Goal: Communication & Community: Connect with others

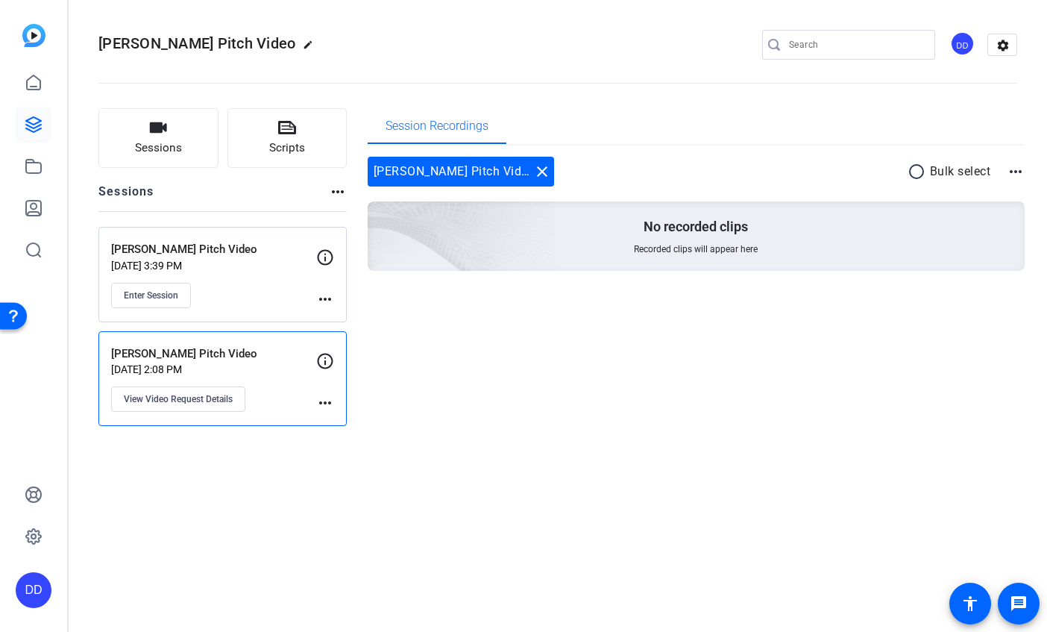
click at [254, 283] on div "Enter Session" at bounding box center [213, 295] width 205 height 25
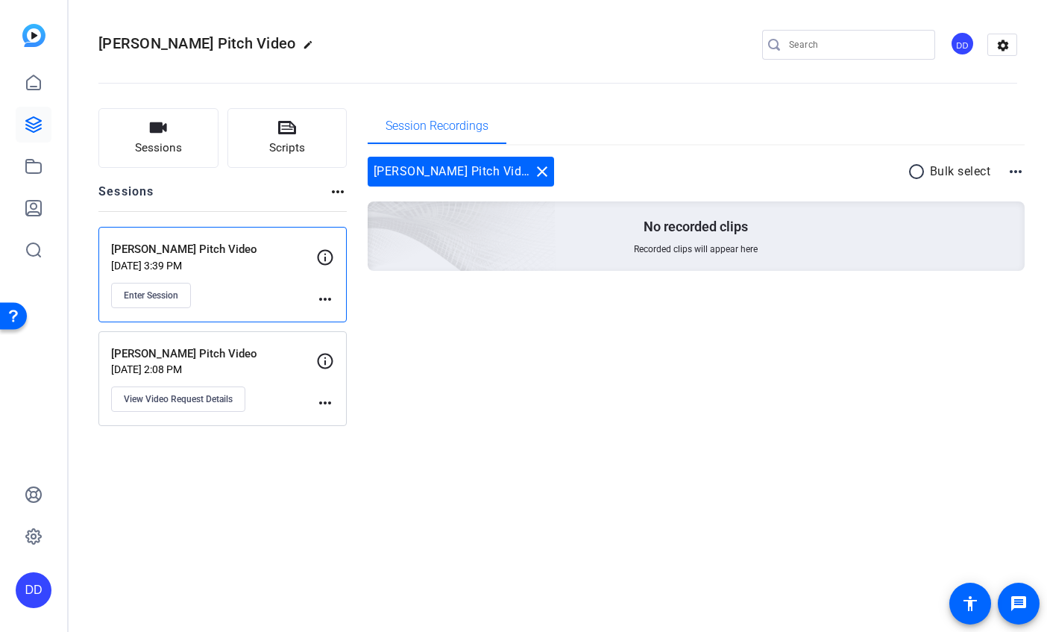
click at [281, 369] on p "Sep 17, 2025 @ 2:08 PM" at bounding box center [213, 369] width 205 height 12
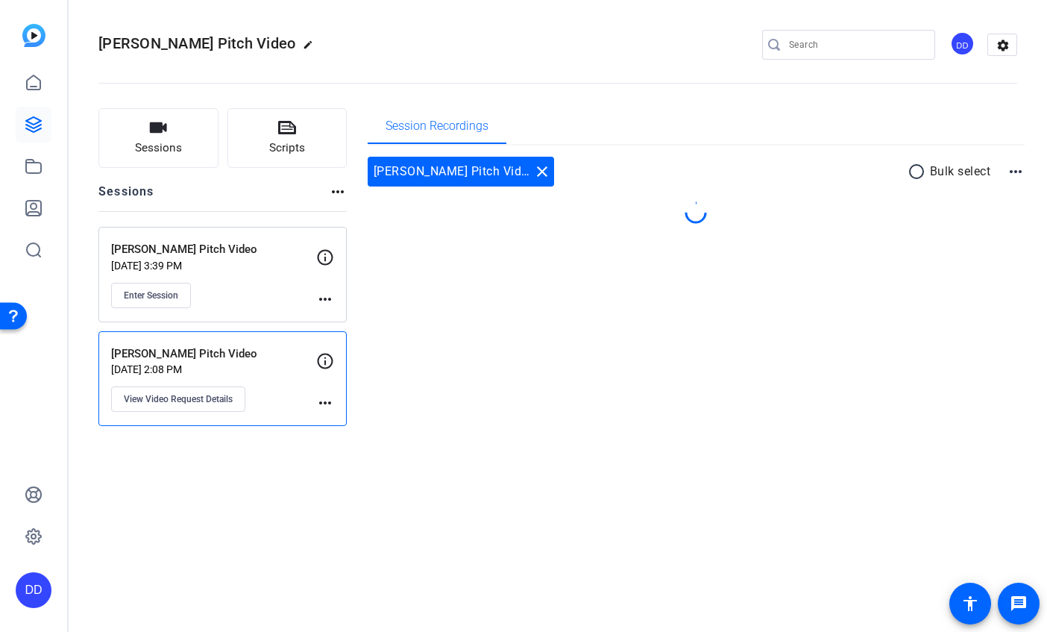
click at [281, 369] on p "Sep 17, 2025 @ 2:08 PM" at bounding box center [213, 369] width 205 height 12
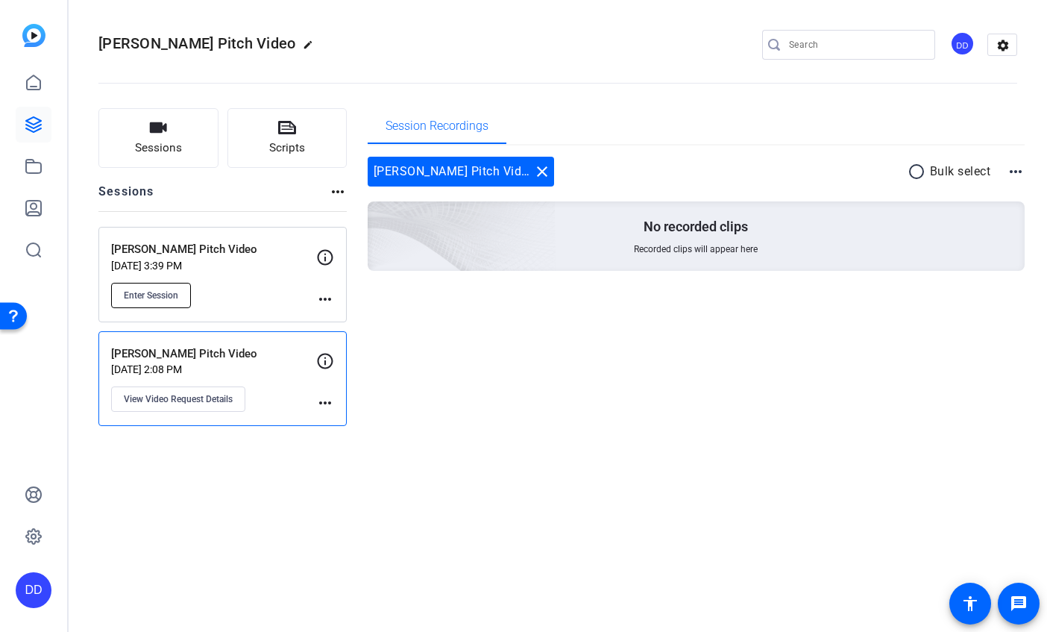
click at [169, 295] on span "Enter Session" at bounding box center [151, 295] width 54 height 12
click at [332, 298] on mat-icon "more_horiz" at bounding box center [325, 299] width 18 height 18
click at [248, 284] on div at bounding box center [523, 316] width 1047 height 632
click at [207, 251] on p "[PERSON_NAME] Pitch Video" at bounding box center [213, 249] width 205 height 17
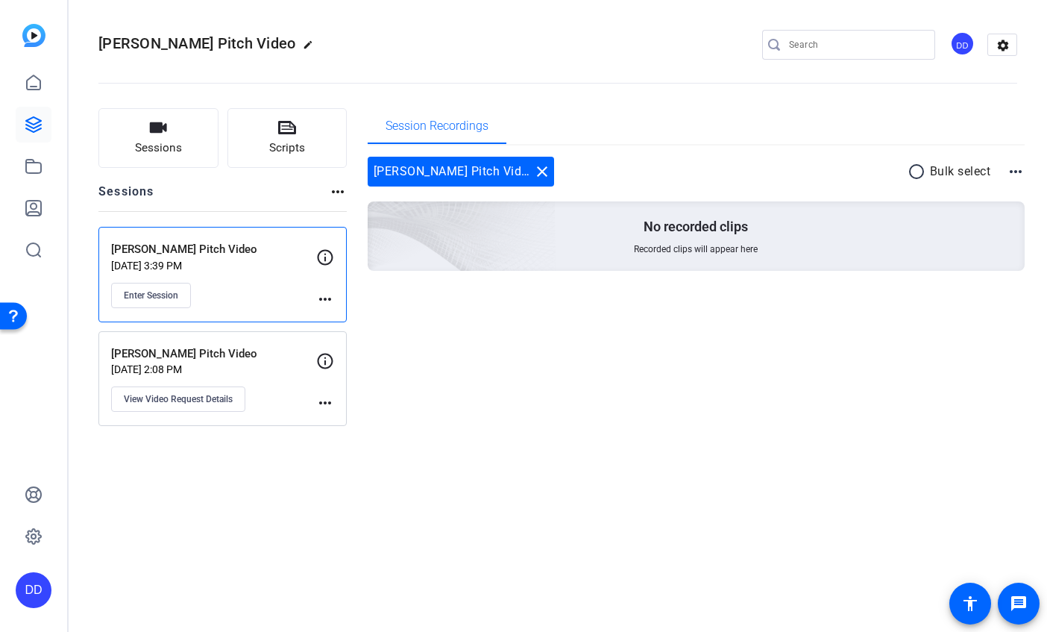
click at [316, 260] on p "Sep 17, 2025 @ 3:39 PM" at bounding box center [213, 266] width 205 height 12
click at [181, 297] on button "Enter Session" at bounding box center [151, 295] width 80 height 25
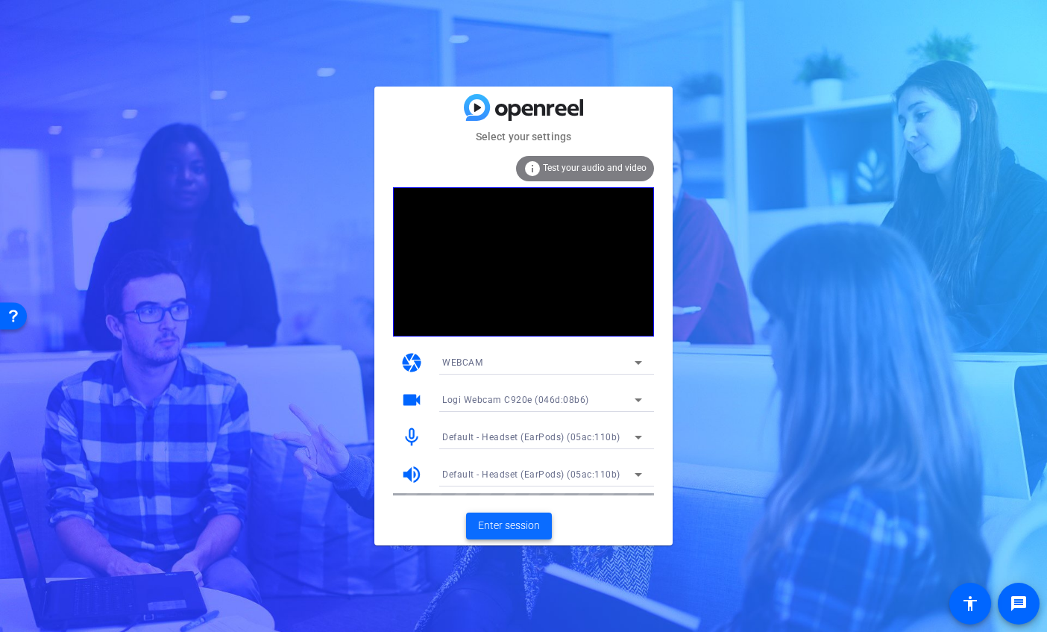
click at [514, 529] on span "Enter session" at bounding box center [509, 526] width 62 height 16
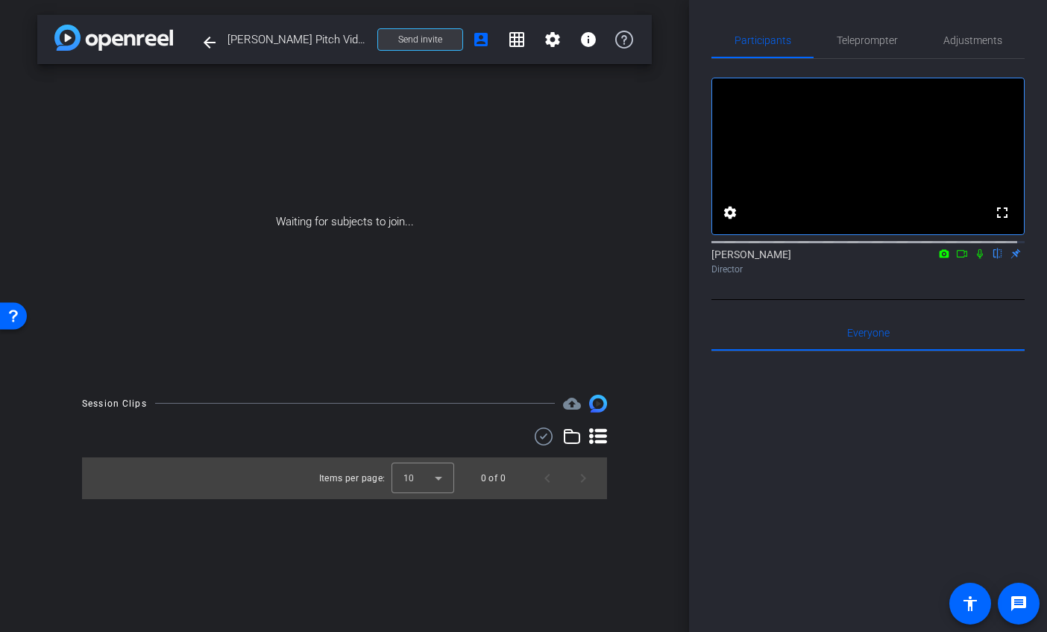
click at [431, 42] on span "Send invite" at bounding box center [420, 40] width 44 height 12
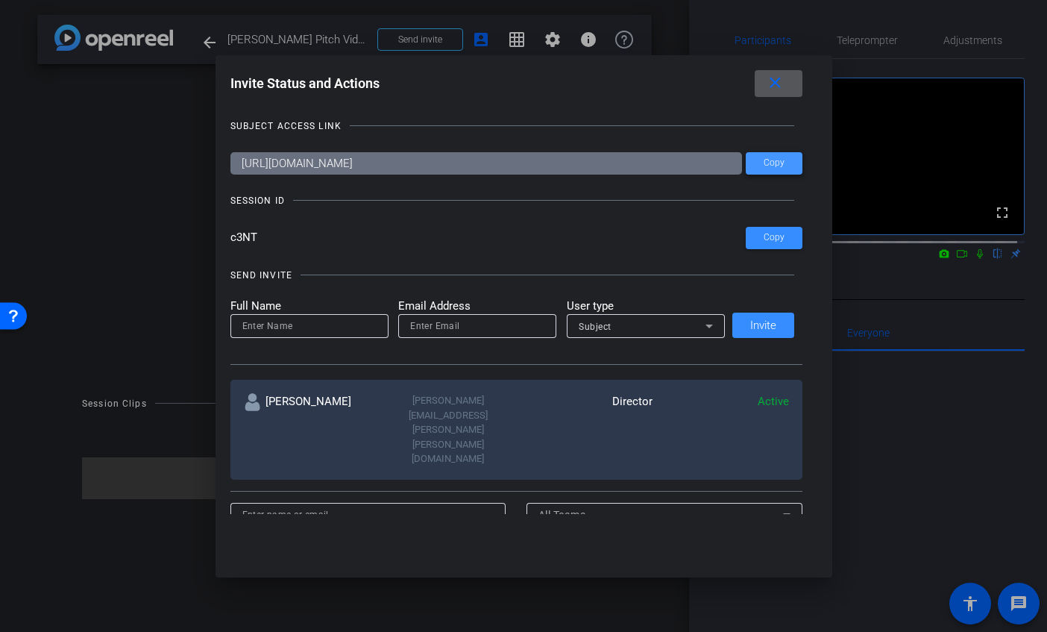
click at [777, 165] on span "Copy" at bounding box center [774, 162] width 21 height 11
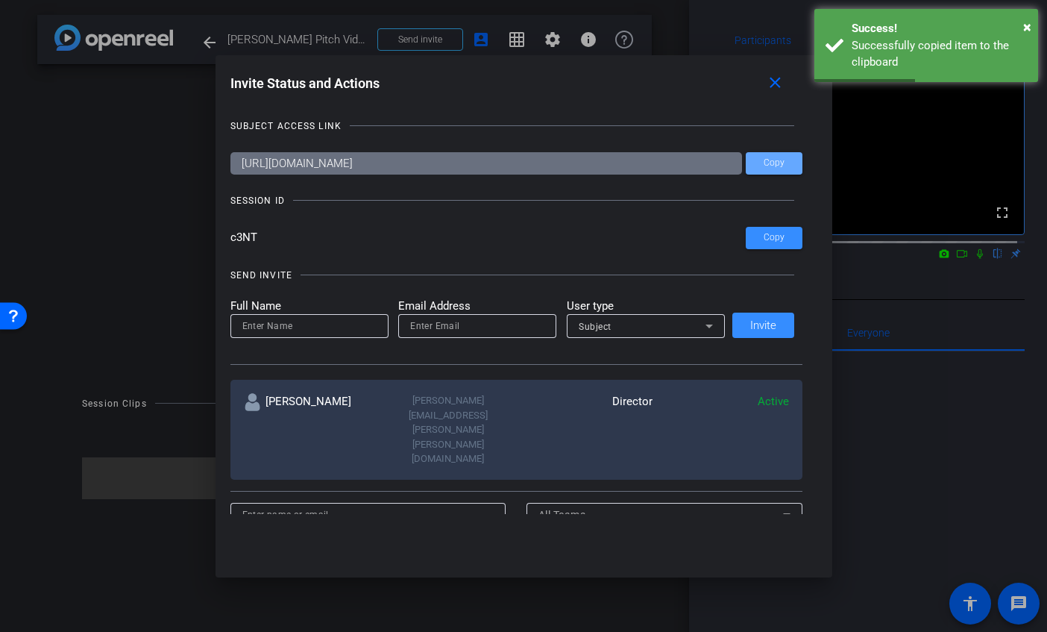
click at [295, 328] on input at bounding box center [309, 326] width 134 height 18
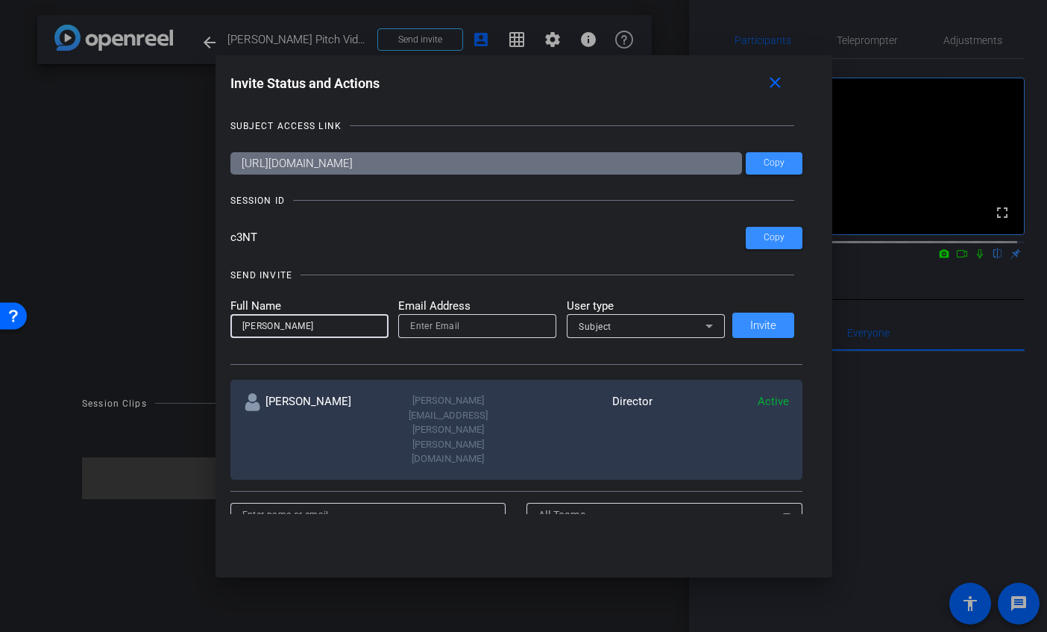
type input "Patrick Daugherty"
type input "pdaugherty@foley.com"
click at [766, 328] on span "Invite" at bounding box center [764, 325] width 26 height 11
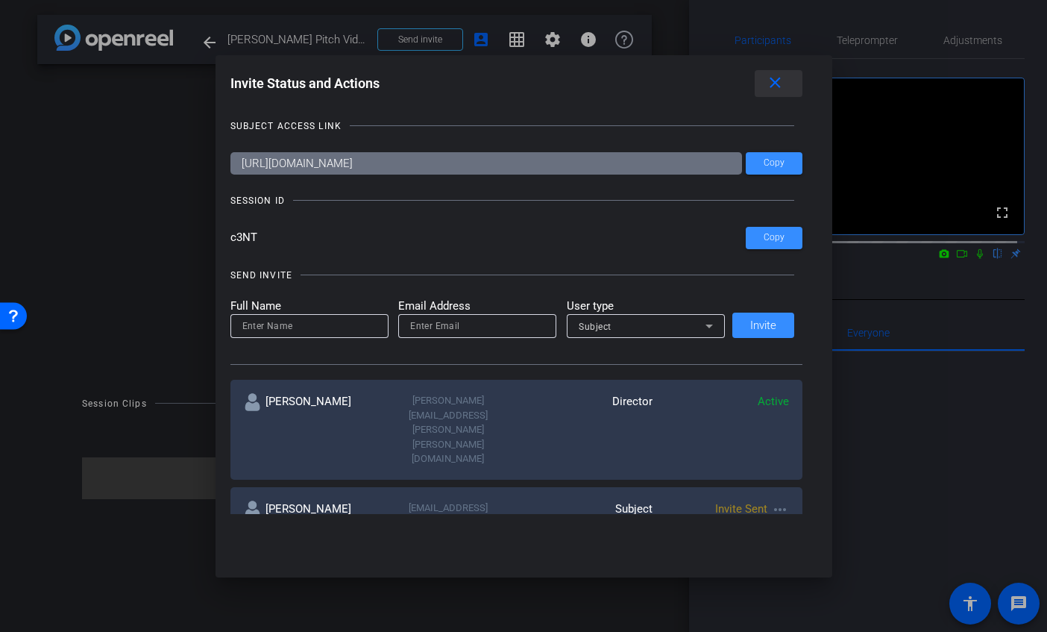
click at [772, 81] on mat-icon "close" at bounding box center [775, 83] width 19 height 19
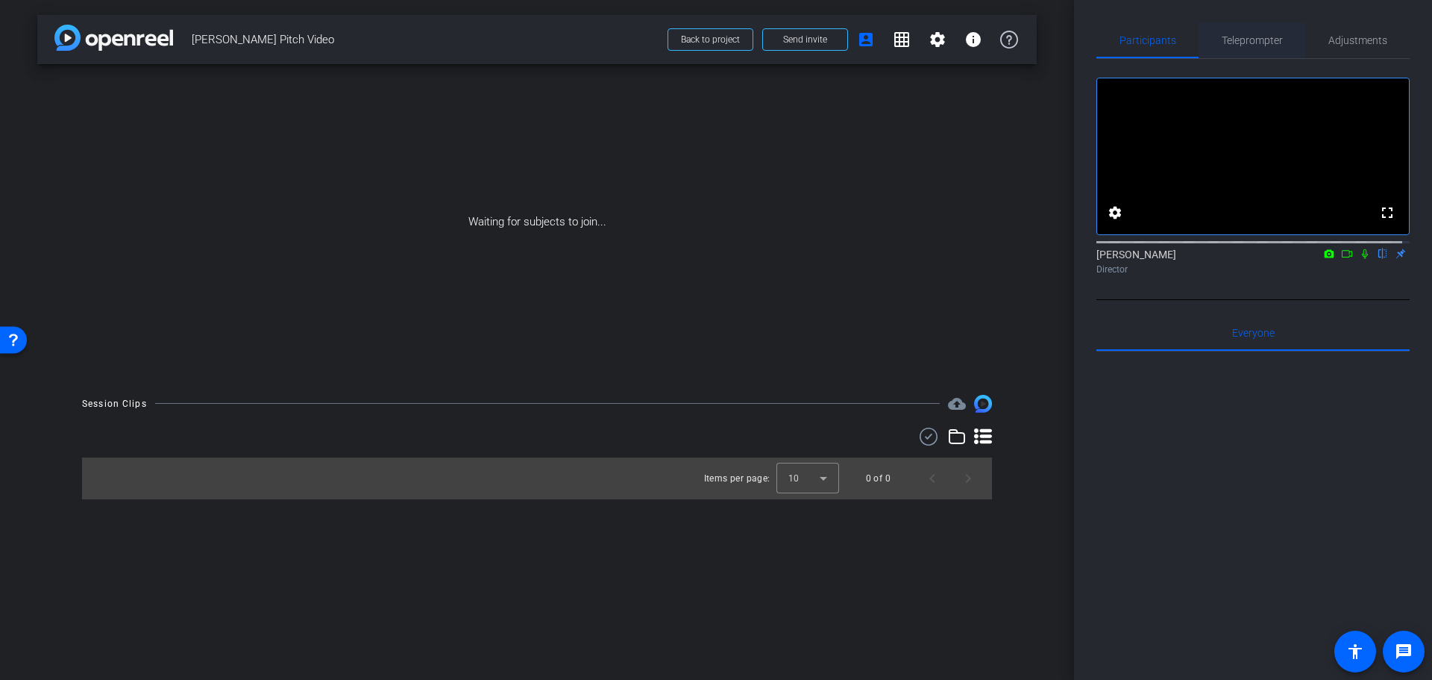
click at [1047, 46] on span "Teleprompter" at bounding box center [1252, 40] width 61 height 10
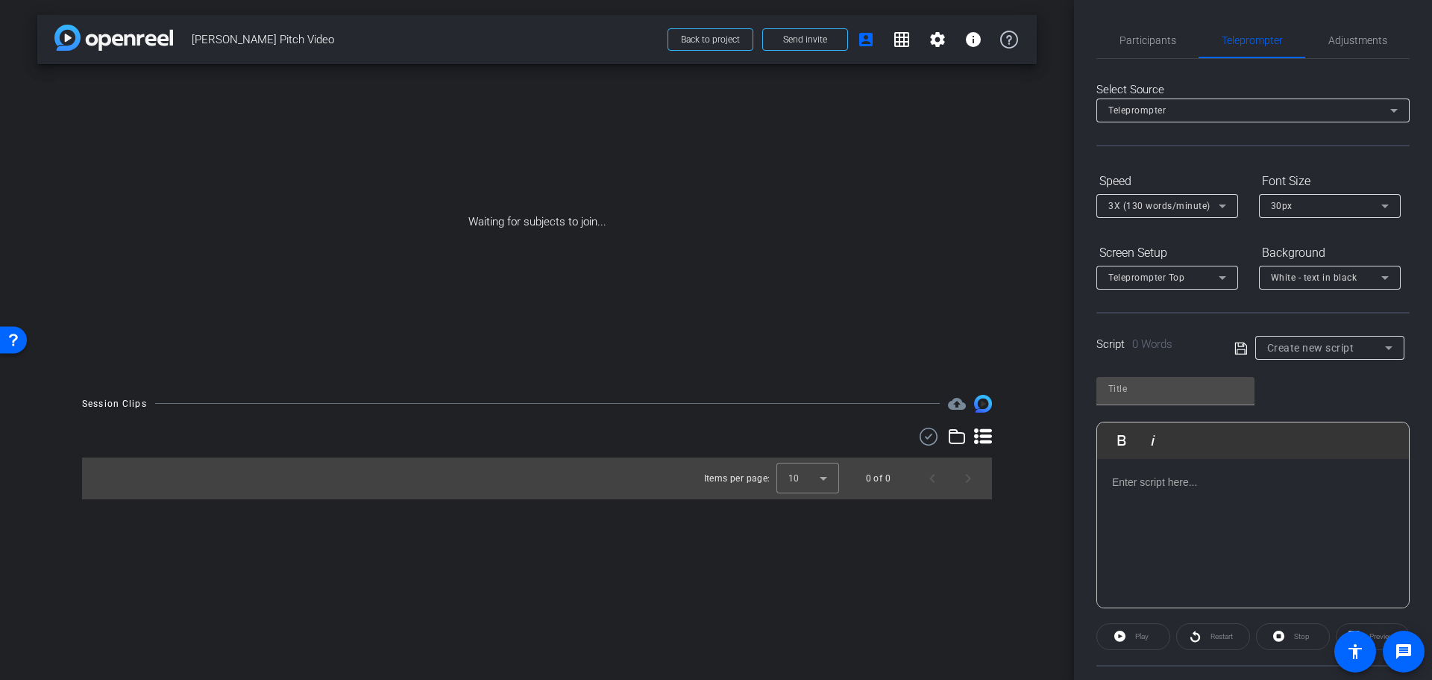
click at [1047, 210] on icon at bounding box center [1223, 206] width 18 height 18
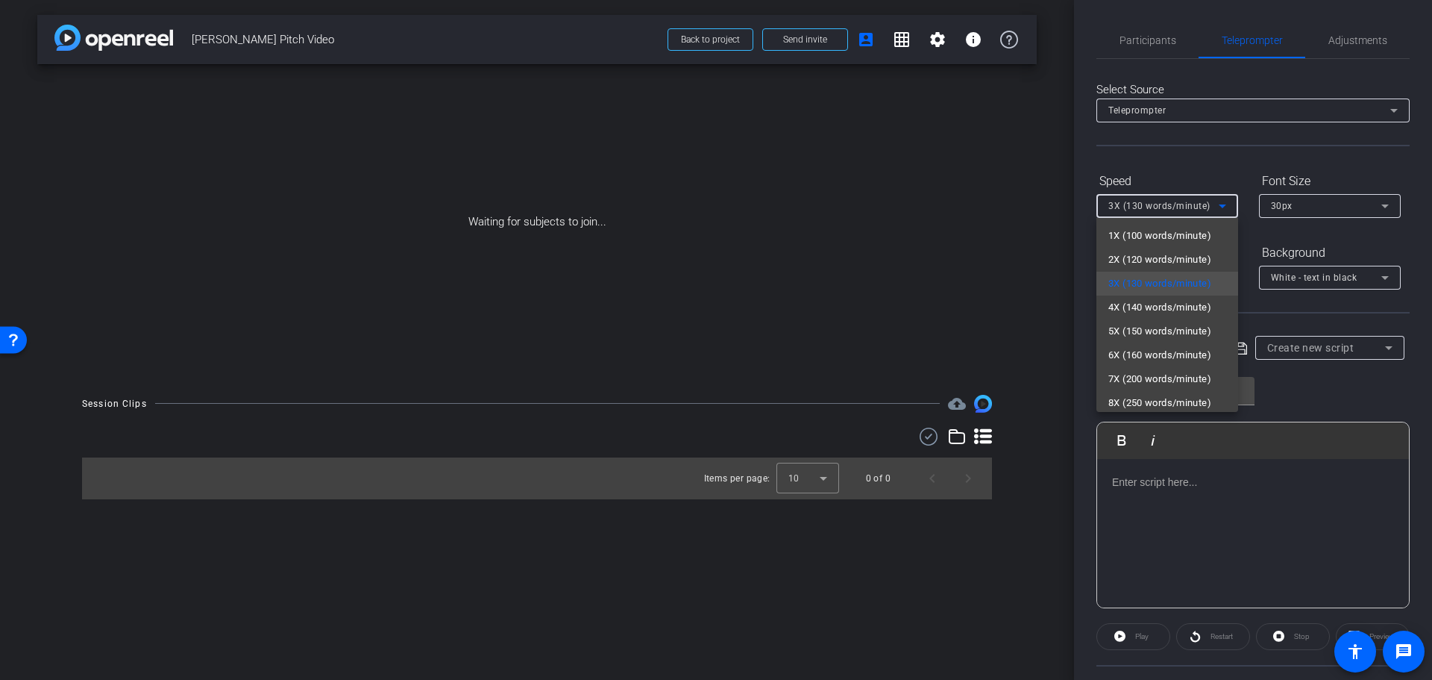
click at [1047, 204] on div at bounding box center [716, 340] width 1432 height 680
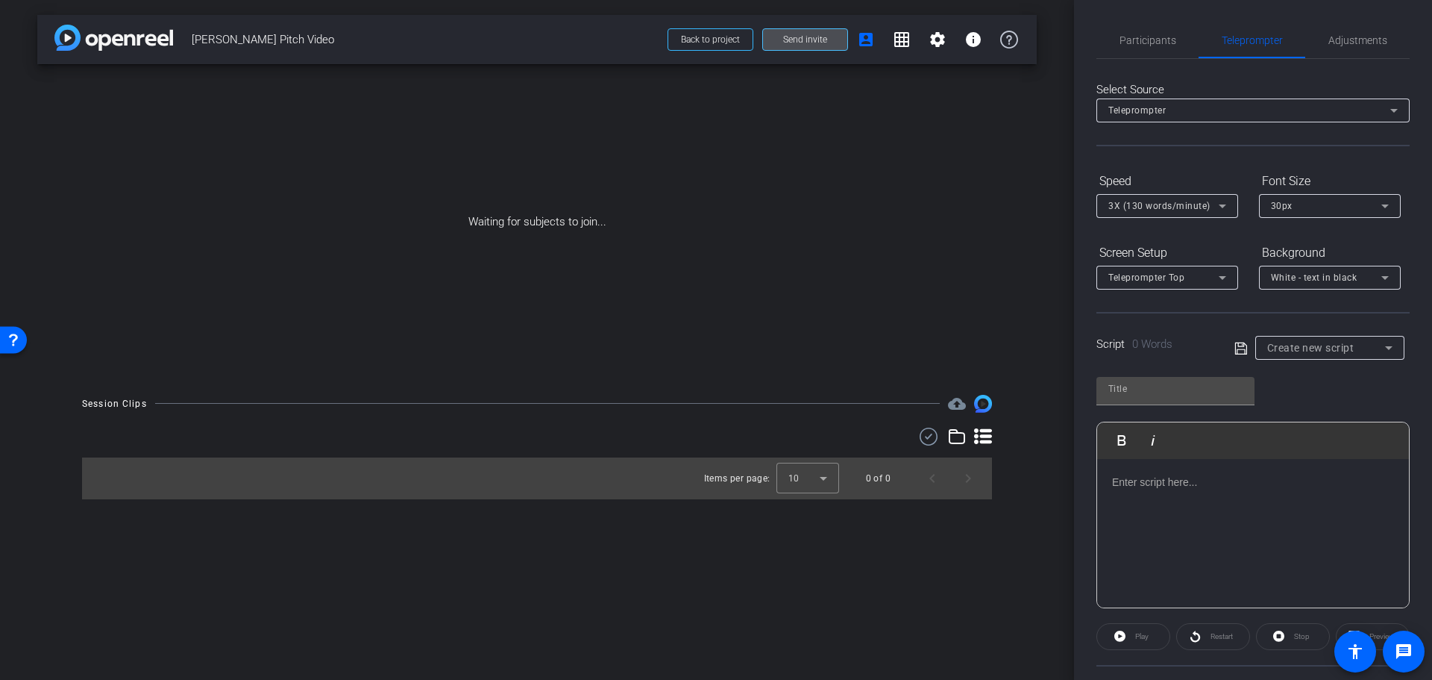
click at [821, 36] on span "Send invite" at bounding box center [805, 40] width 44 height 12
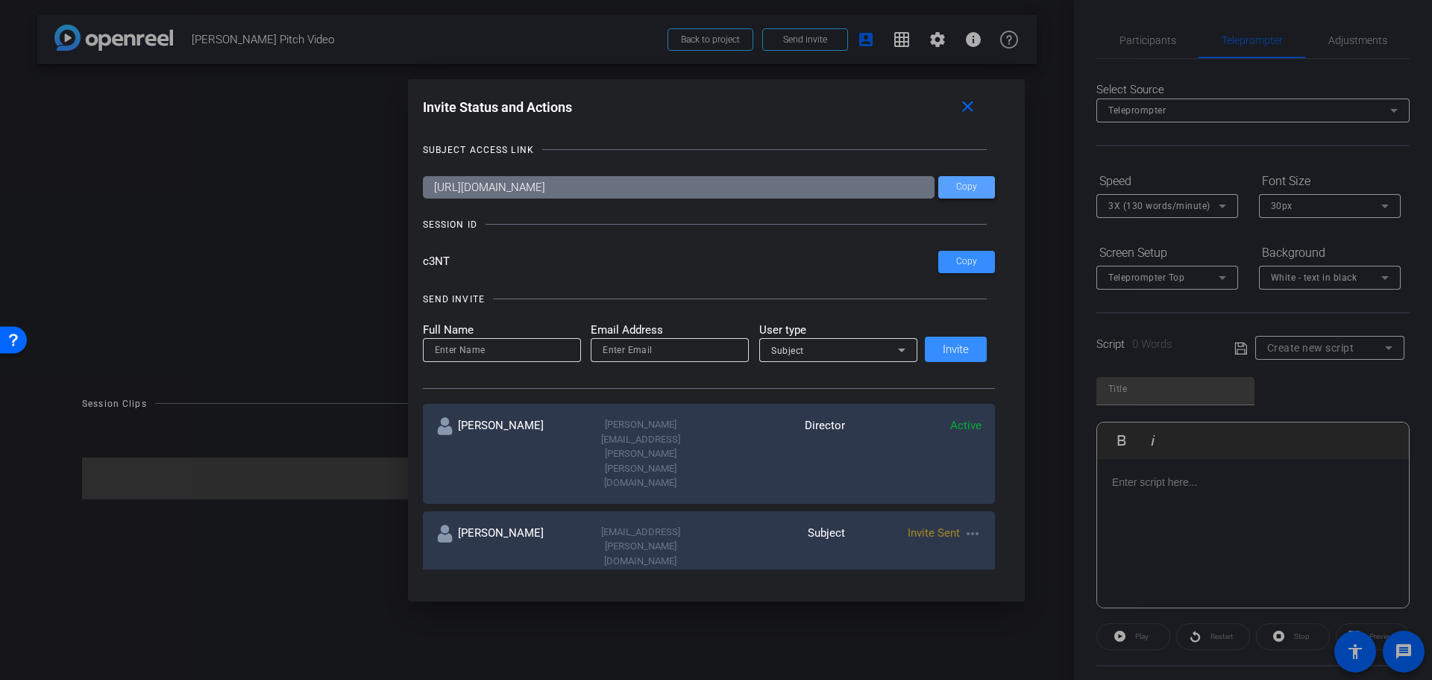
click at [969, 190] on span "Copy" at bounding box center [966, 186] width 21 height 11
click at [970, 102] on mat-icon "close" at bounding box center [968, 107] width 19 height 19
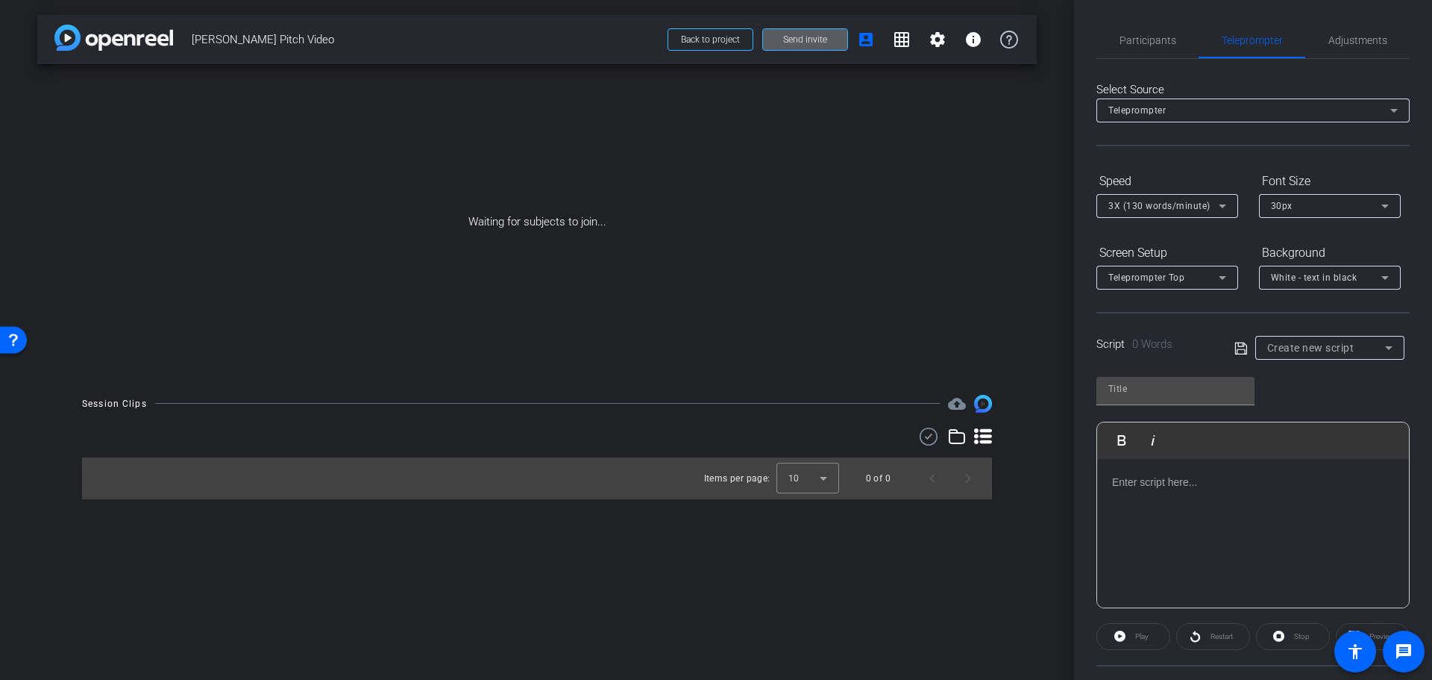
click at [798, 39] on span "Send invite" at bounding box center [805, 40] width 44 height 12
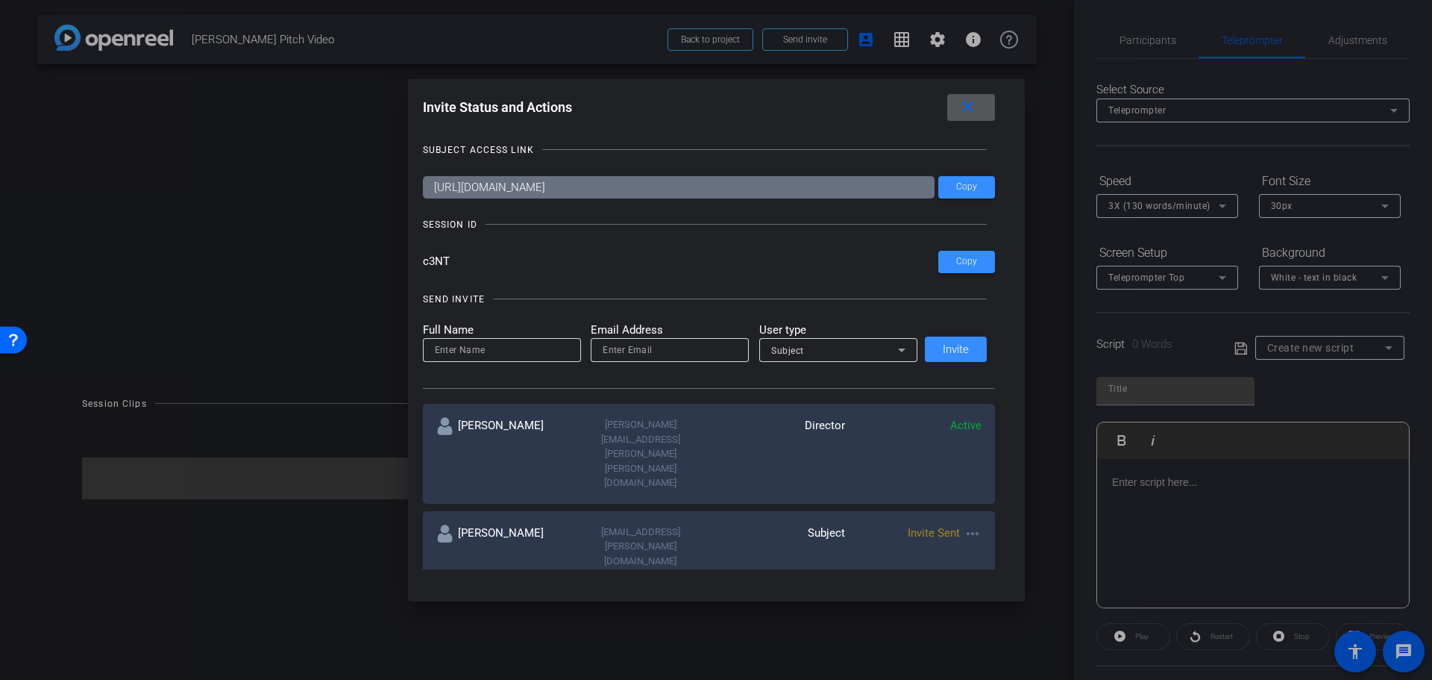
click at [964, 524] on mat-icon "more_horiz" at bounding box center [973, 533] width 18 height 18
click at [963, 474] on div at bounding box center [716, 340] width 1432 height 680
click at [964, 101] on mat-icon "close" at bounding box center [968, 107] width 19 height 19
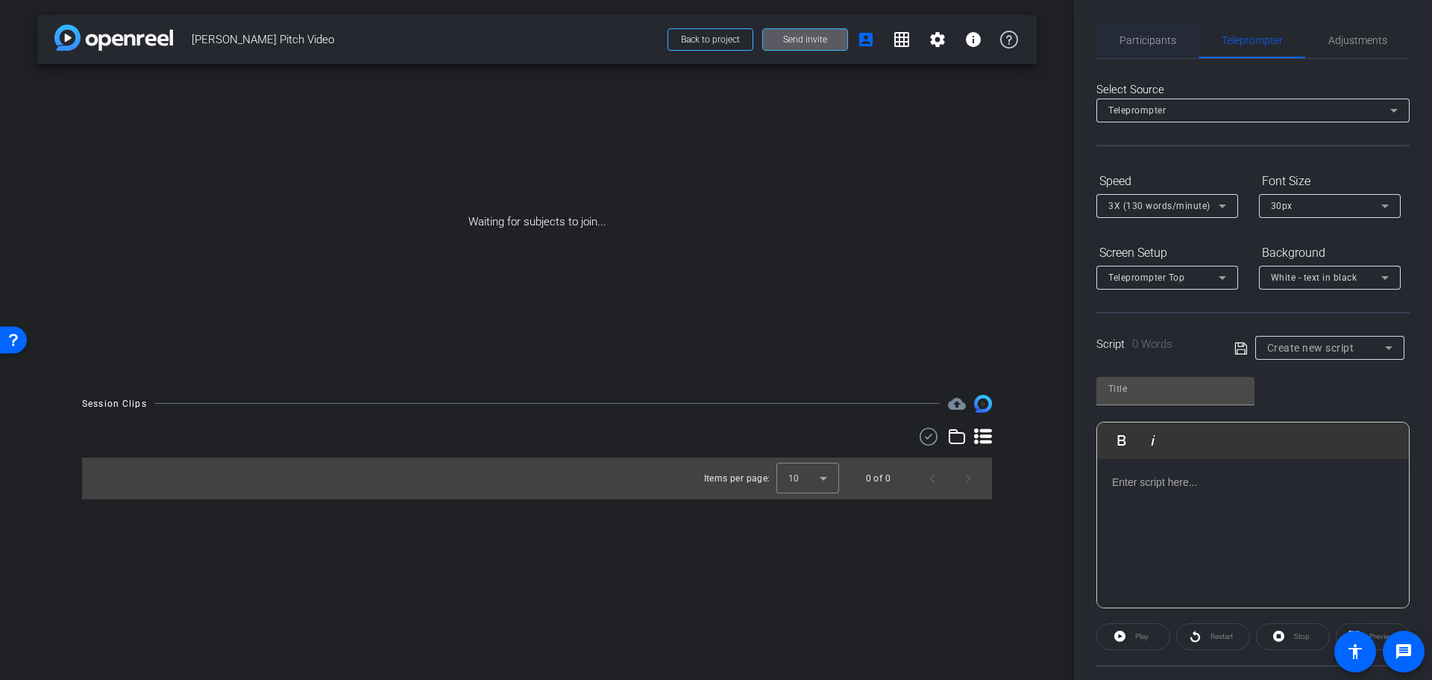
click at [1047, 31] on span "Participants" at bounding box center [1148, 40] width 57 height 36
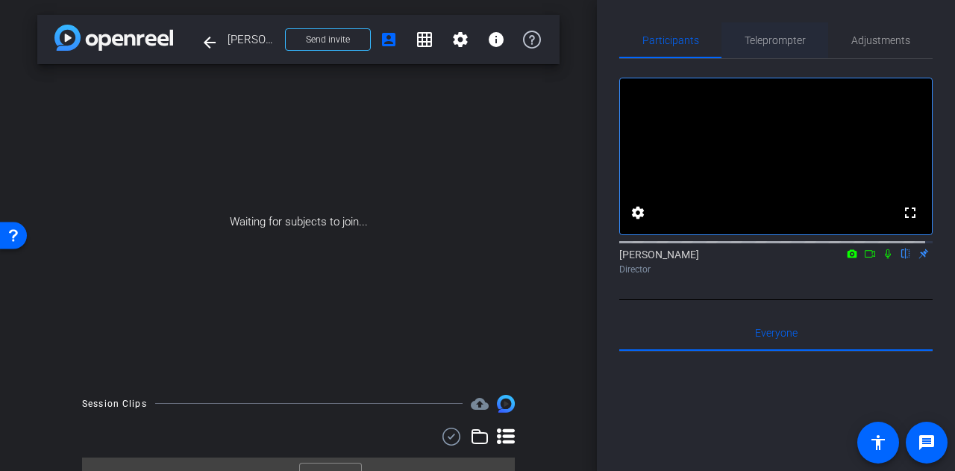
click at [776, 46] on span "Teleprompter" at bounding box center [775, 40] width 61 height 36
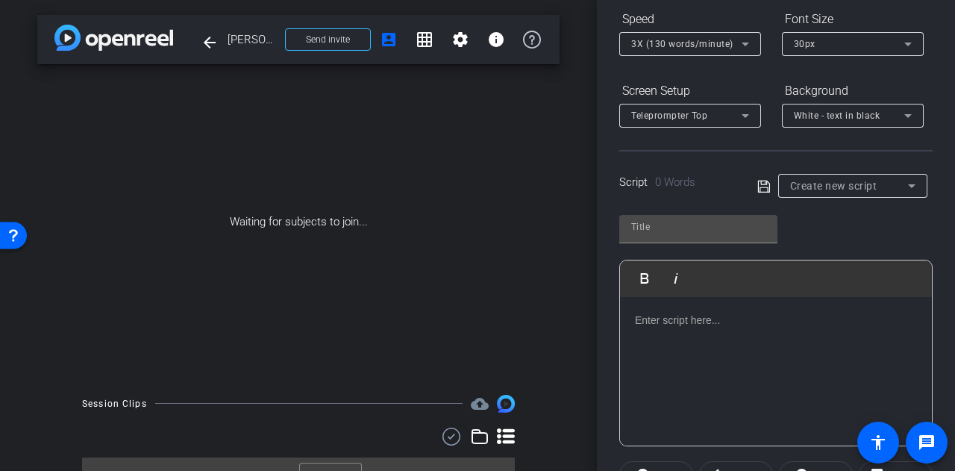
scroll to position [164, 0]
click at [684, 331] on div at bounding box center [776, 369] width 312 height 149
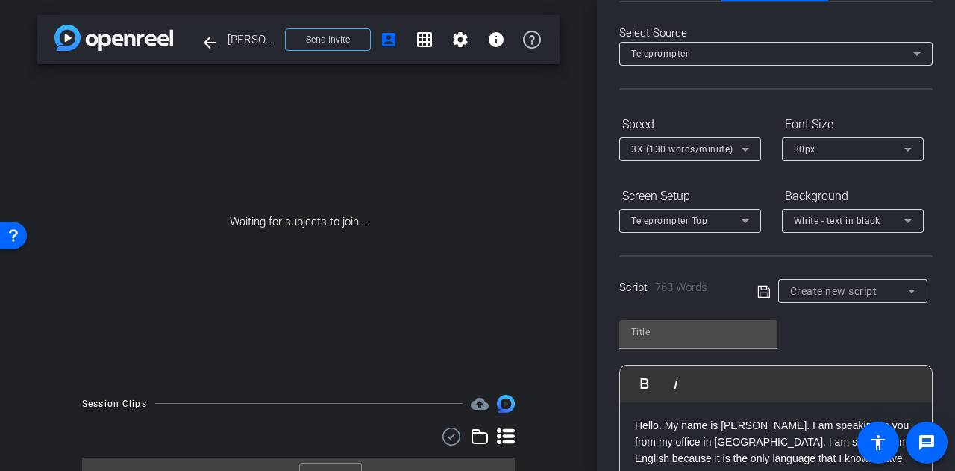
scroll to position [263, 0]
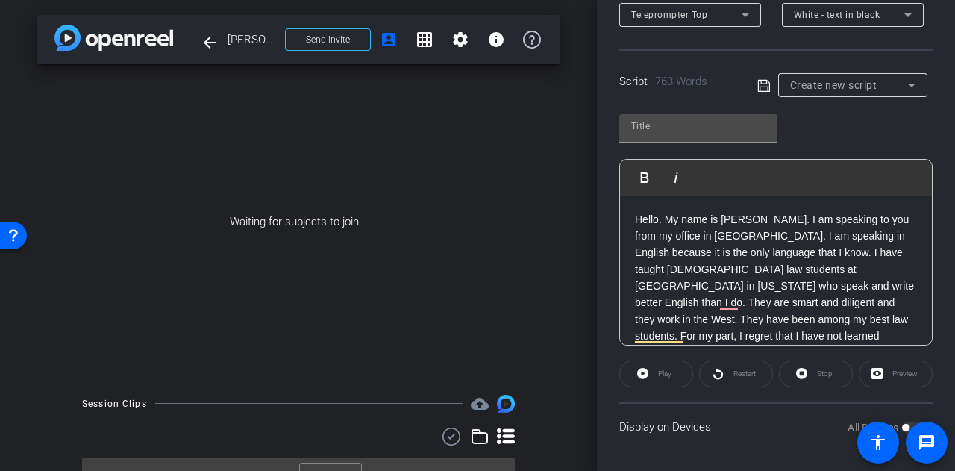
click at [639, 376] on div "Play" at bounding box center [656, 373] width 74 height 27
click at [897, 426] on span at bounding box center [878, 443] width 42 height 42
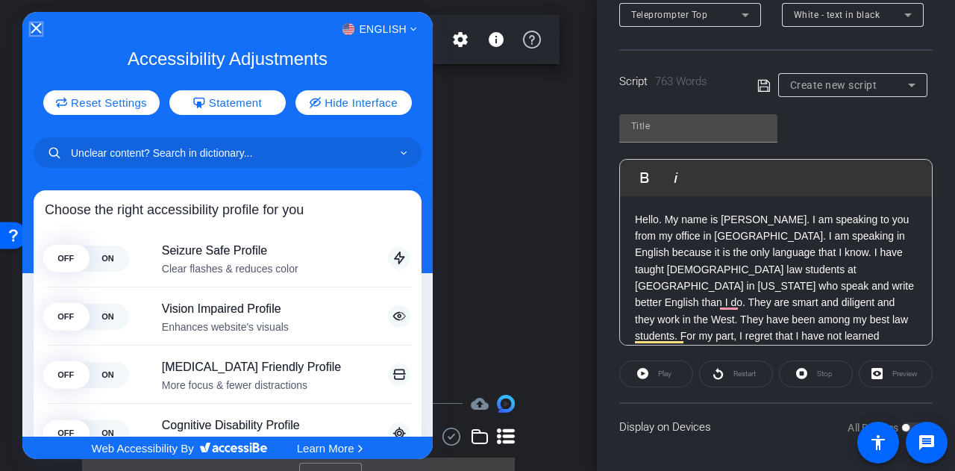
click at [40, 28] on icon "Close Accessibility Interface" at bounding box center [36, 28] width 10 height 10
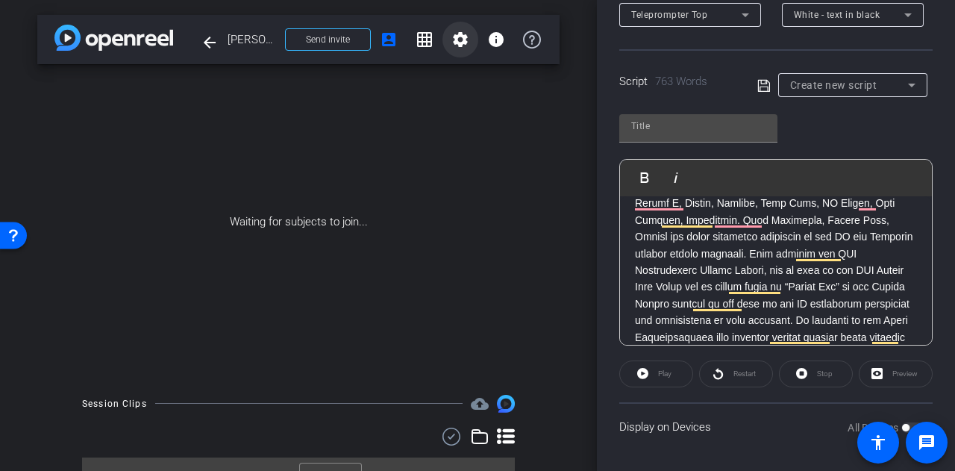
click at [451, 40] on mat-icon "settings" at bounding box center [460, 40] width 18 height 18
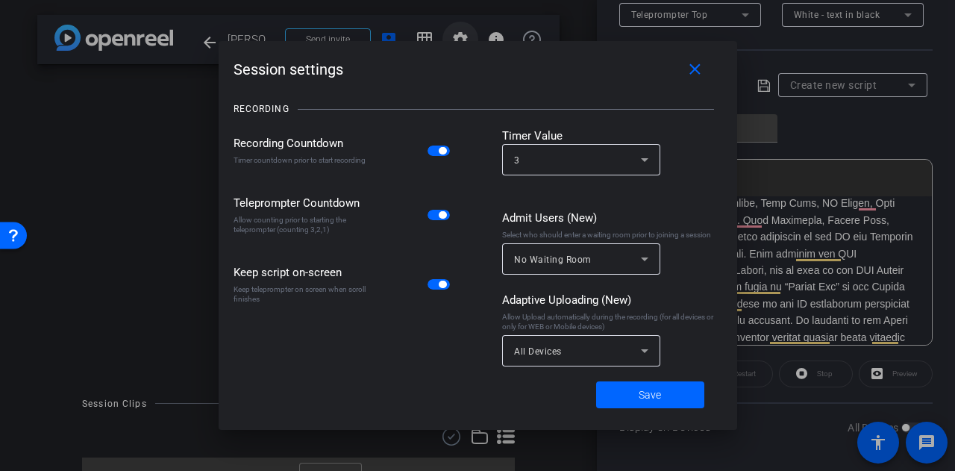
click at [450, 40] on div at bounding box center [477, 235] width 955 height 471
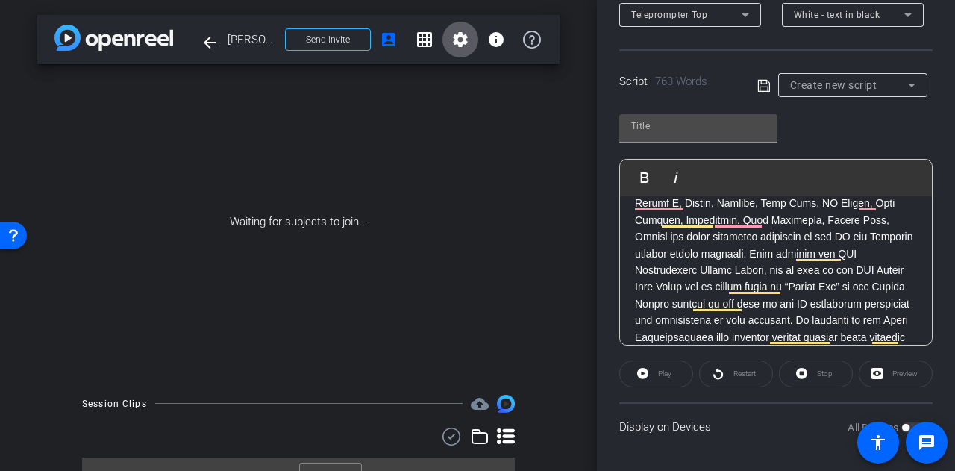
click at [451, 40] on mat-icon "settings" at bounding box center [460, 40] width 18 height 18
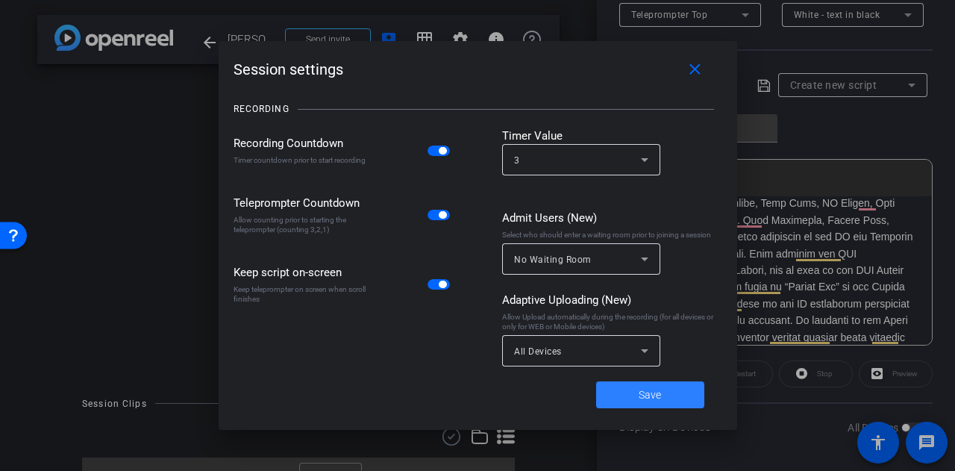
click at [644, 395] on span "Save" at bounding box center [650, 395] width 22 height 16
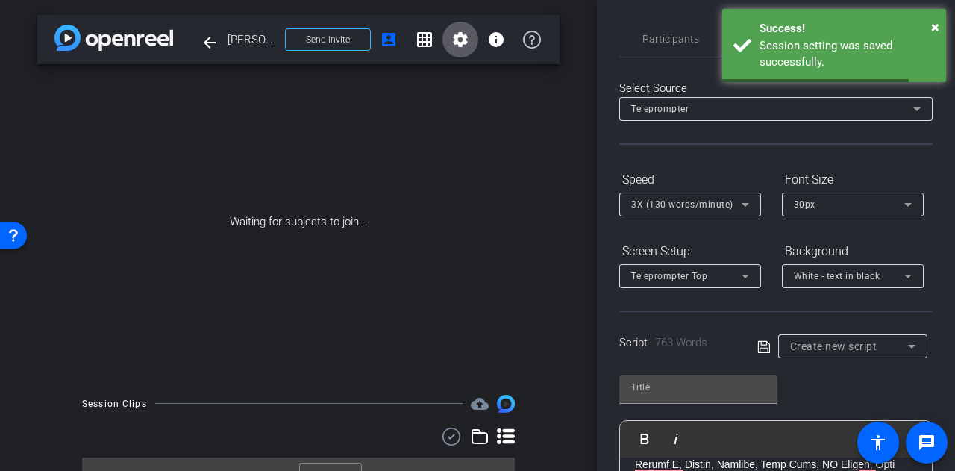
scroll to position [0, 0]
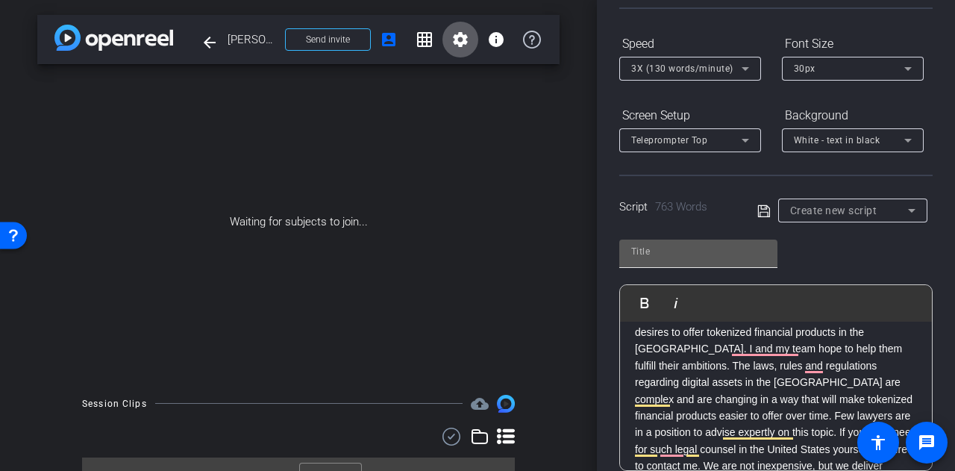
click at [683, 247] on input "text" at bounding box center [698, 251] width 134 height 18
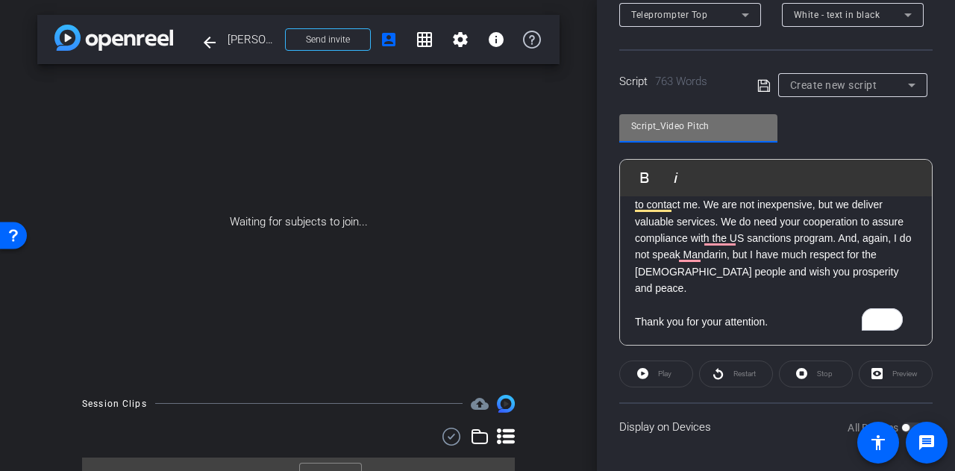
type input "Script_Video Pitch"
click at [884, 369] on div "Preview" at bounding box center [896, 373] width 74 height 27
click at [870, 372] on div "Preview" at bounding box center [896, 373] width 74 height 27
click at [795, 314] on p "Thank you for your attention." at bounding box center [776, 321] width 282 height 16
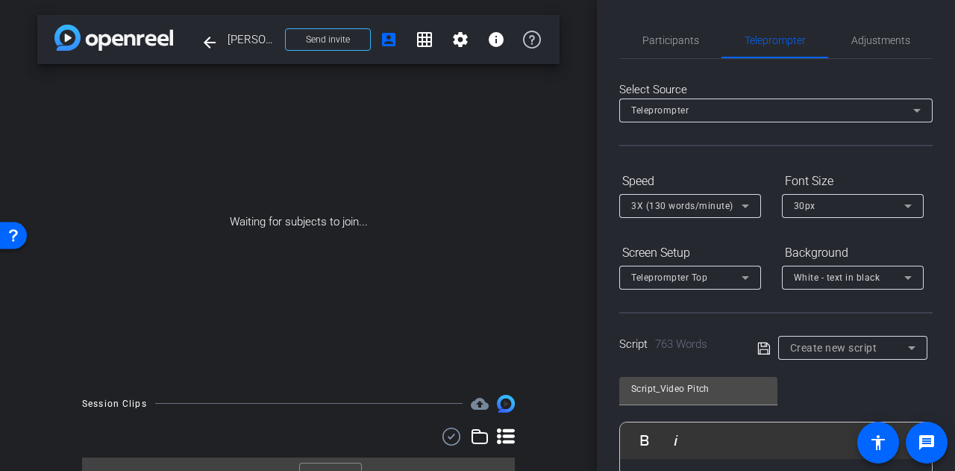
click at [759, 348] on icon at bounding box center [763, 348] width 12 height 12
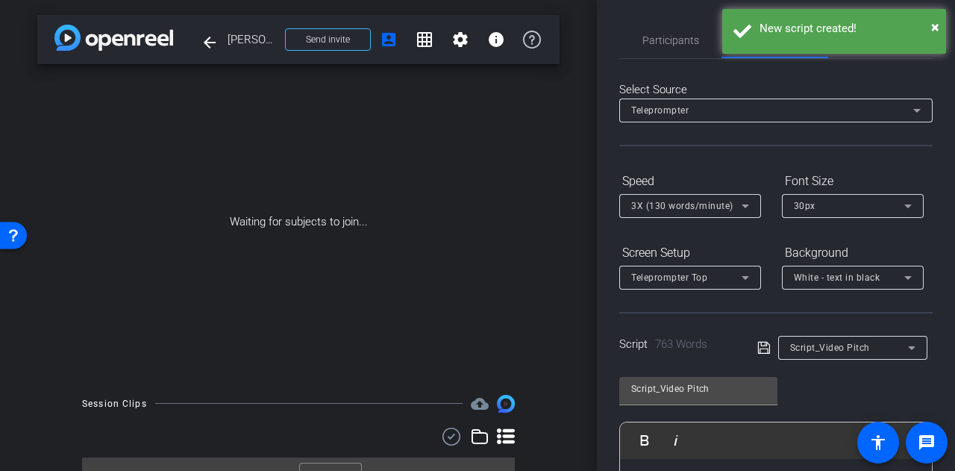
click at [759, 348] on icon at bounding box center [763, 348] width 12 height 12
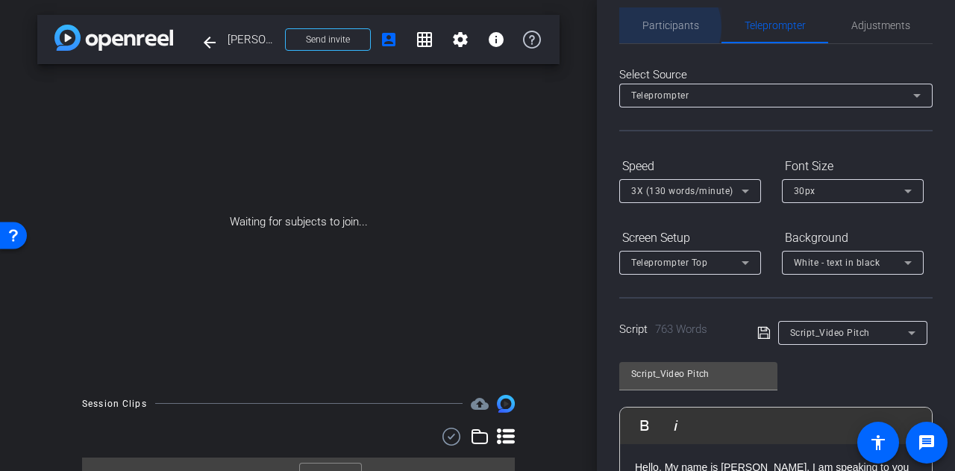
click at [664, 26] on span "Participants" at bounding box center [670, 25] width 57 height 10
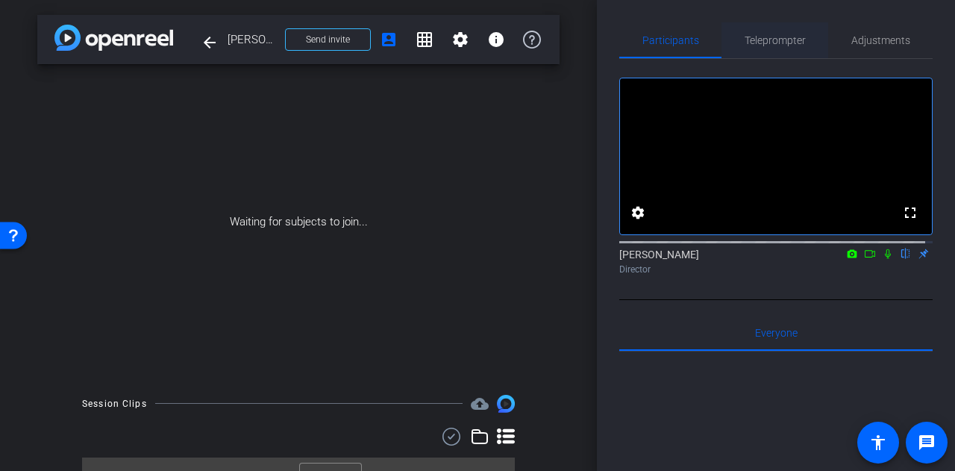
click at [783, 46] on span "Teleprompter" at bounding box center [775, 40] width 61 height 10
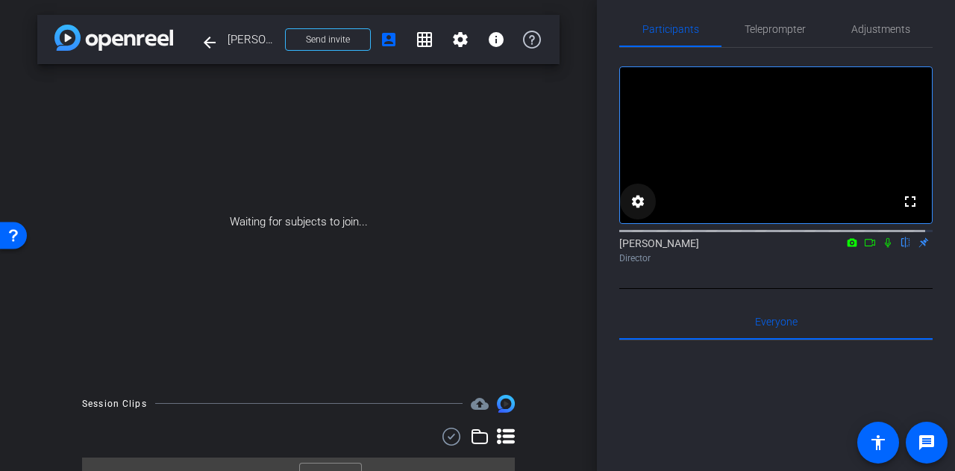
click at [636, 210] on mat-icon "settings" at bounding box center [638, 201] width 18 height 18
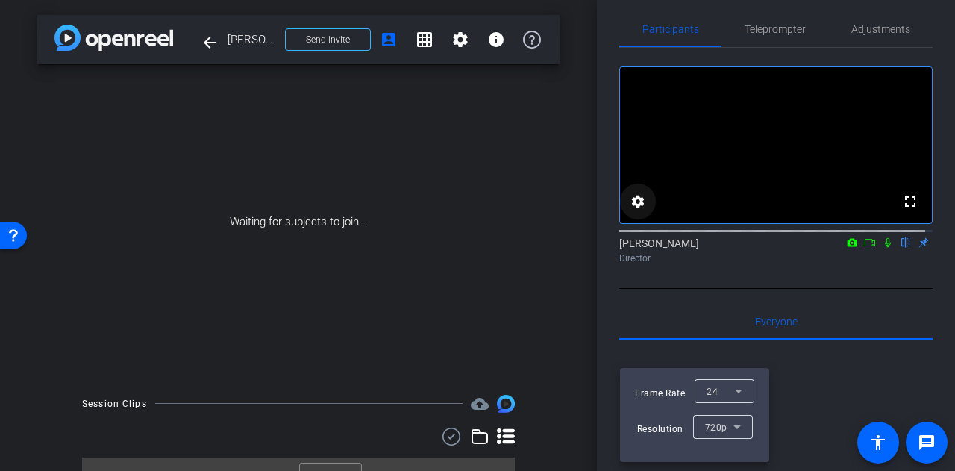
click at [636, 351] on div at bounding box center [477, 235] width 955 height 471
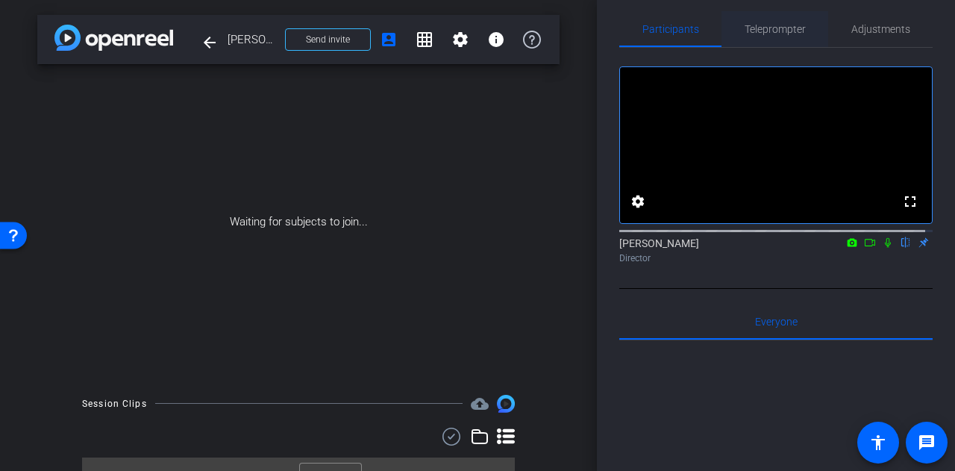
click at [779, 25] on span "Teleprompter" at bounding box center [775, 29] width 61 height 10
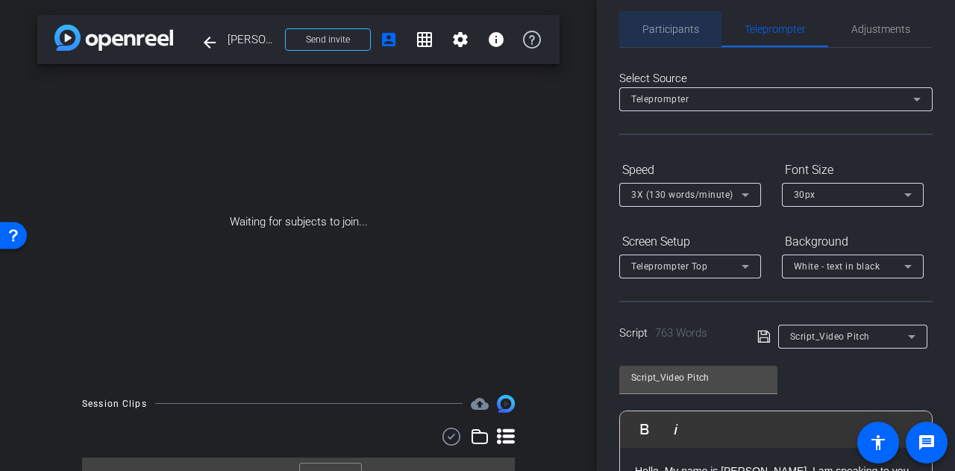
click at [685, 21] on span "Participants" at bounding box center [670, 29] width 57 height 36
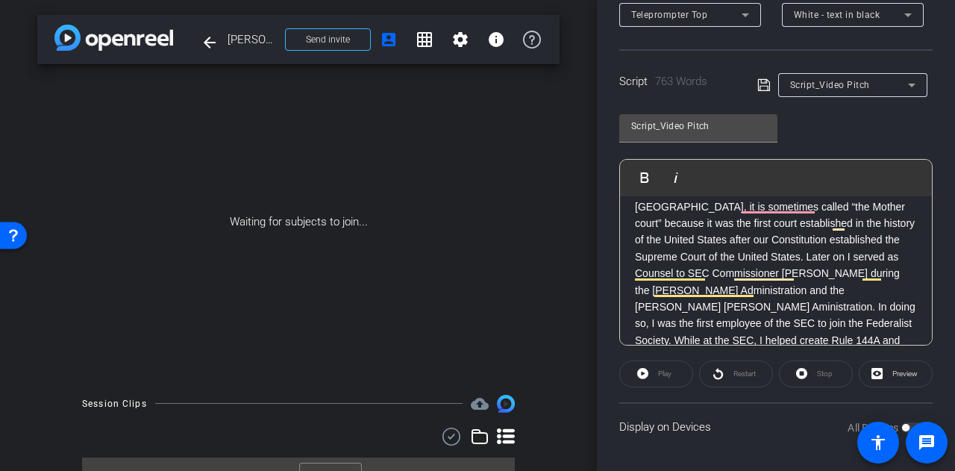
click at [632, 369] on div "Play" at bounding box center [656, 373] width 74 height 27
click at [643, 372] on div "Play" at bounding box center [656, 373] width 74 height 27
click at [300, 212] on div "Waiting for subjects to join..." at bounding box center [298, 222] width 522 height 316
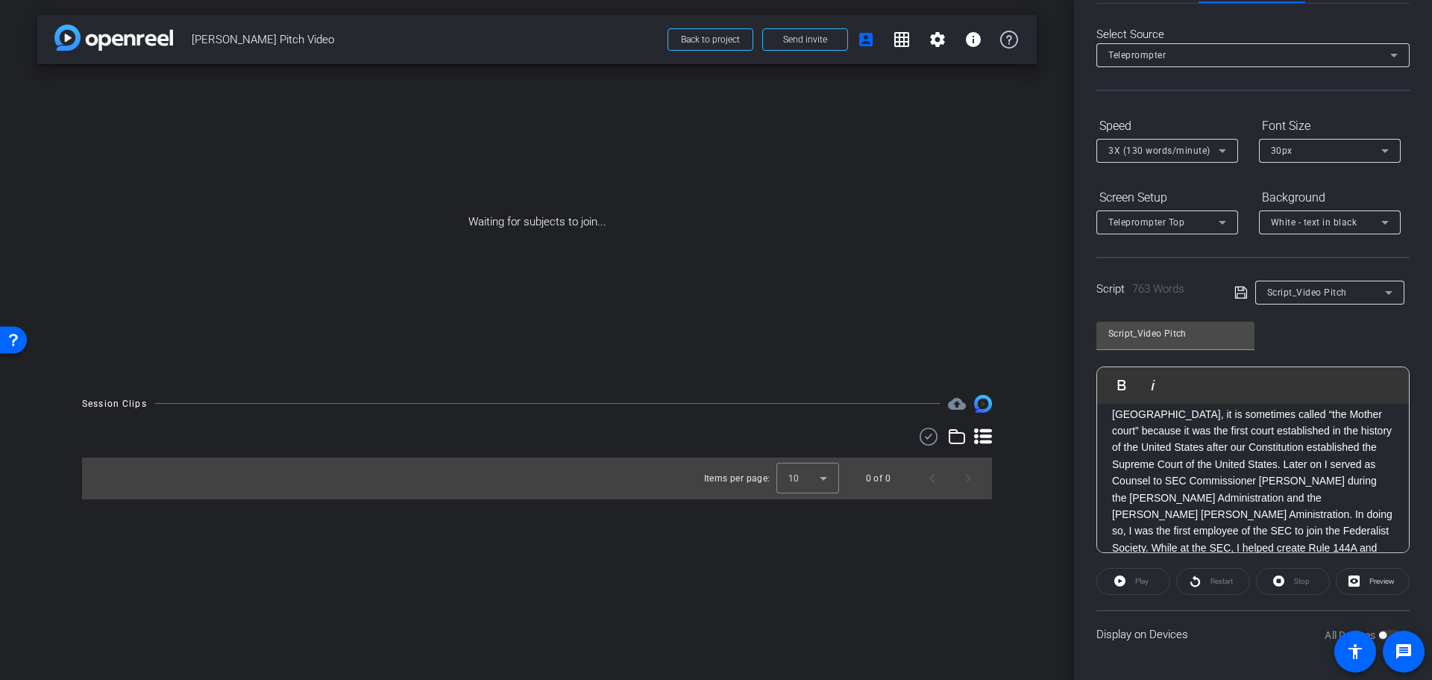
scroll to position [55, 0]
click at [727, 38] on span "Back to project" at bounding box center [710, 39] width 59 height 10
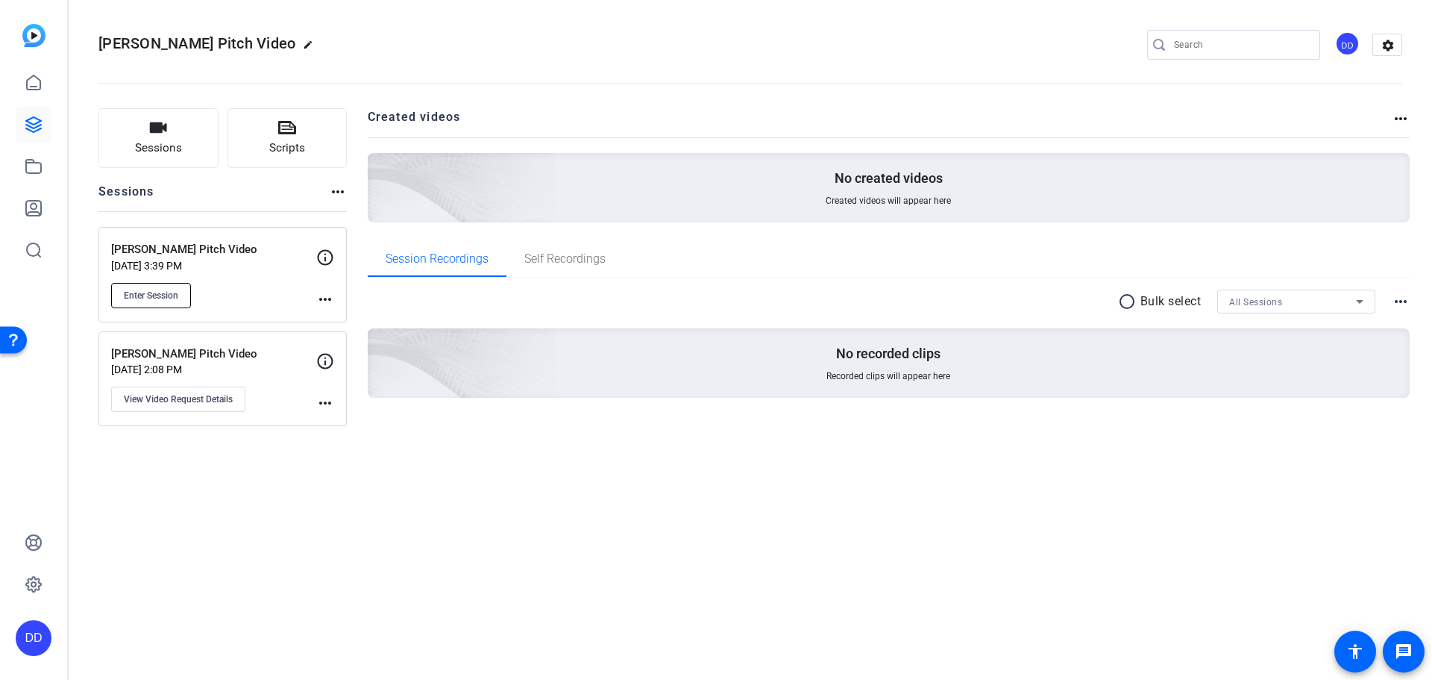
click at [166, 297] on span "Enter Session" at bounding box center [151, 295] width 54 height 12
click at [201, 348] on p "[PERSON_NAME] Pitch Video" at bounding box center [213, 353] width 205 height 17
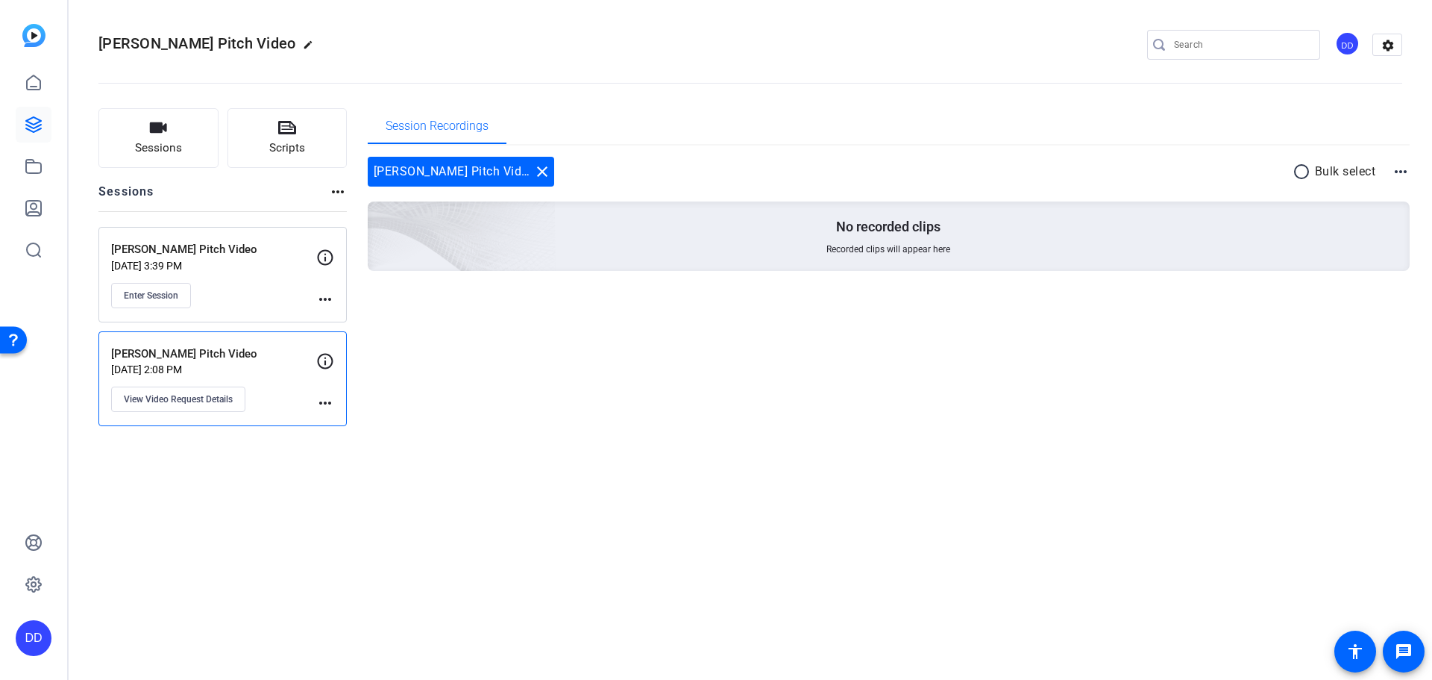
click at [322, 398] on mat-icon "more_horiz" at bounding box center [325, 403] width 18 height 18
click at [351, 427] on span "Archive Session" at bounding box center [362, 425] width 68 height 18
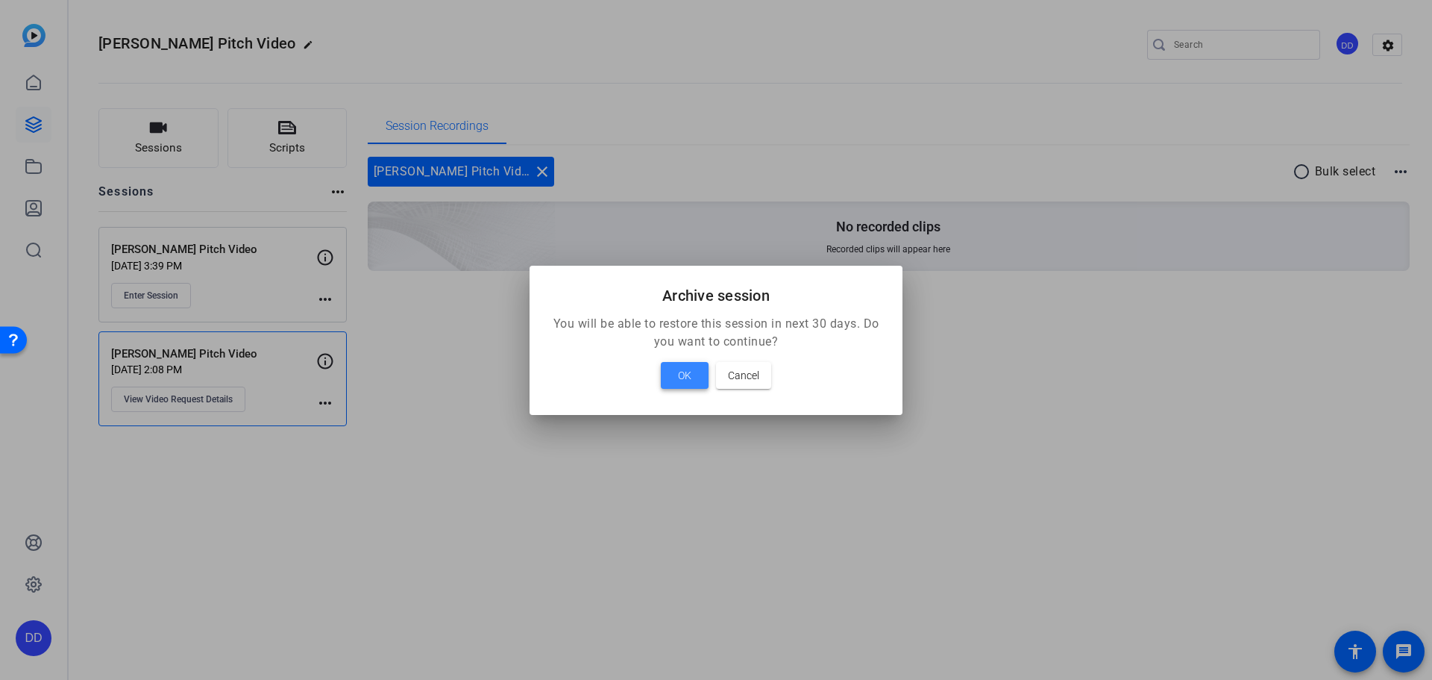
click at [683, 369] on span "OK" at bounding box center [684, 375] width 13 height 18
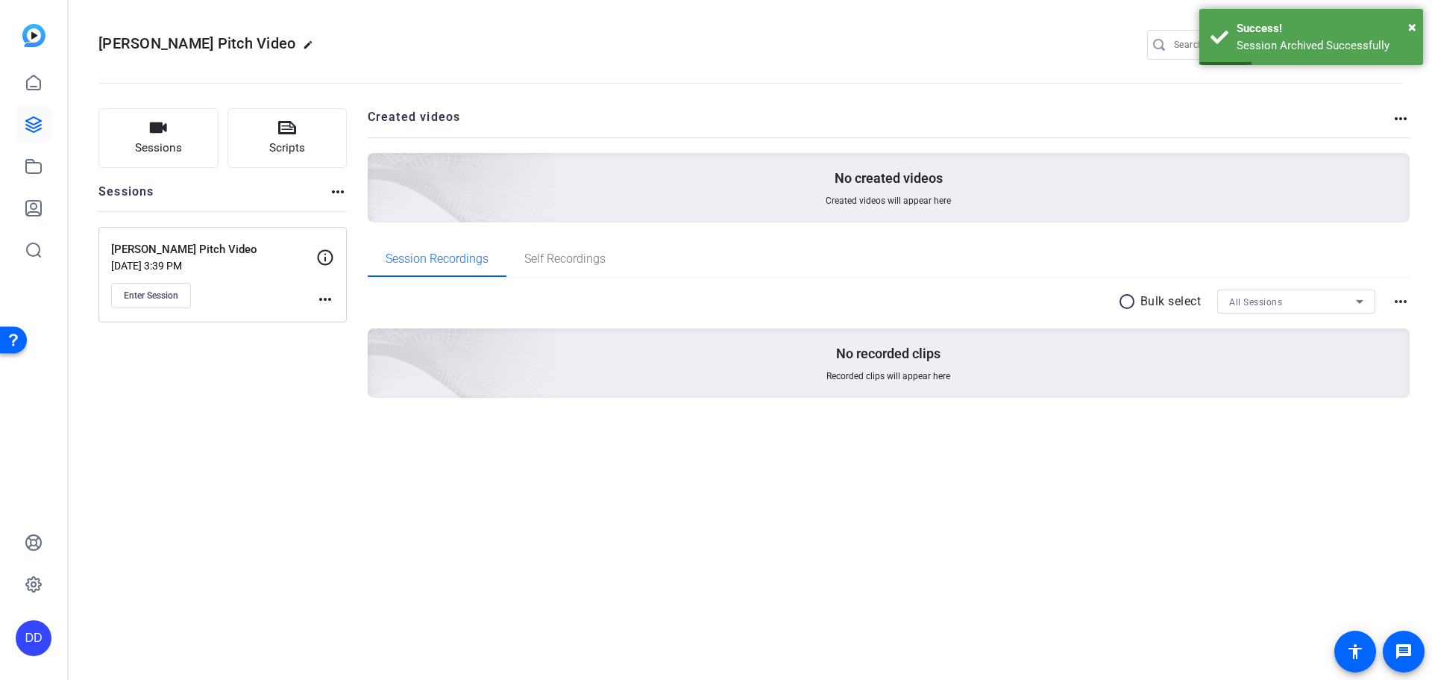
click at [241, 268] on p "Sep 17, 2025 @ 3:39 PM" at bounding box center [213, 266] width 205 height 12
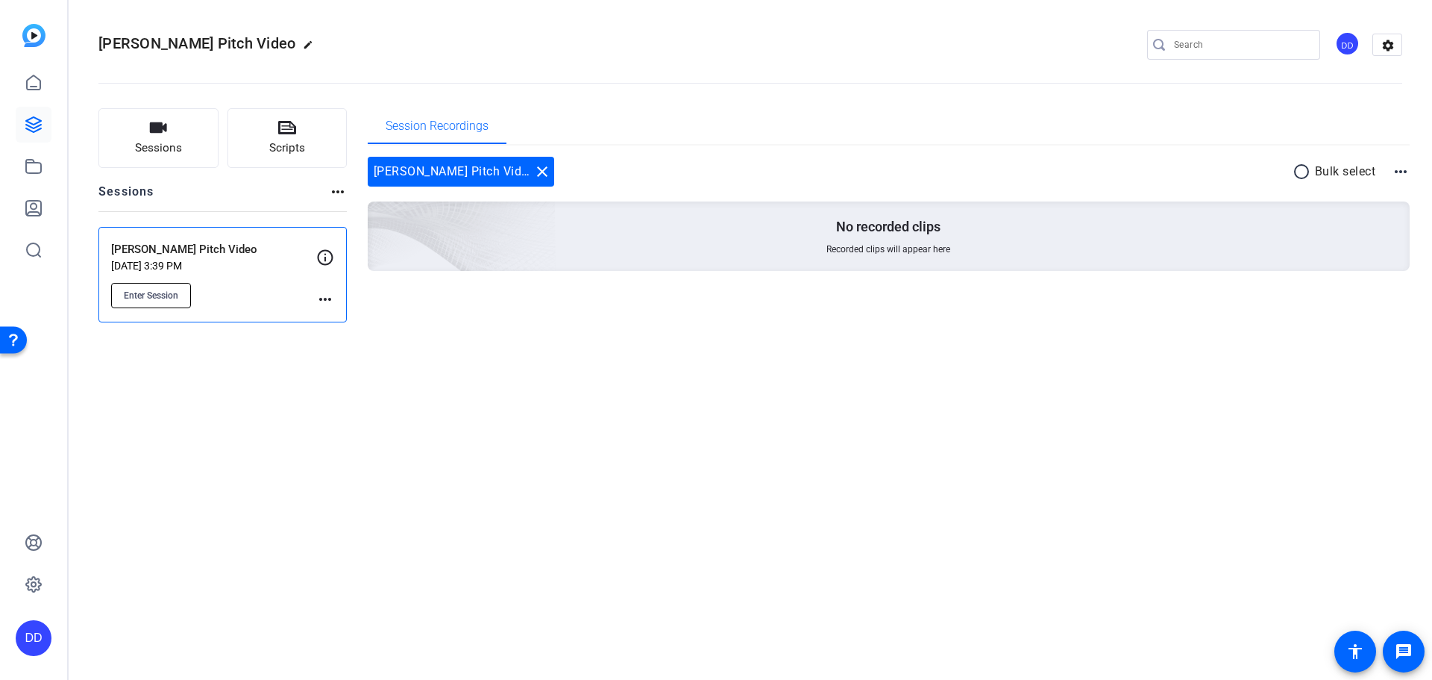
click at [145, 295] on span "Enter Session" at bounding box center [151, 295] width 54 height 12
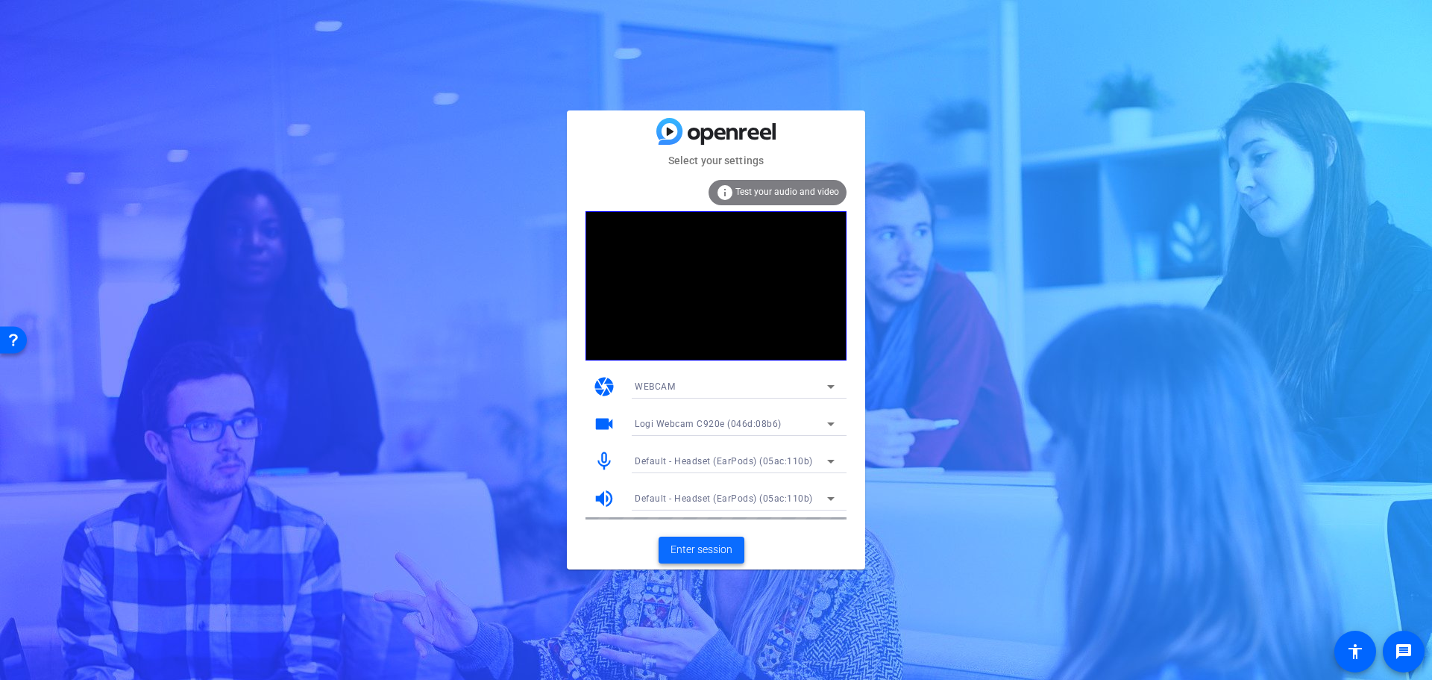
click at [716, 546] on span "Enter session" at bounding box center [702, 550] width 62 height 16
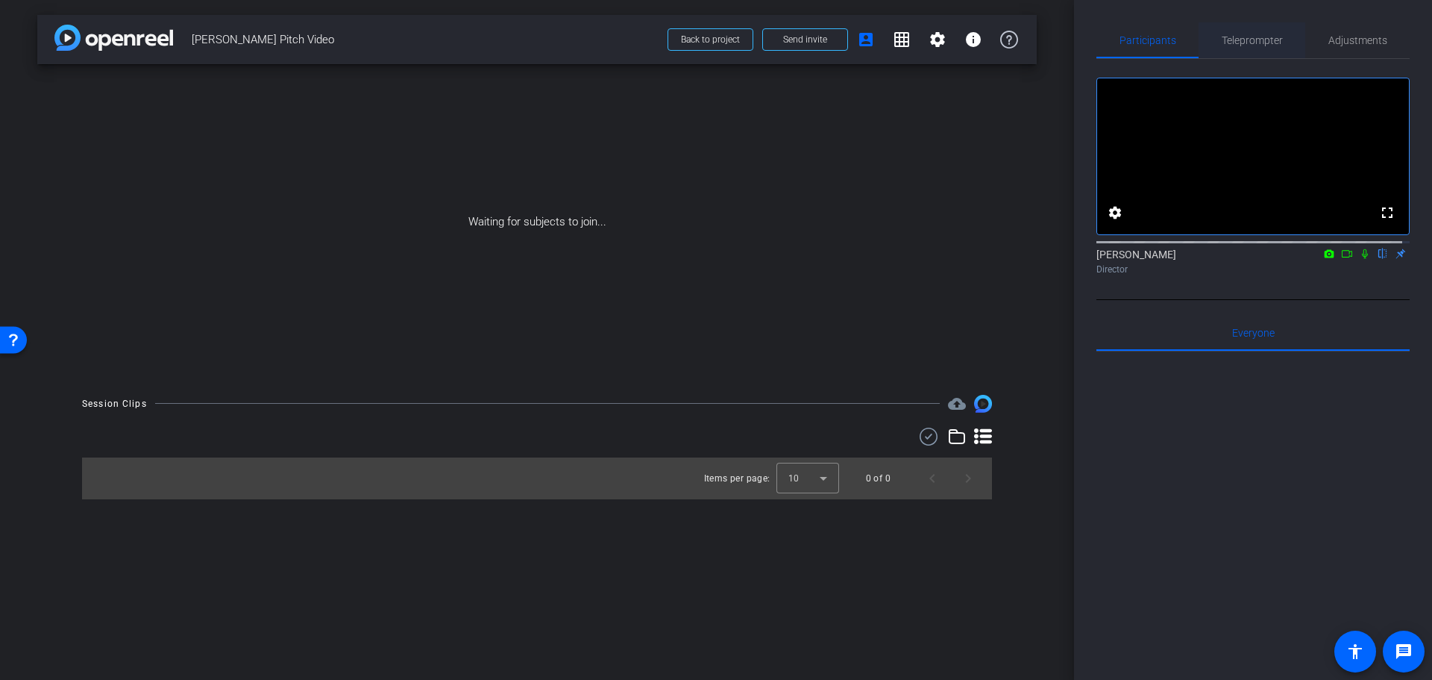
click at [1245, 44] on span "Teleprompter" at bounding box center [1252, 40] width 61 height 10
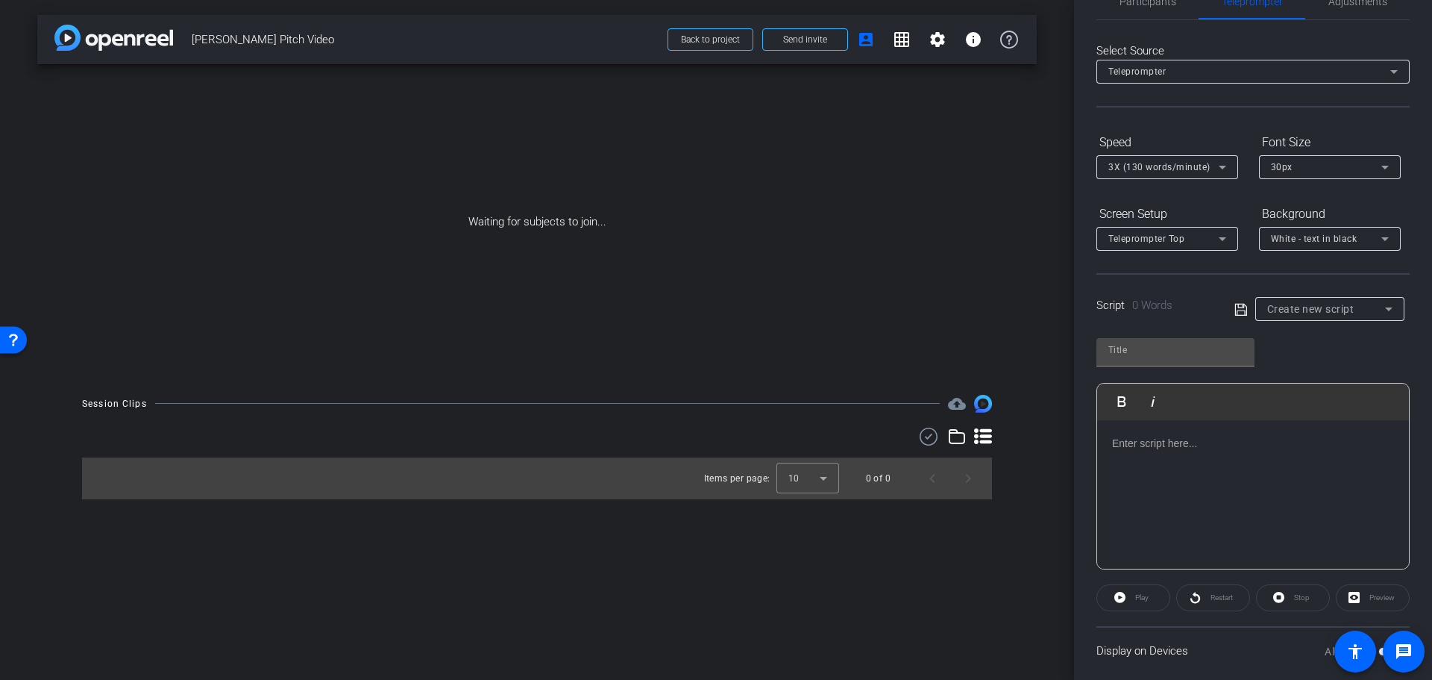
scroll to position [55, 0]
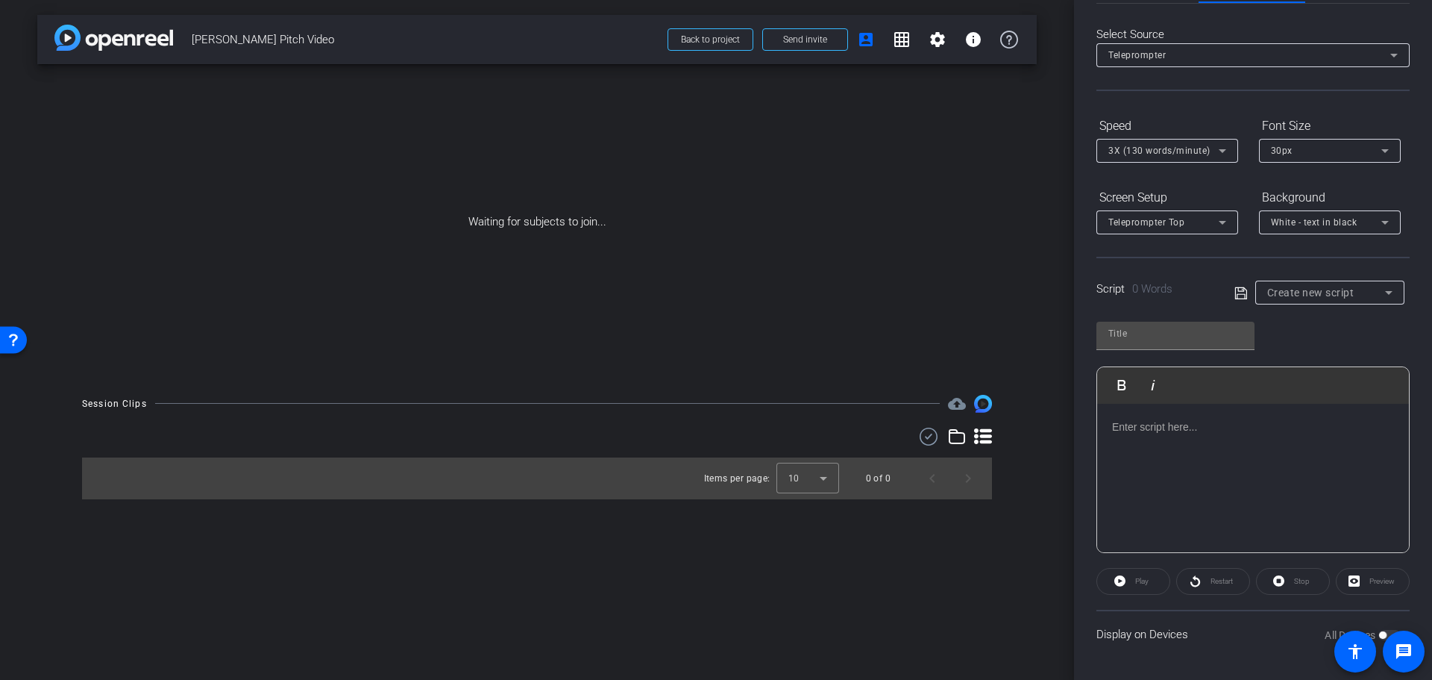
click at [1150, 642] on div "Display on Devices All Devices" at bounding box center [1253, 634] width 313 height 48
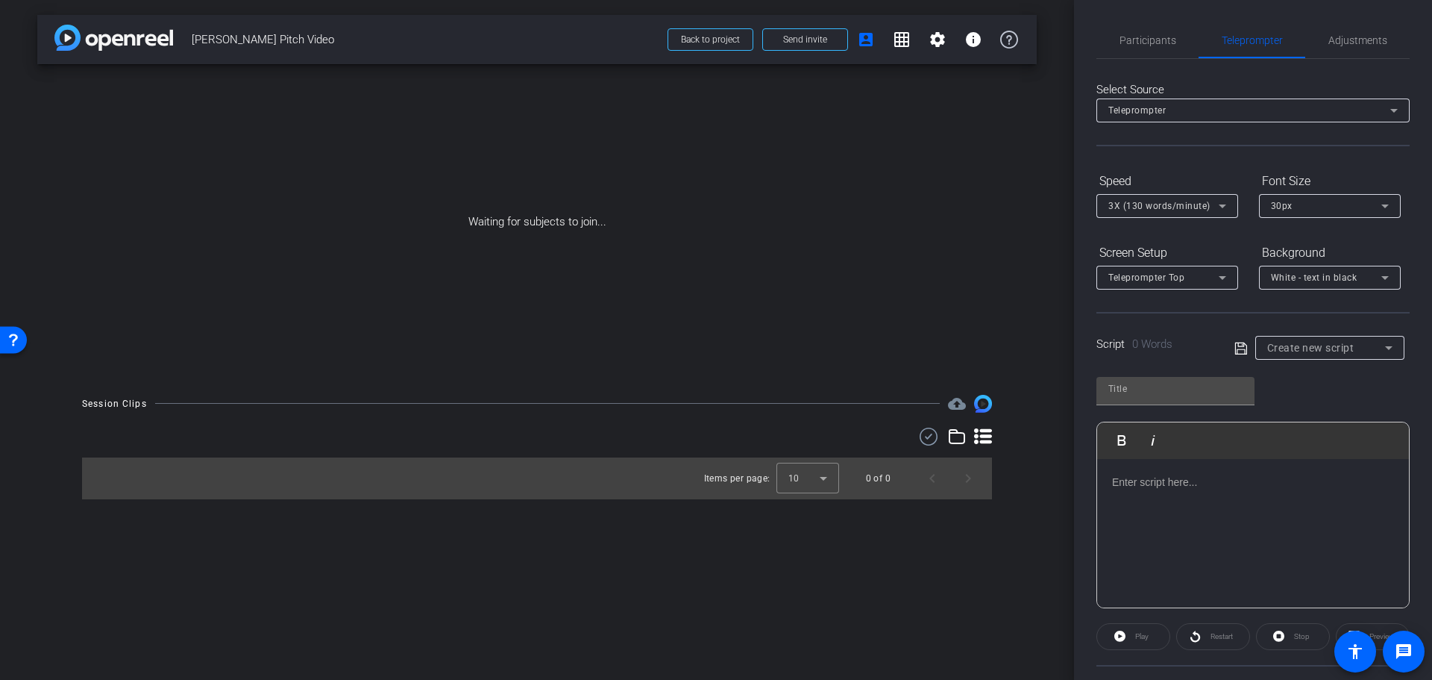
drag, startPoint x: 1193, startPoint y: 492, endPoint x: 1180, endPoint y: 488, distance: 13.4
click at [1193, 492] on div at bounding box center [1253, 533] width 312 height 149
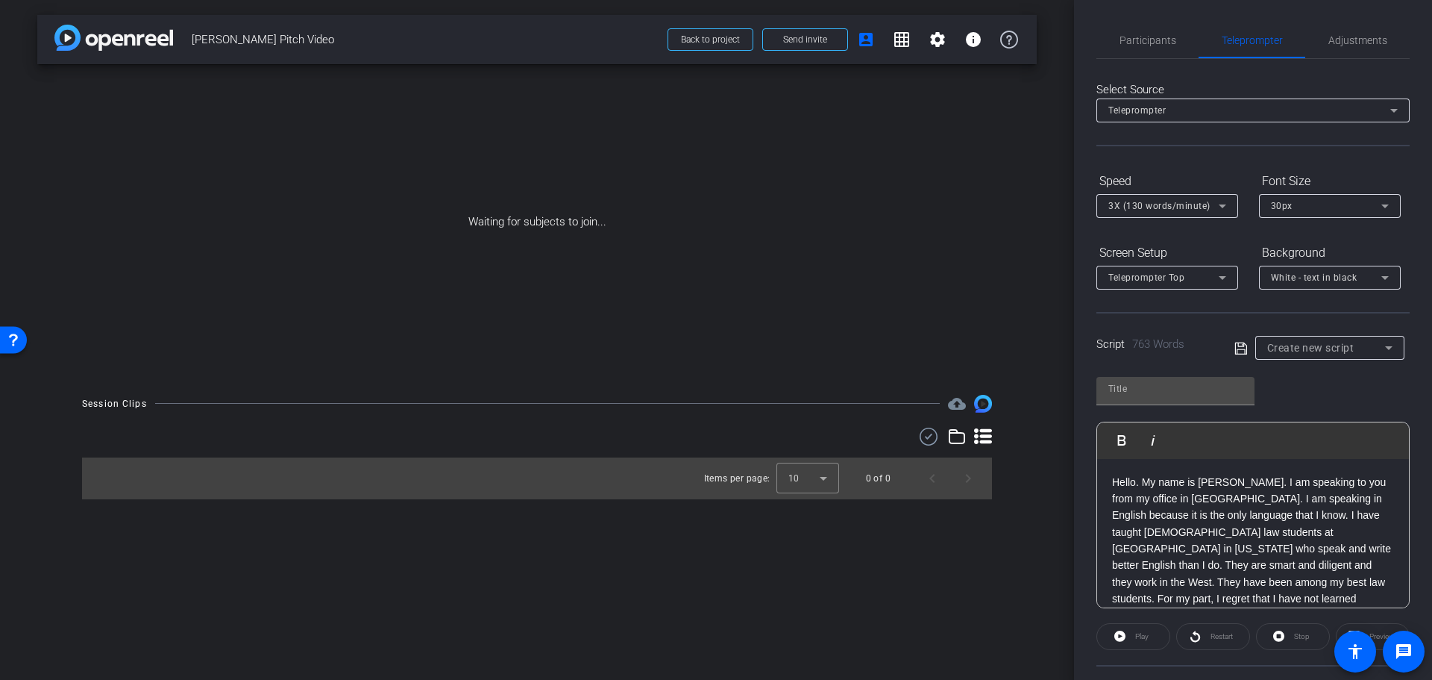
scroll to position [1353, 0]
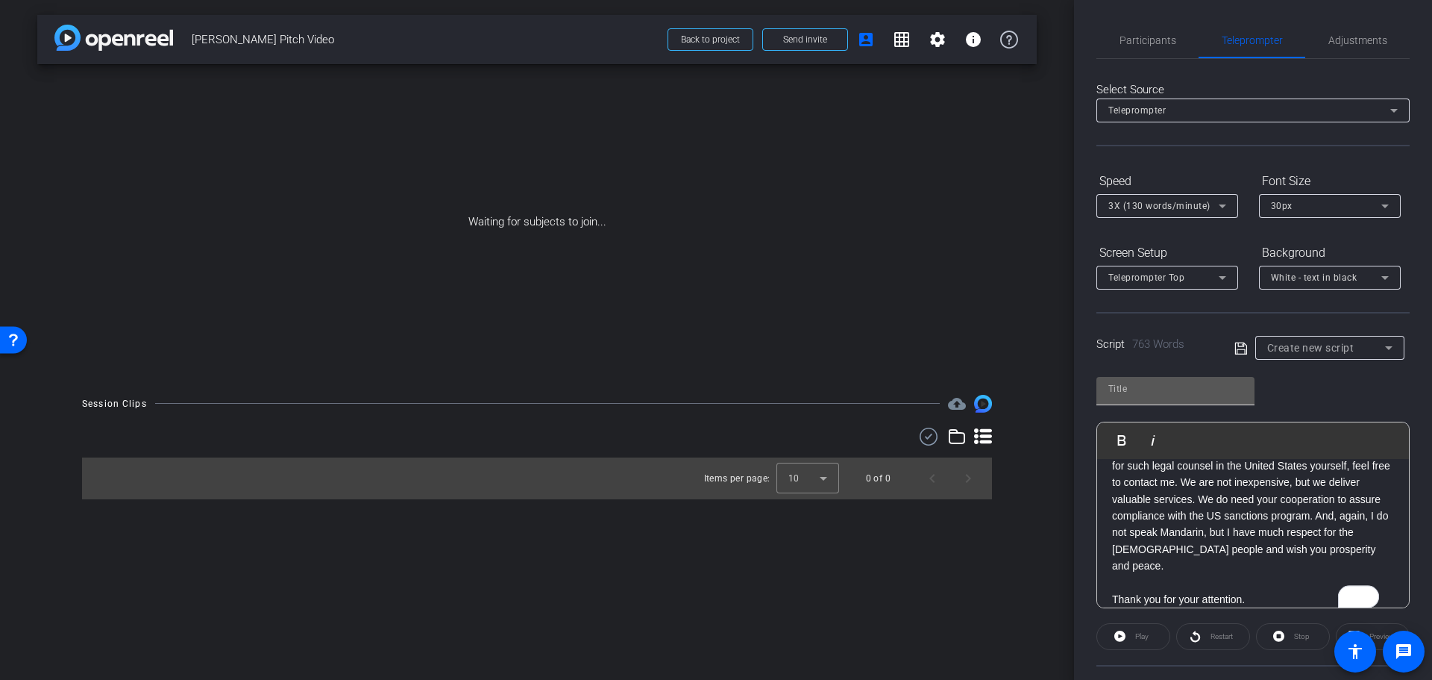
click at [1200, 386] on input "text" at bounding box center [1176, 389] width 134 height 18
type input "Script_Video Pitch"
click at [1335, 346] on span "Create new script" at bounding box center [1311, 348] width 87 height 12
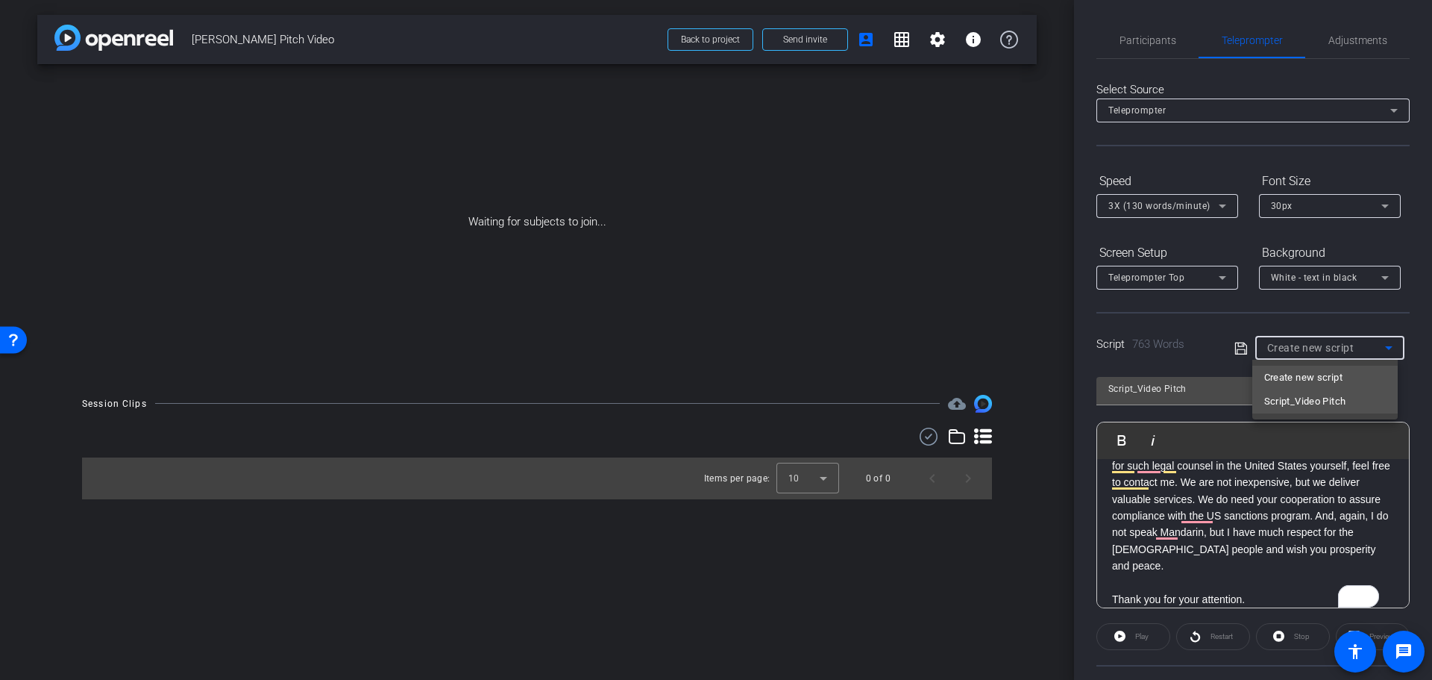
click at [1312, 407] on span "Script_Video Pitch" at bounding box center [1306, 401] width 82 height 18
click at [1235, 344] on icon at bounding box center [1241, 348] width 13 height 18
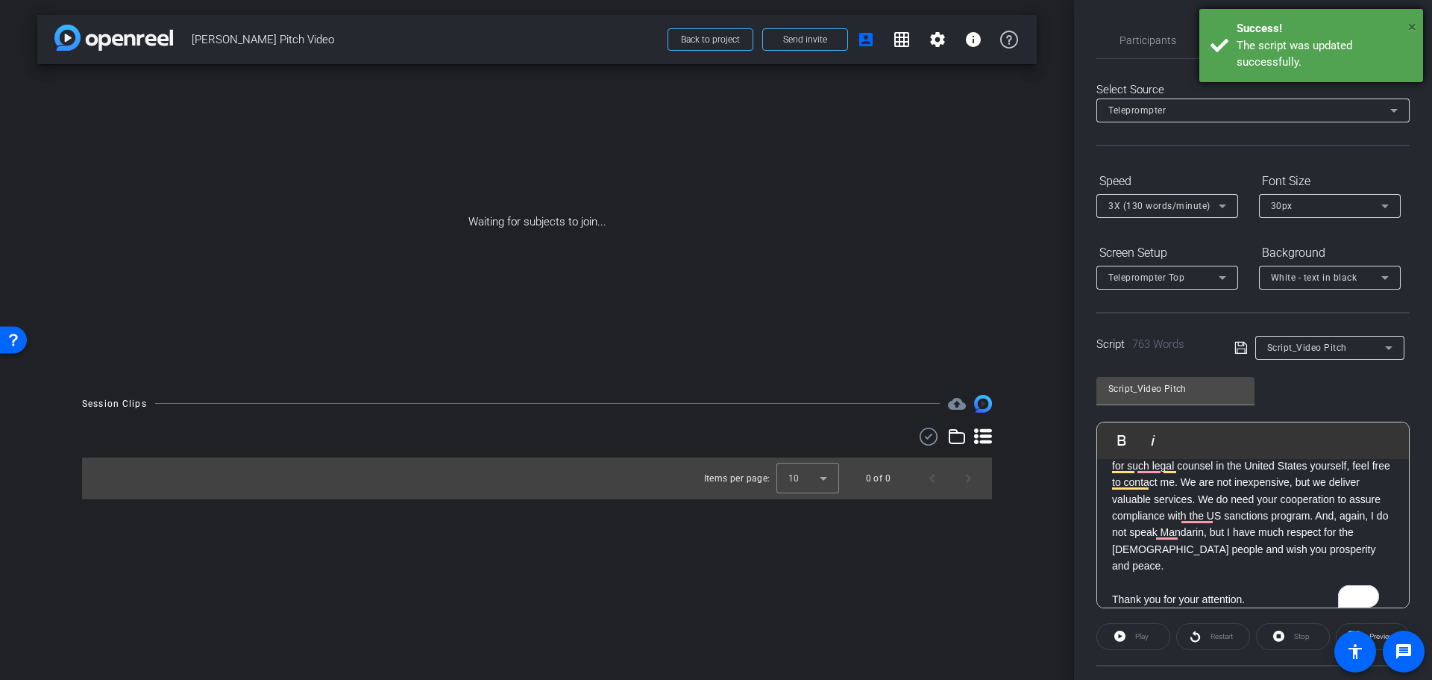
click at [1409, 26] on span "×" at bounding box center [1413, 27] width 8 height 18
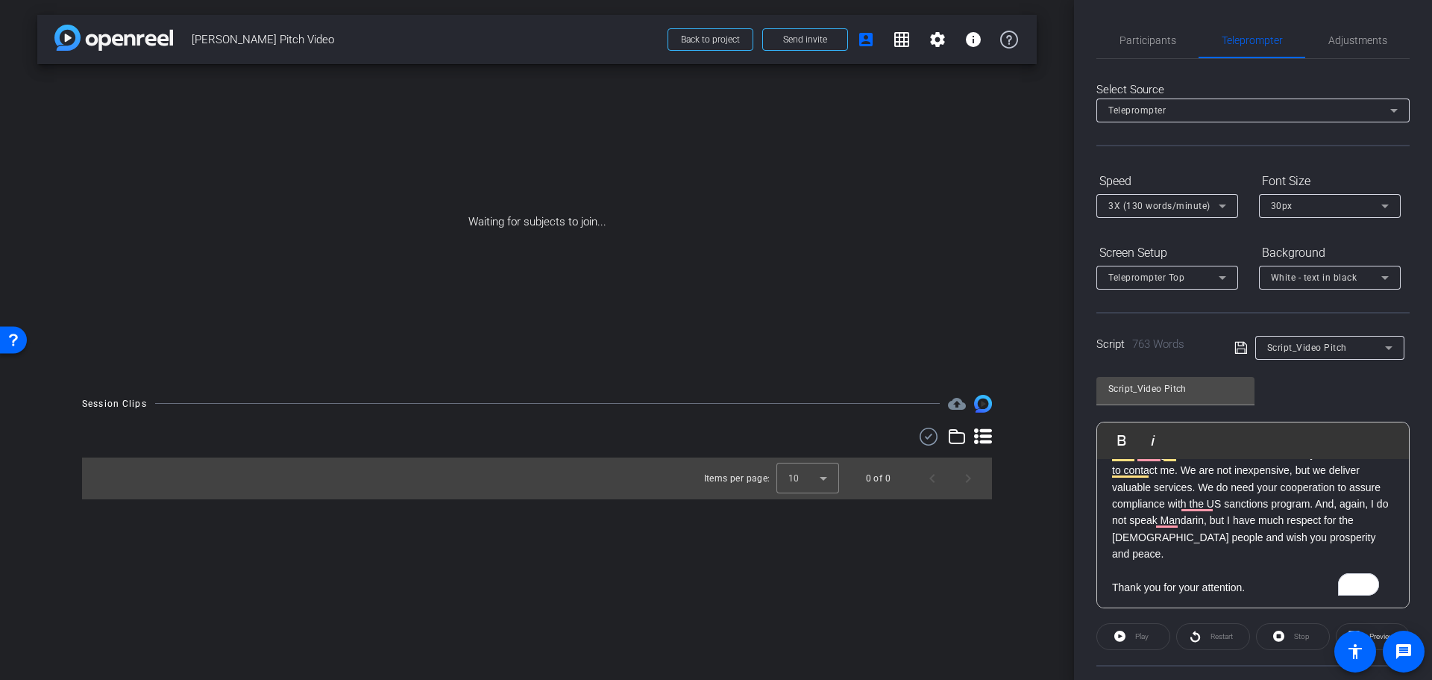
scroll to position [1367, 0]
click at [1378, 630] on span "Preview" at bounding box center [1380, 636] width 29 height 21
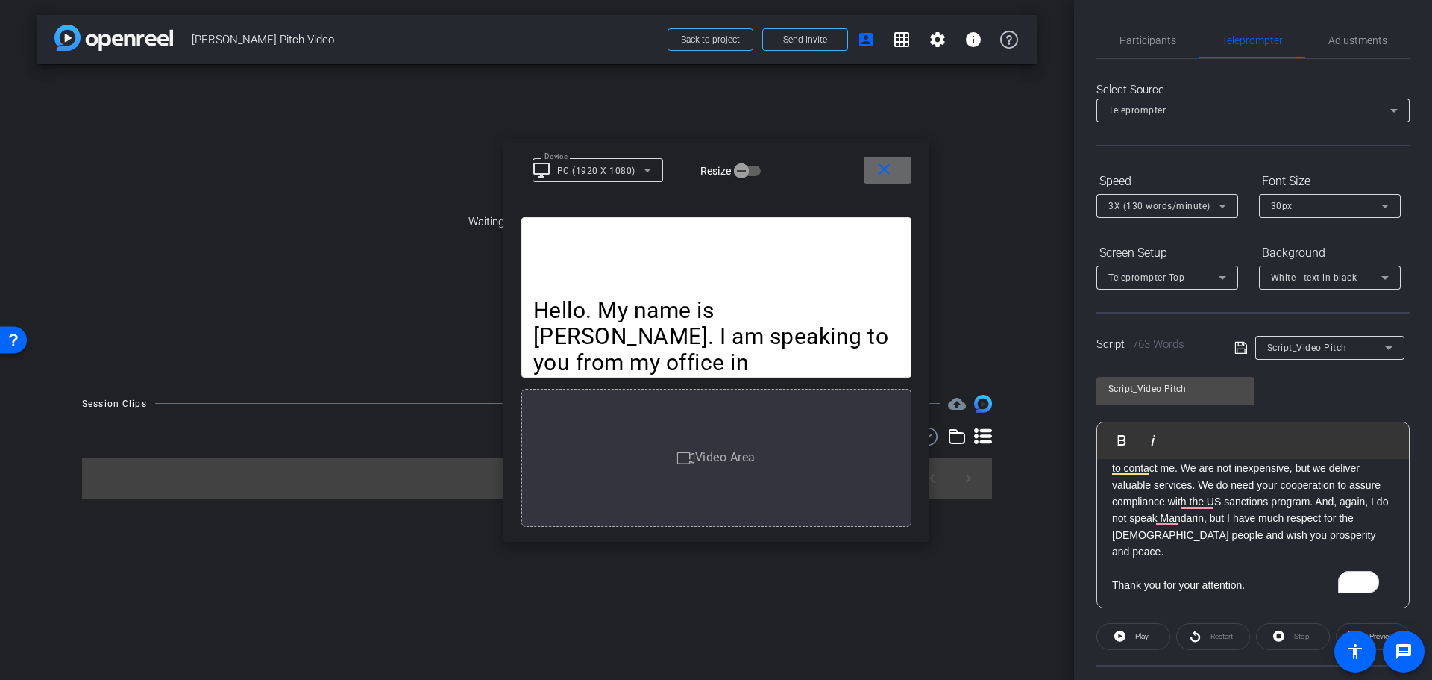
click at [885, 172] on mat-icon "close" at bounding box center [884, 169] width 19 height 19
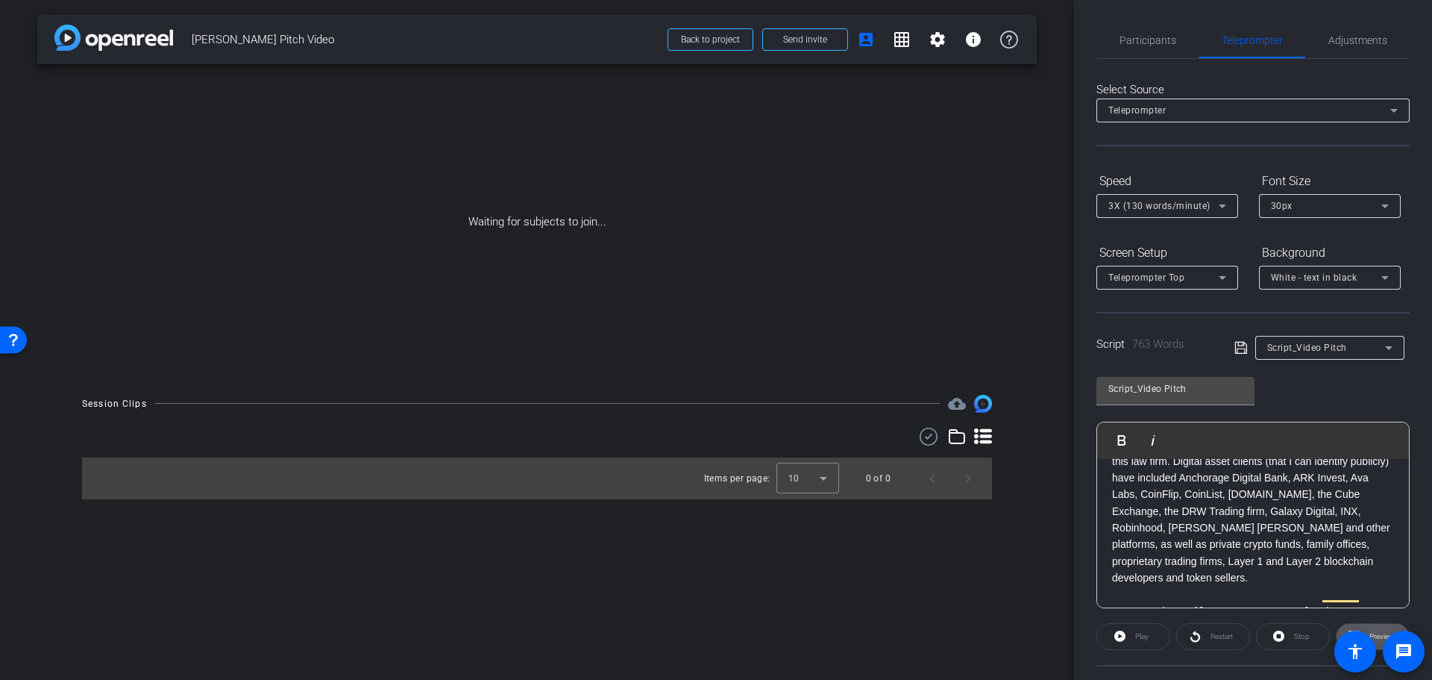
scroll to position [0, 0]
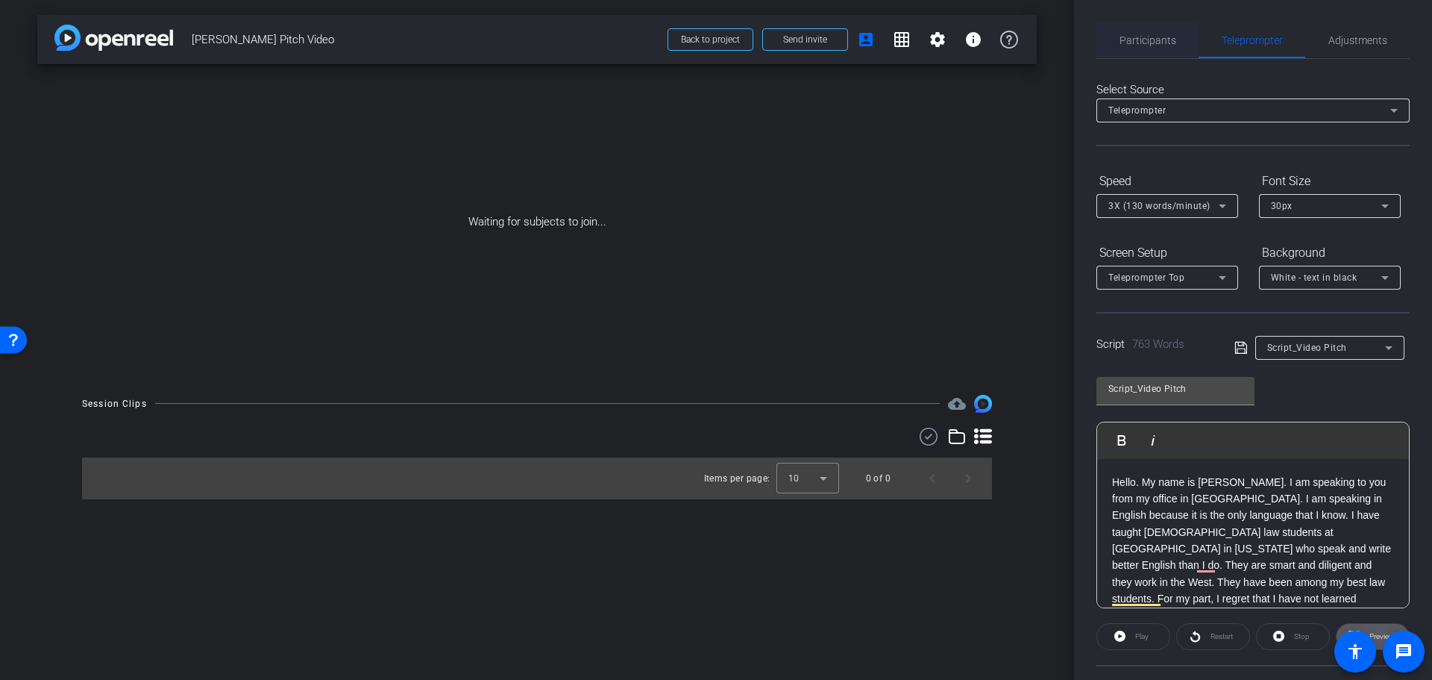
click at [1146, 39] on span "Participants" at bounding box center [1148, 40] width 57 height 10
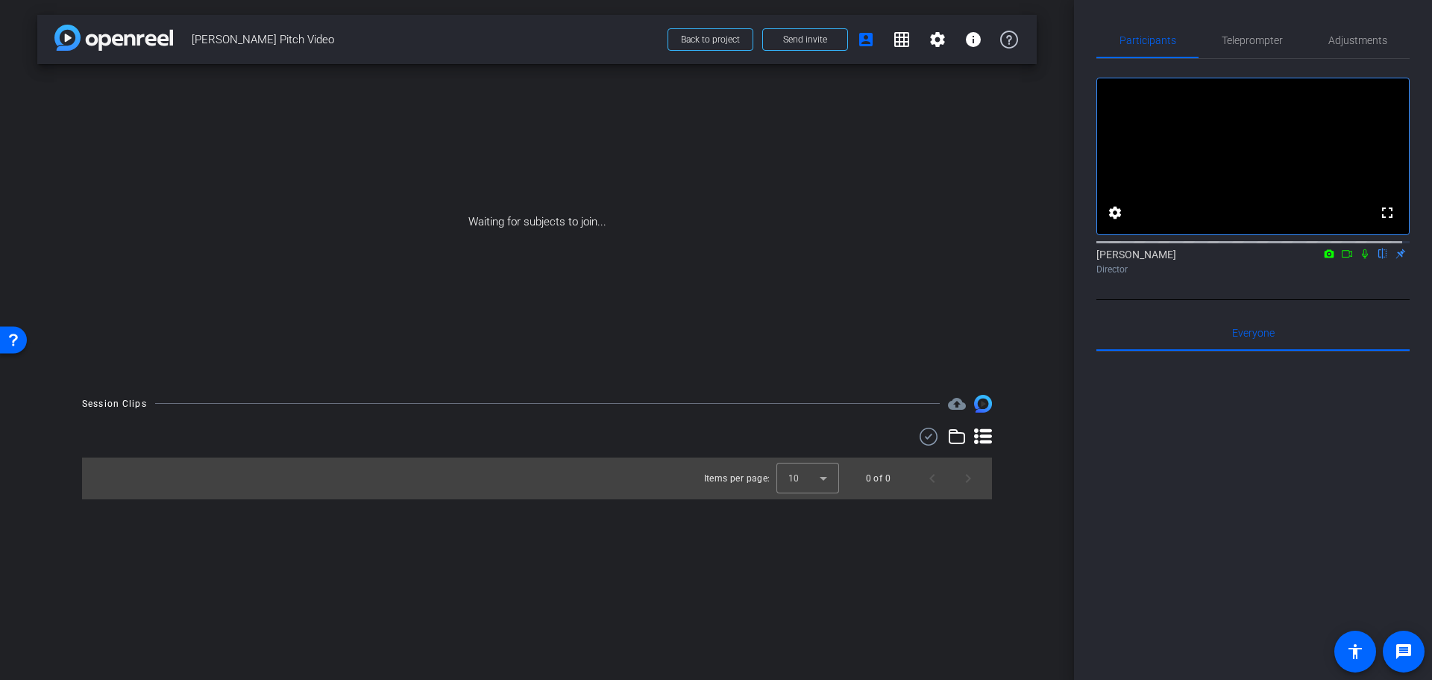
click at [953, 436] on icon at bounding box center [957, 436] width 18 height 18
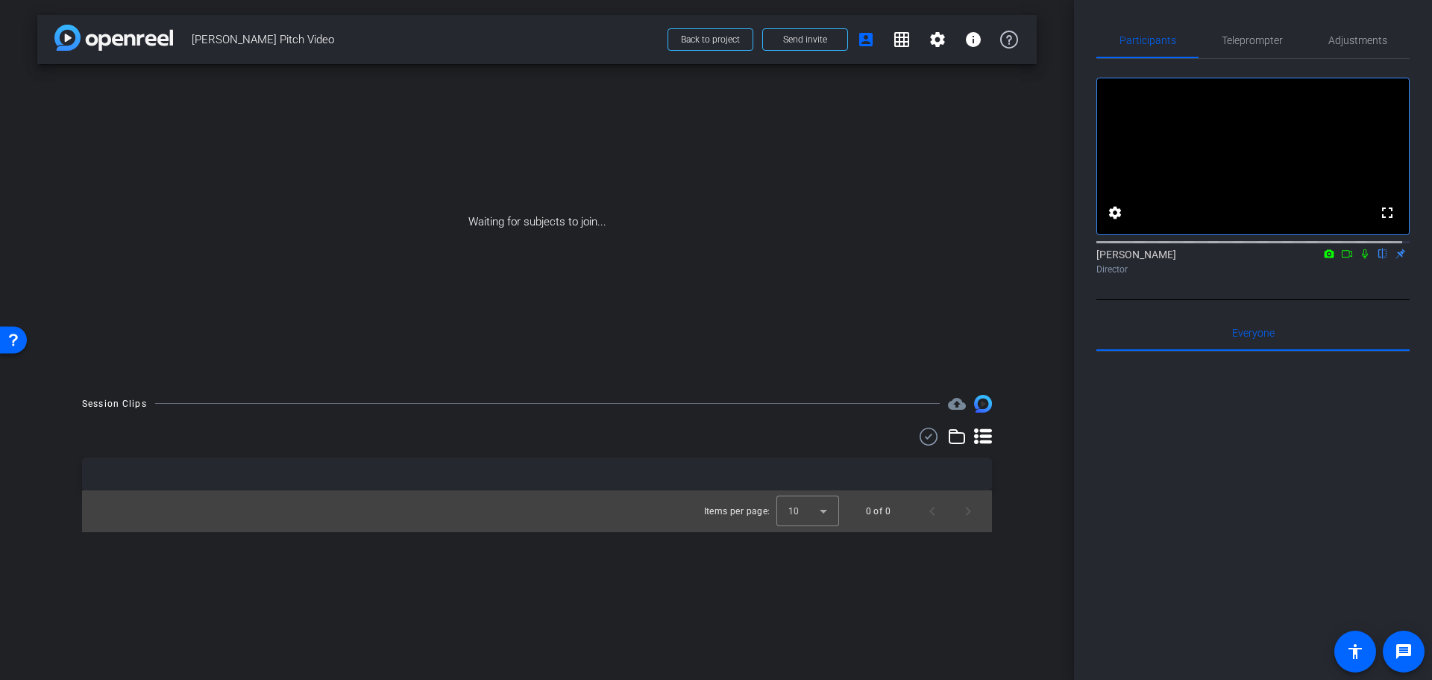
click at [953, 436] on icon at bounding box center [957, 436] width 18 height 18
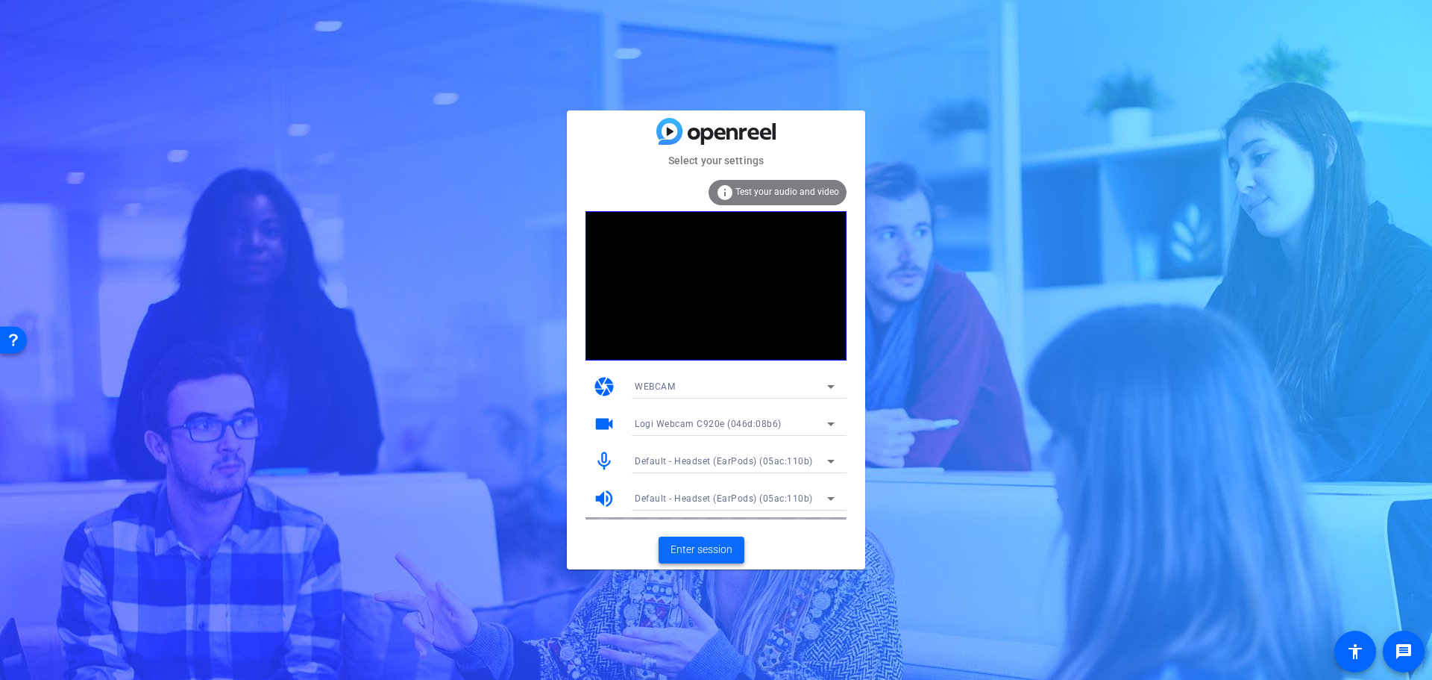
click at [718, 542] on span "Enter session" at bounding box center [702, 550] width 62 height 16
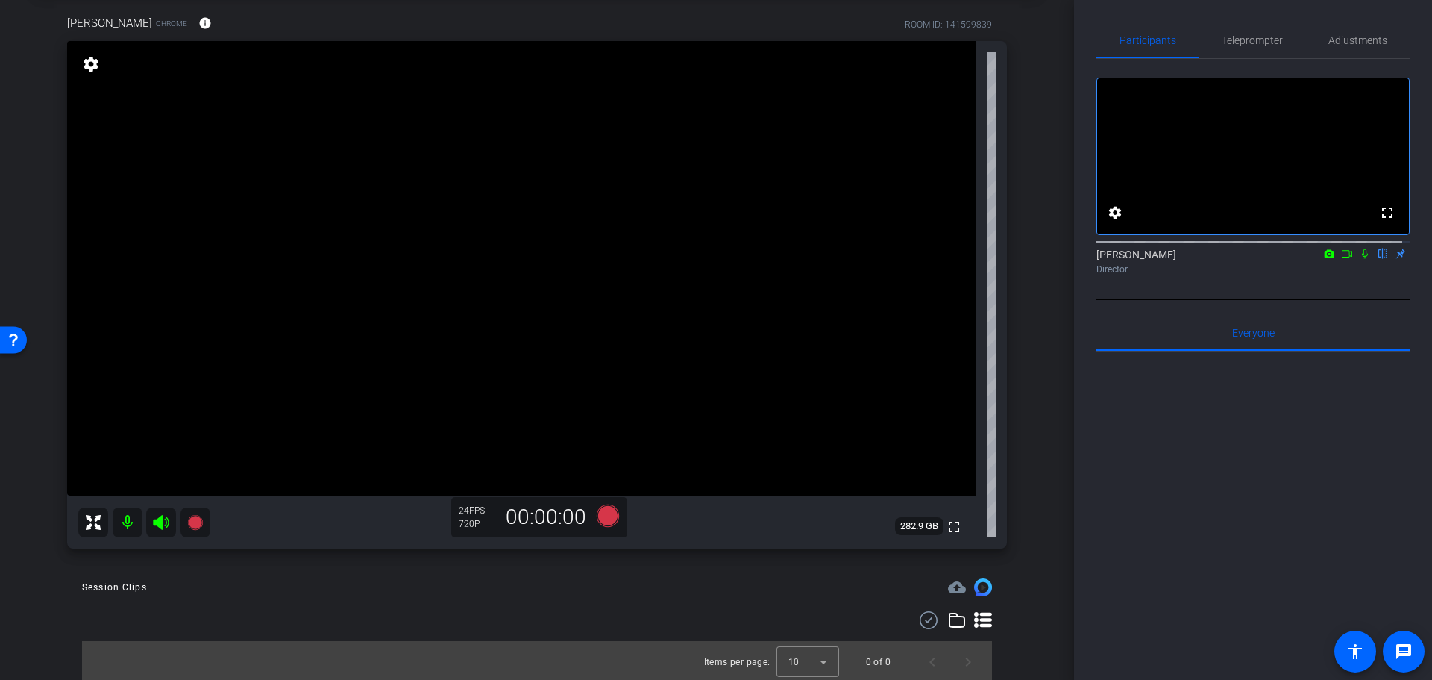
scroll to position [77, 0]
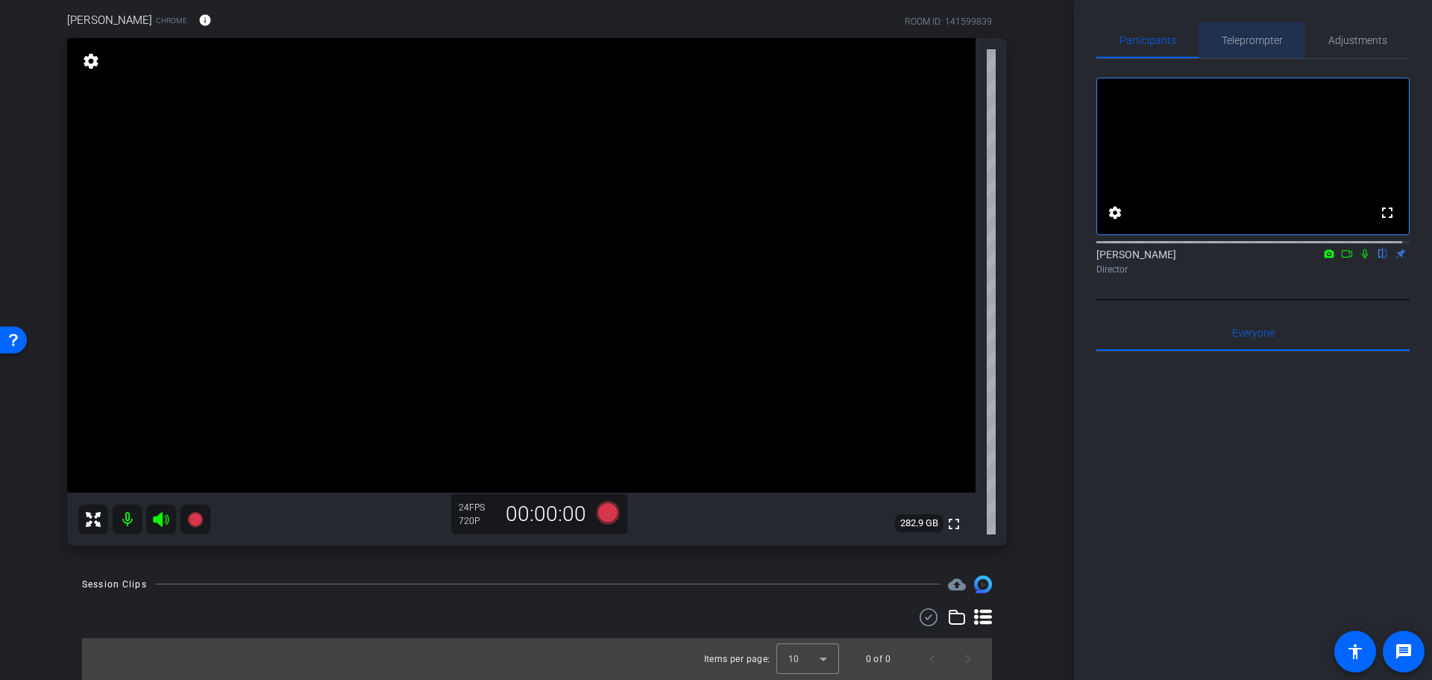
click at [1250, 40] on span "Teleprompter" at bounding box center [1252, 40] width 61 height 10
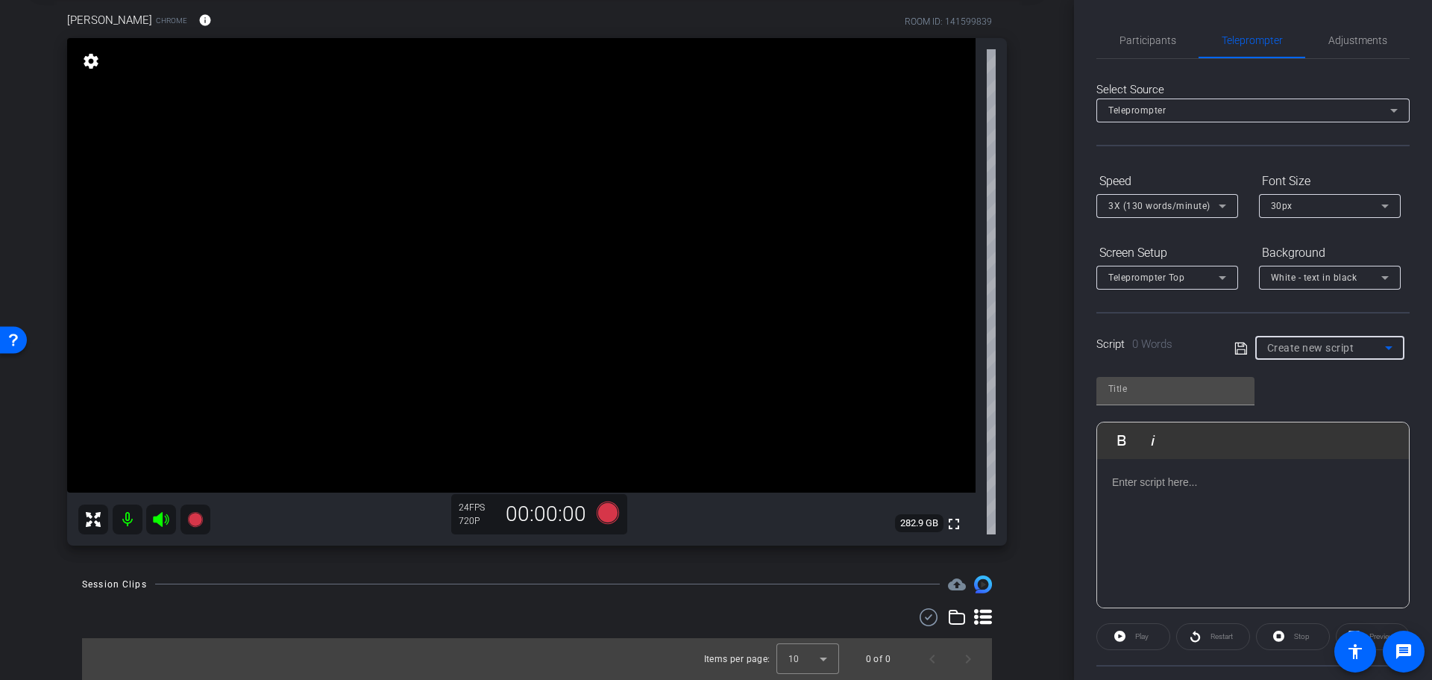
click at [1339, 355] on div "Create new script" at bounding box center [1327, 348] width 118 height 18
click at [1318, 398] on span "Script_Video Pitch" at bounding box center [1306, 401] width 82 height 18
type input "Script_Video Pitch"
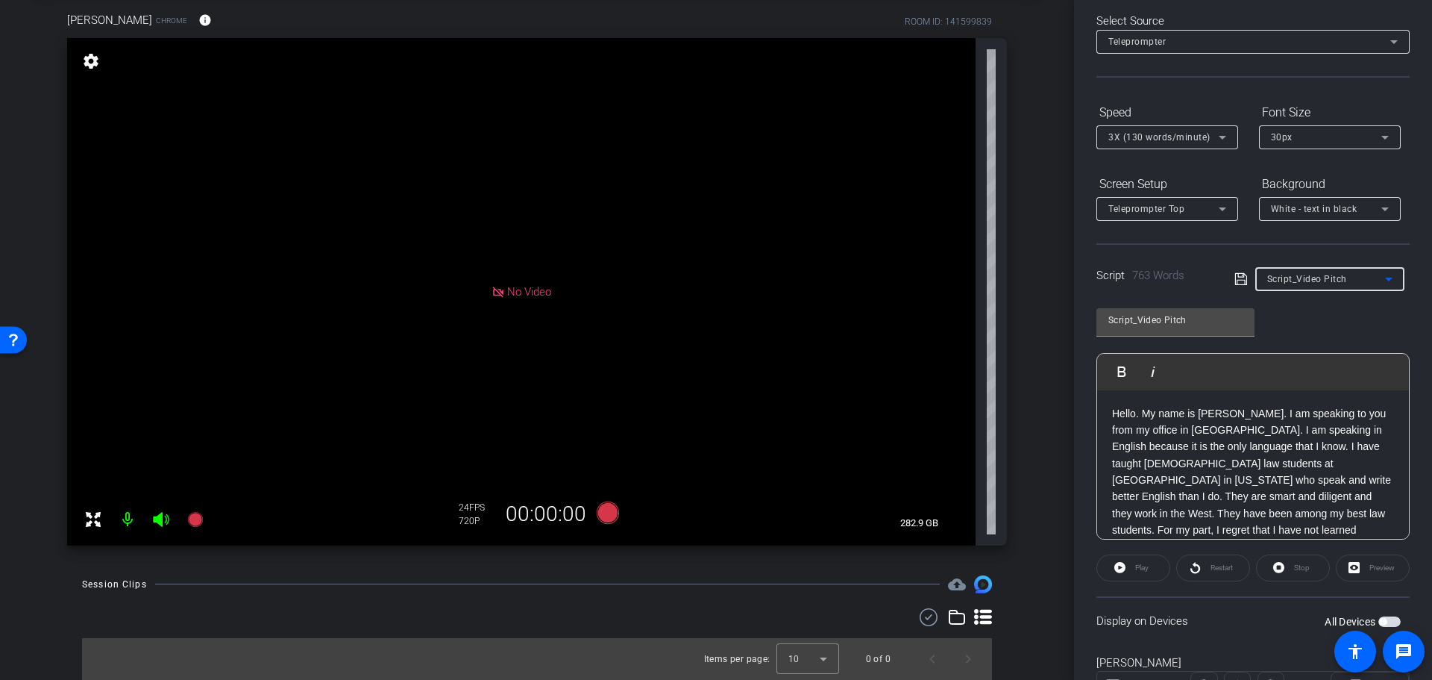
scroll to position [136, 0]
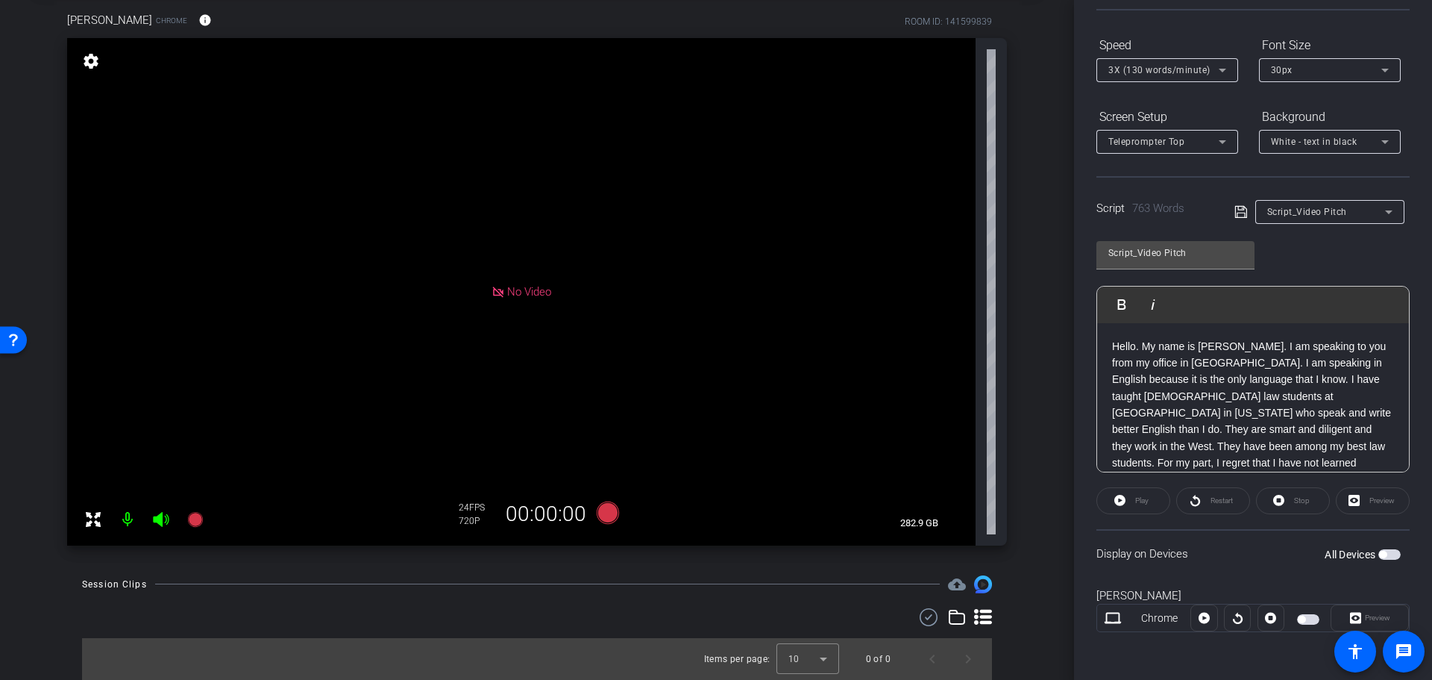
click at [1308, 618] on span "button" at bounding box center [1308, 619] width 22 height 10
click at [507, 287] on span "No Video" at bounding box center [529, 291] width 44 height 13
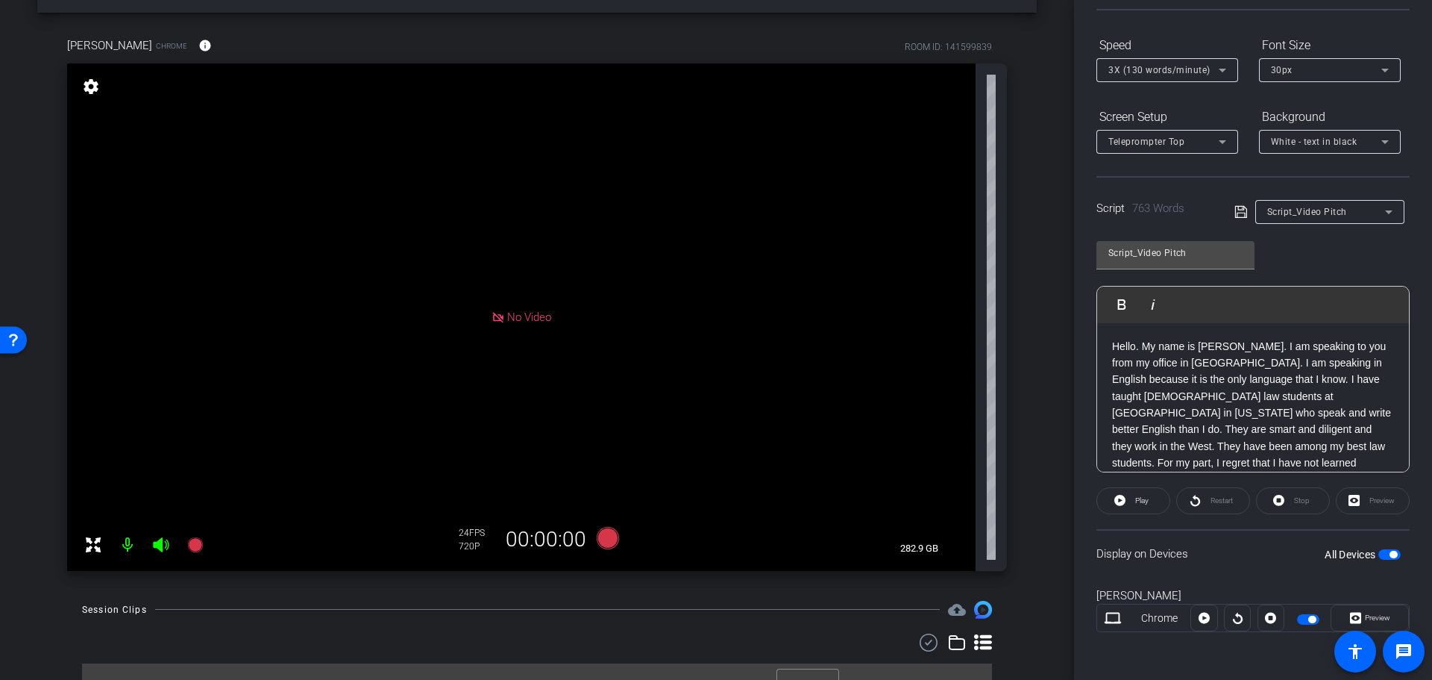
scroll to position [77, 0]
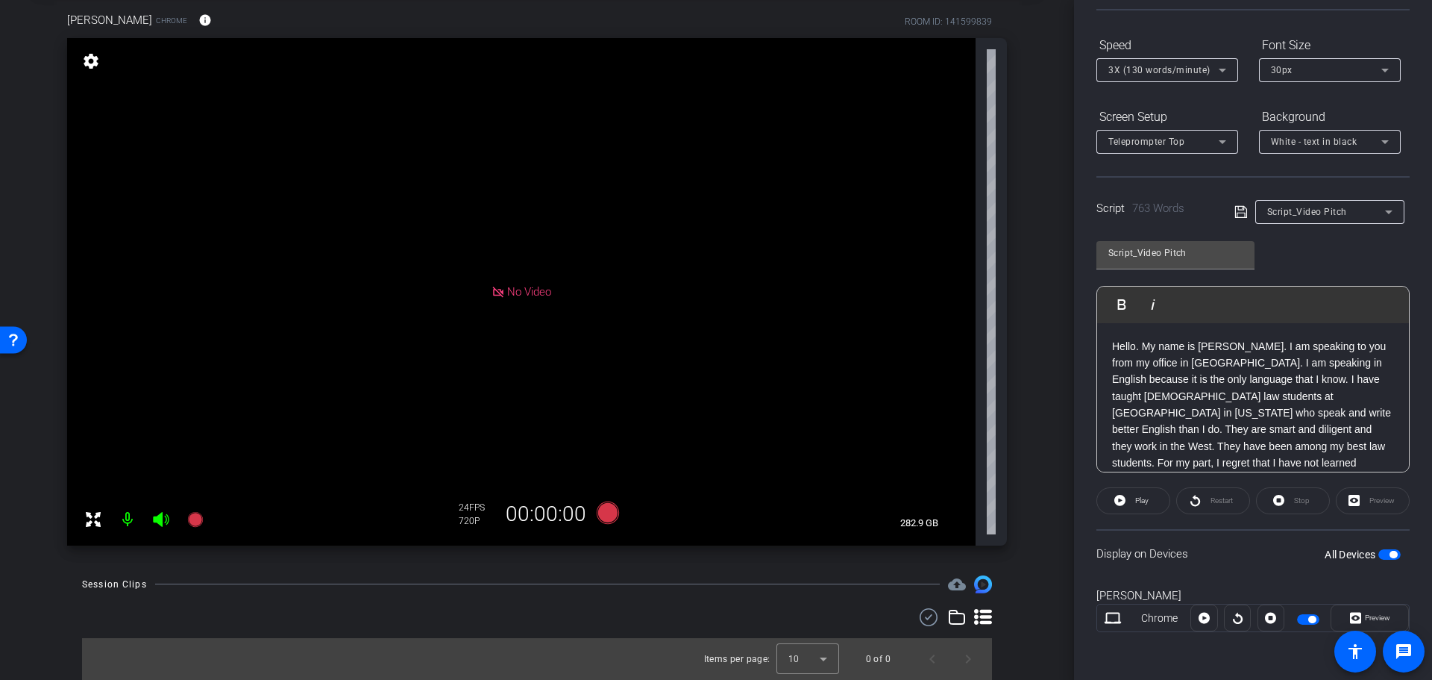
click at [508, 294] on span "No Video" at bounding box center [529, 291] width 44 height 13
click at [93, 59] on mat-icon "settings" at bounding box center [91, 61] width 21 height 18
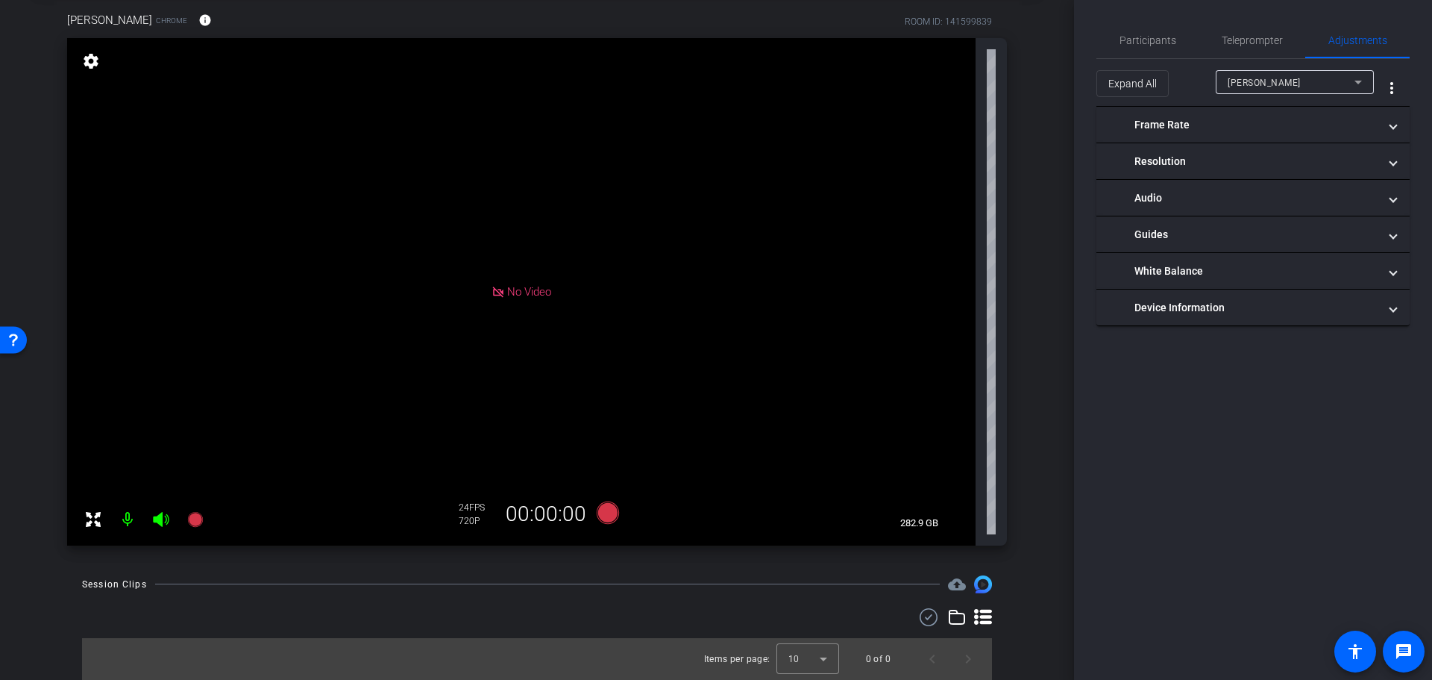
scroll to position [0, 0]
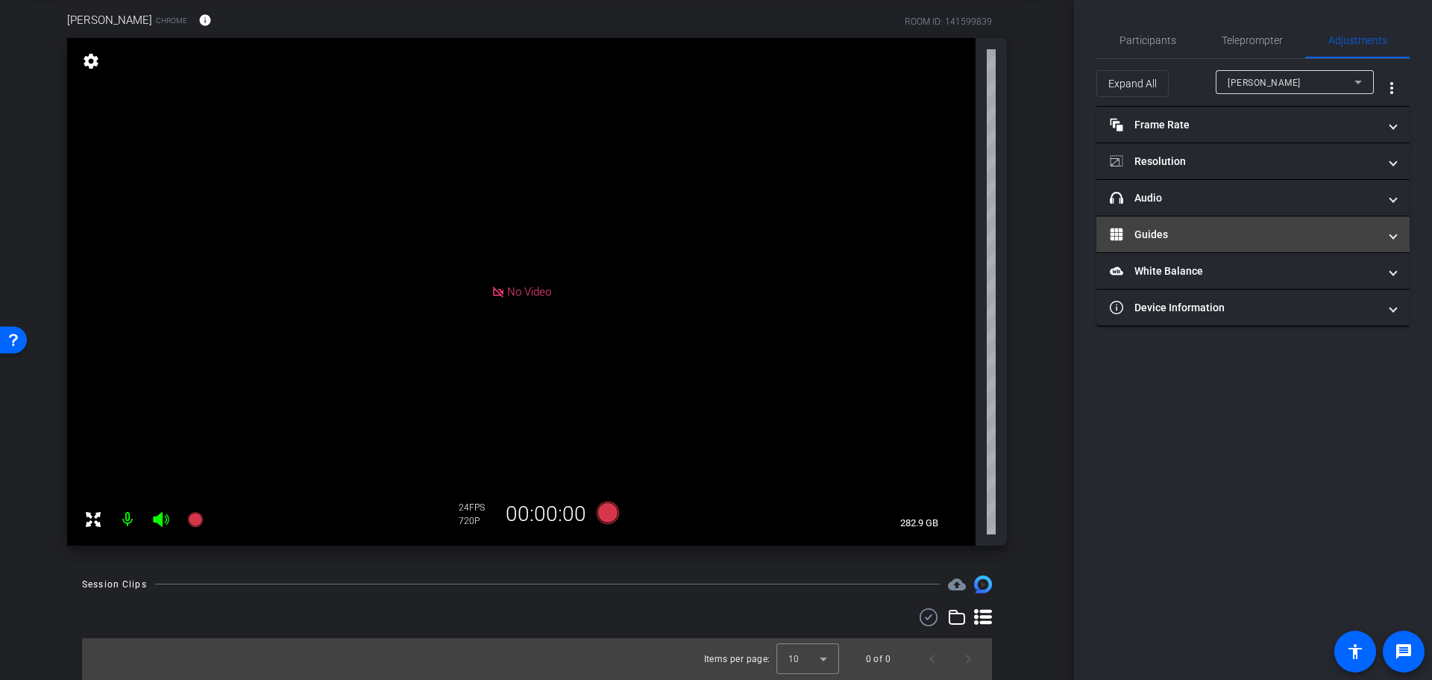
click at [1182, 234] on mat-panel-title "Guides" at bounding box center [1244, 235] width 269 height 16
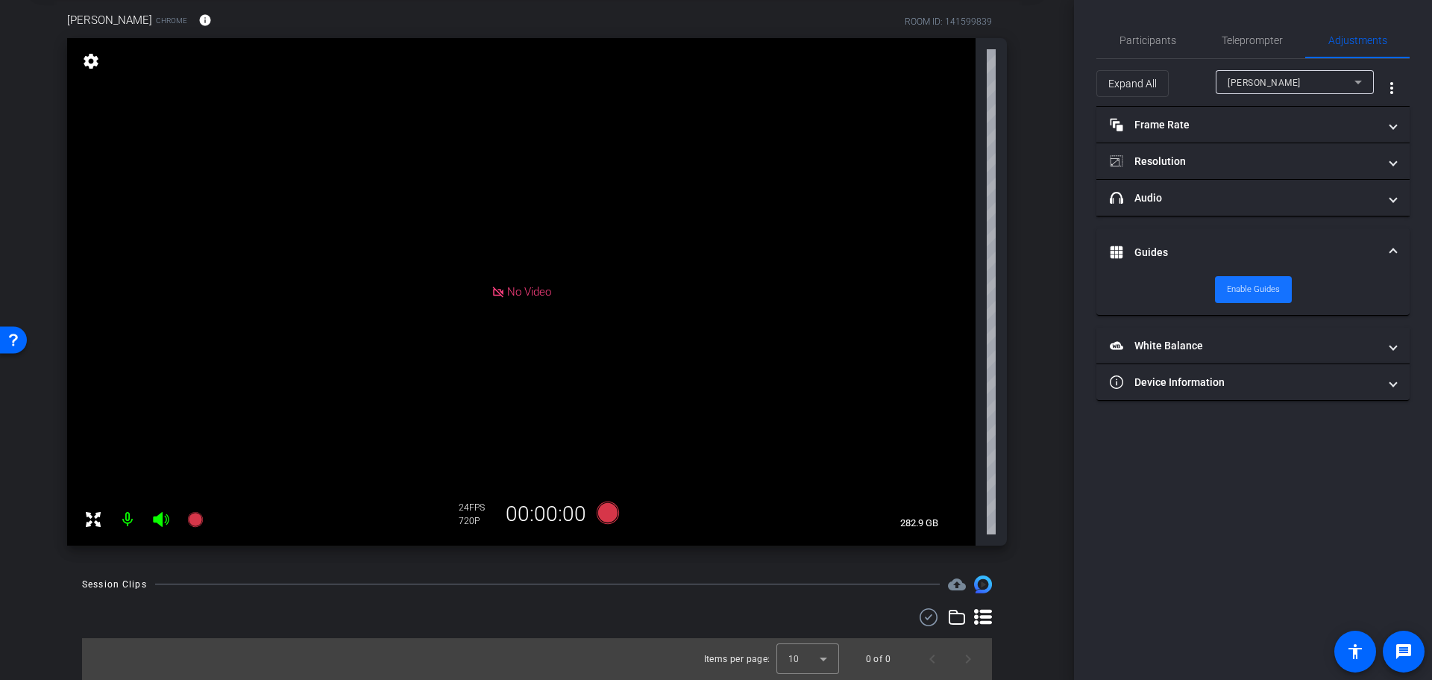
click at [1253, 290] on span "Enable Guides" at bounding box center [1253, 289] width 53 height 22
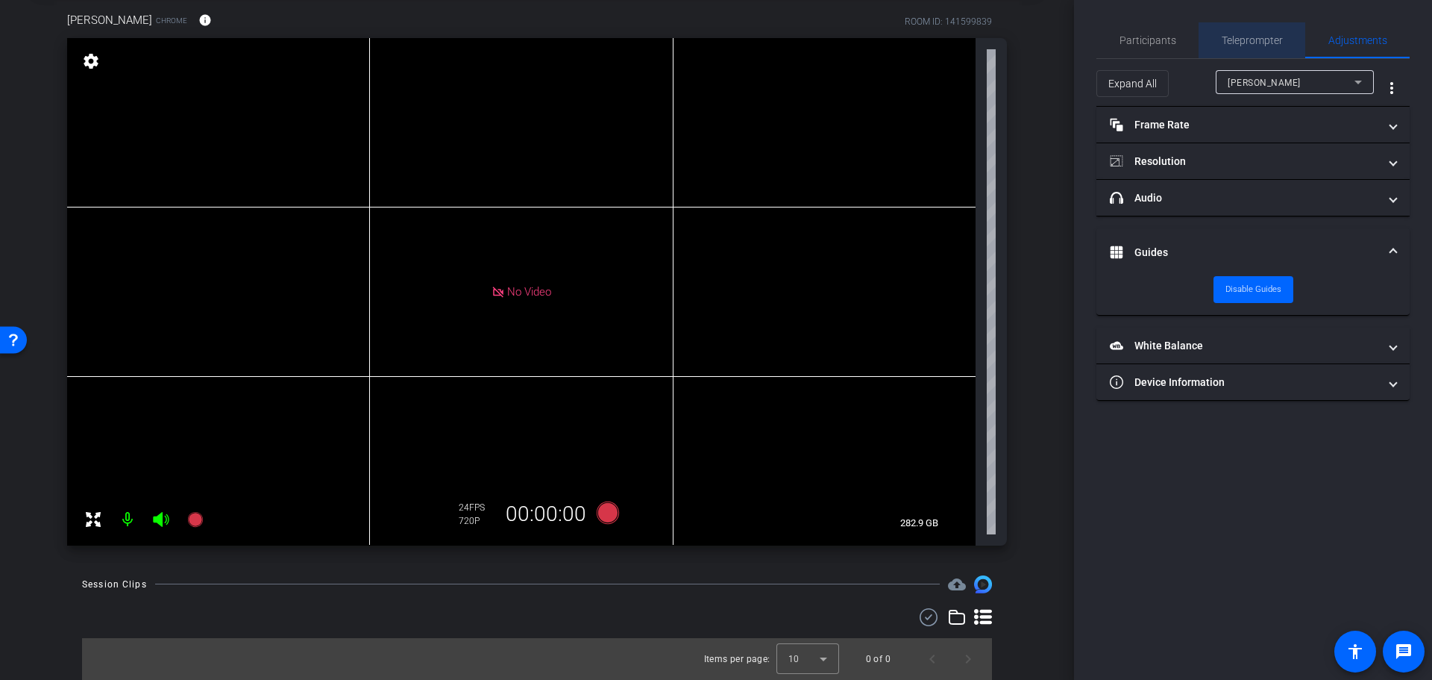
click at [1262, 42] on span "Teleprompter" at bounding box center [1252, 40] width 61 height 10
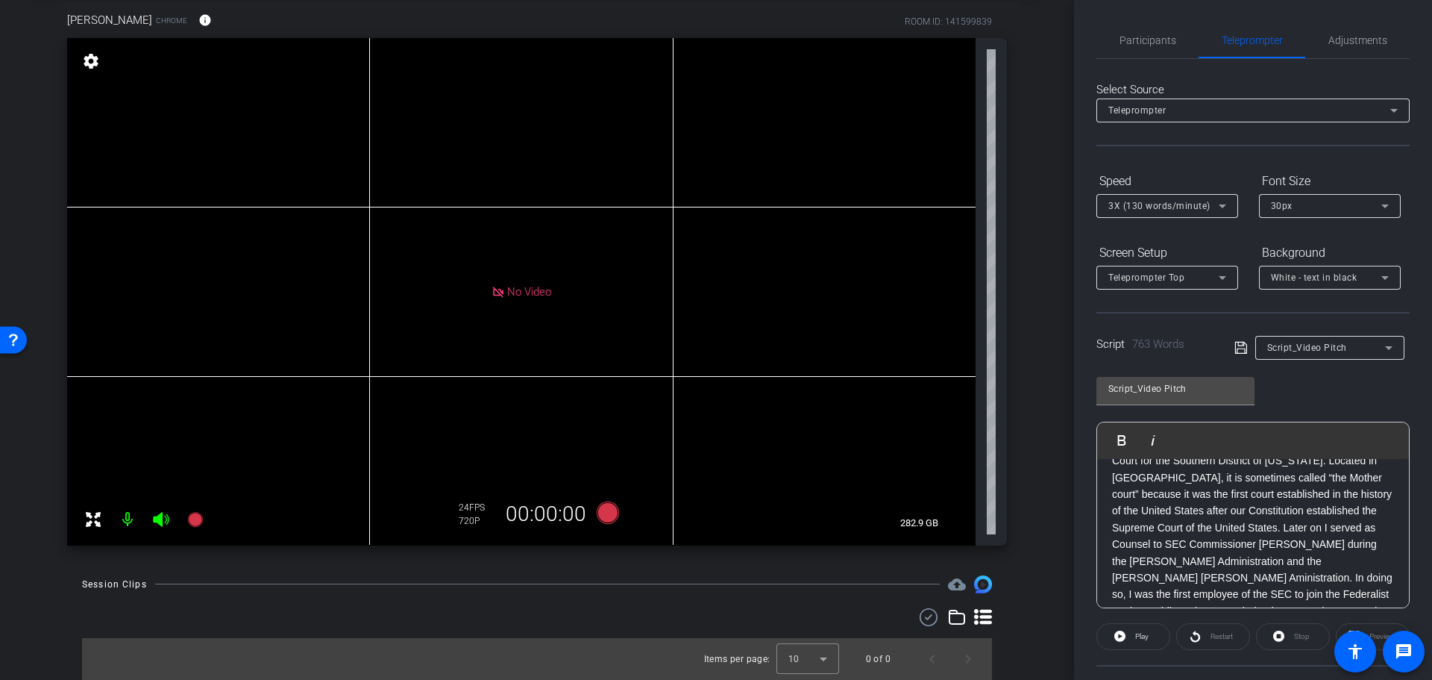
scroll to position [136, 0]
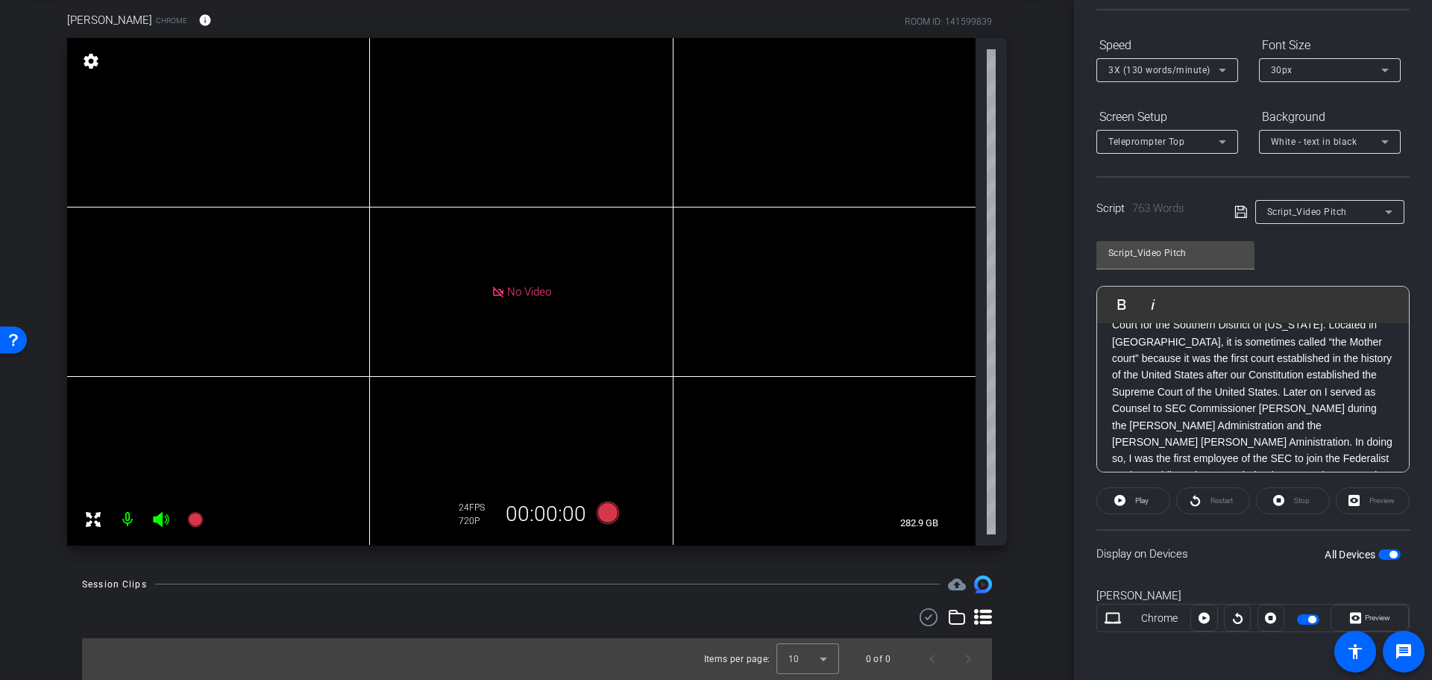
click at [507, 285] on span "No Video" at bounding box center [529, 291] width 44 height 13
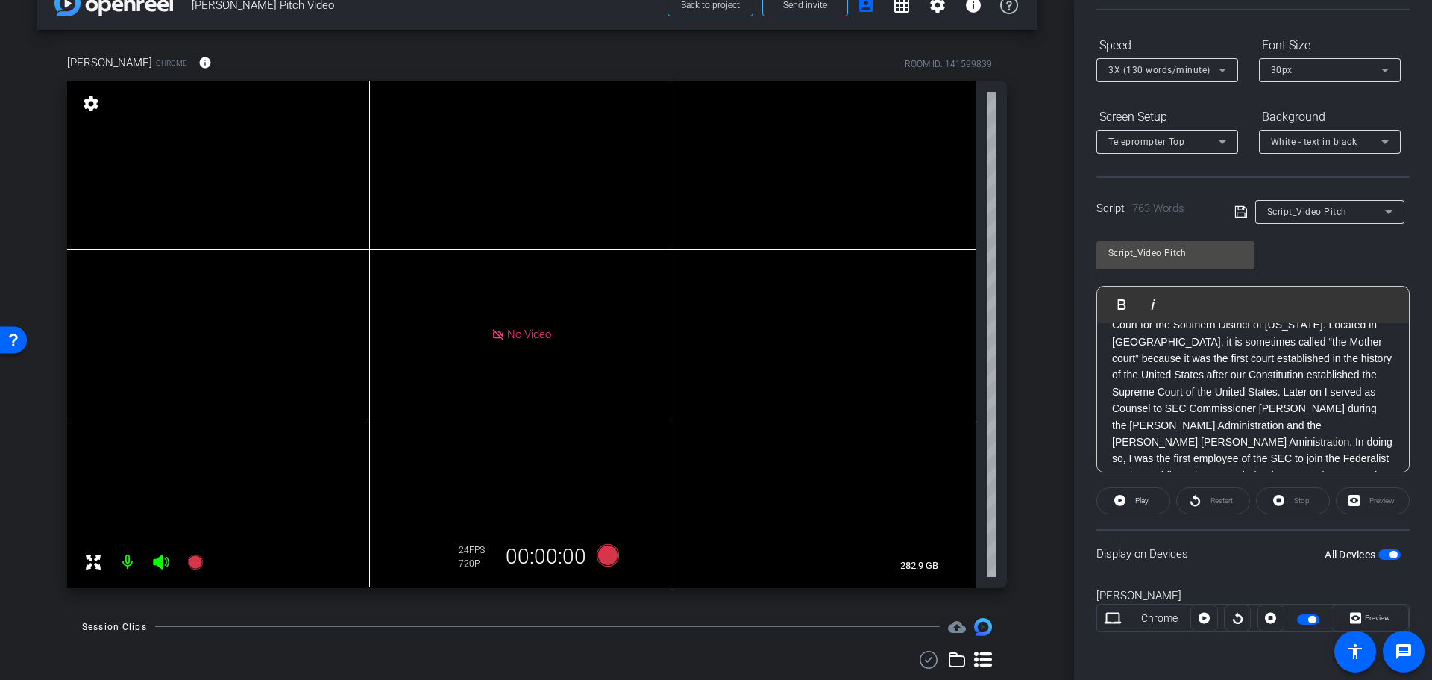
scroll to position [0, 0]
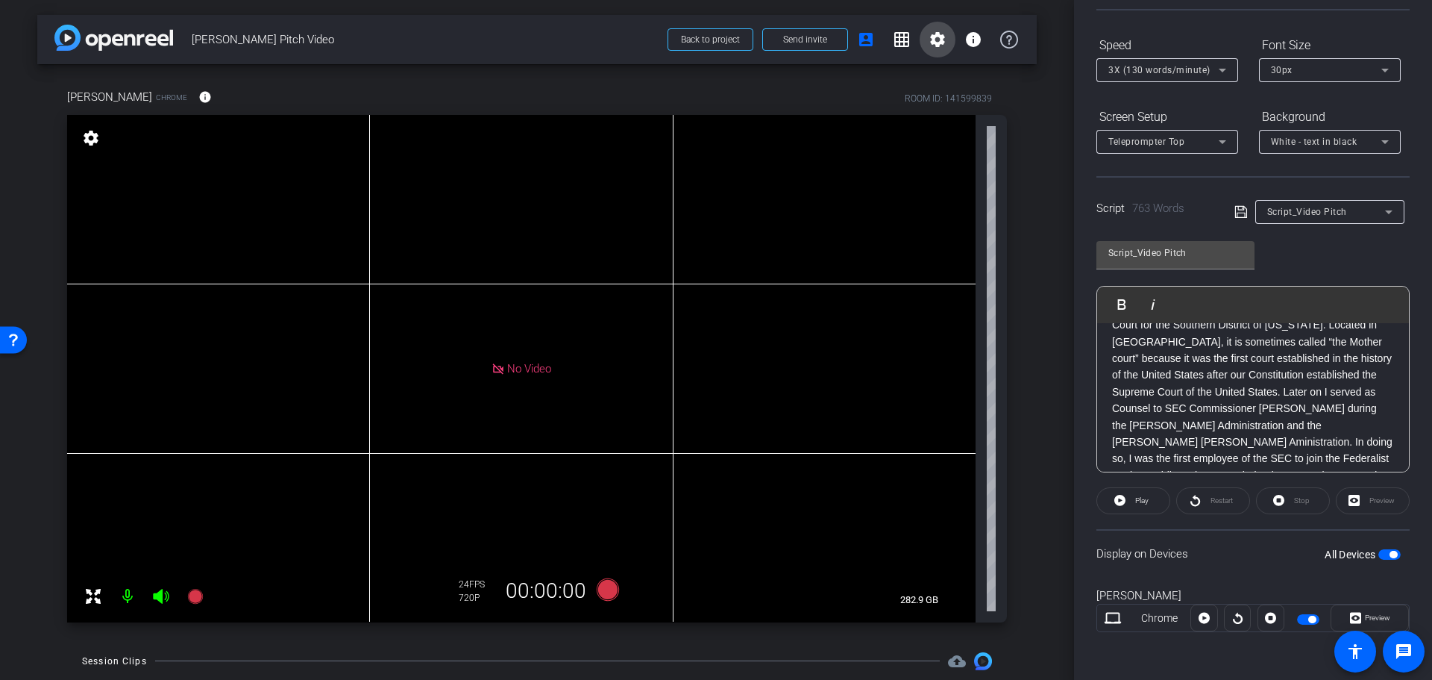
click at [933, 37] on mat-icon "settings" at bounding box center [938, 40] width 18 height 18
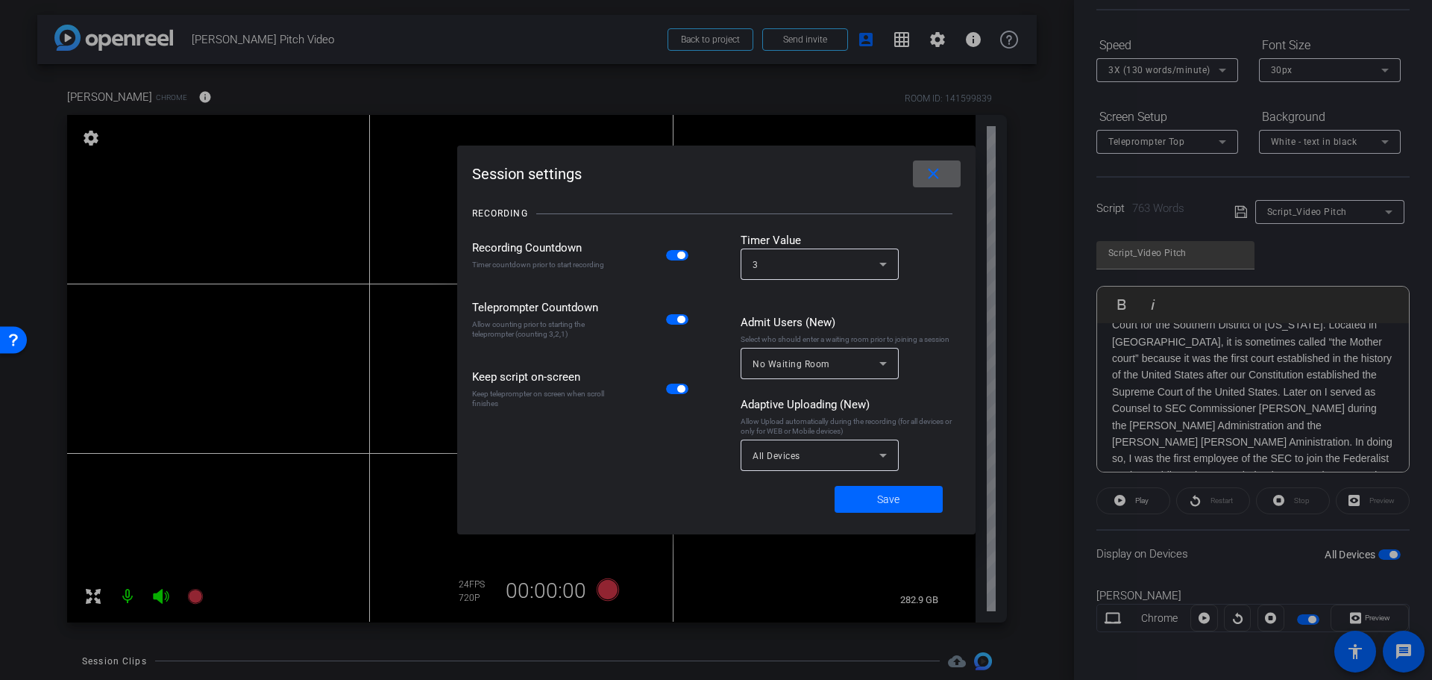
click at [924, 171] on mat-icon "close" at bounding box center [933, 174] width 19 height 19
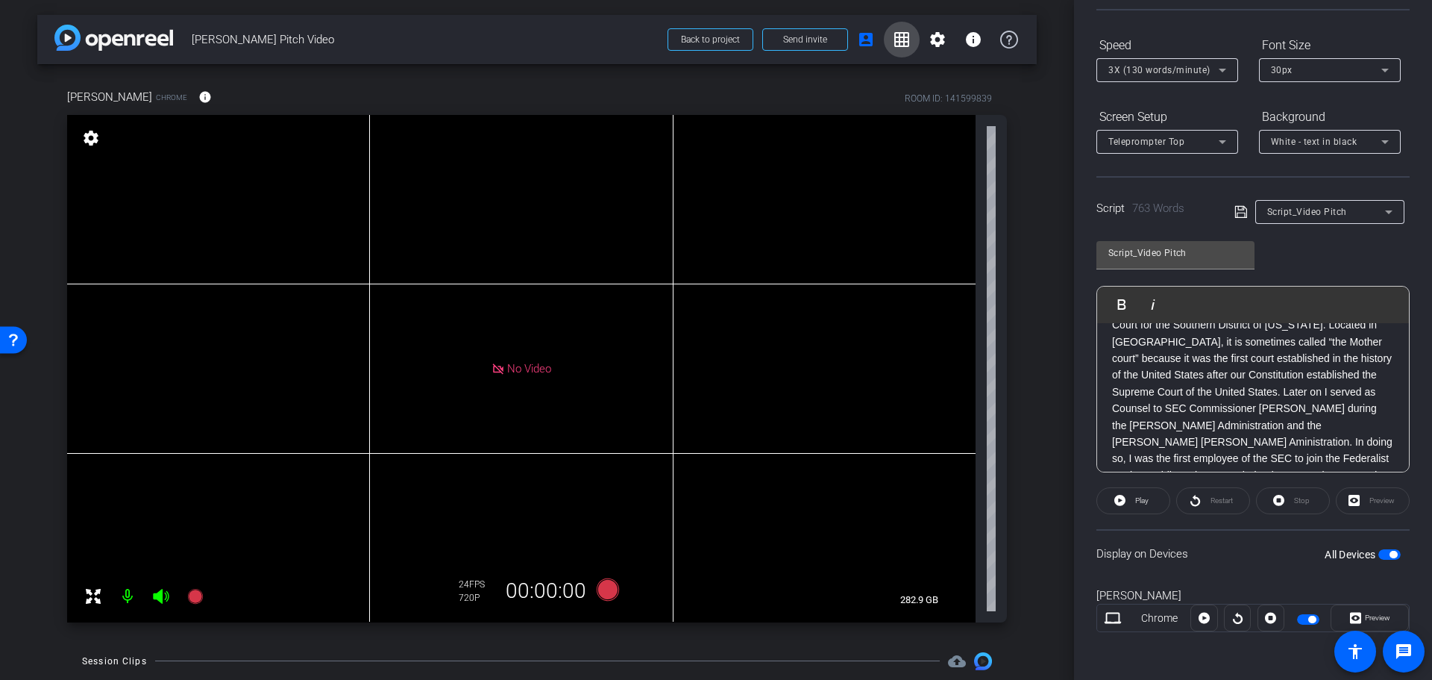
click at [893, 44] on mat-icon "grid_on" at bounding box center [902, 40] width 18 height 18
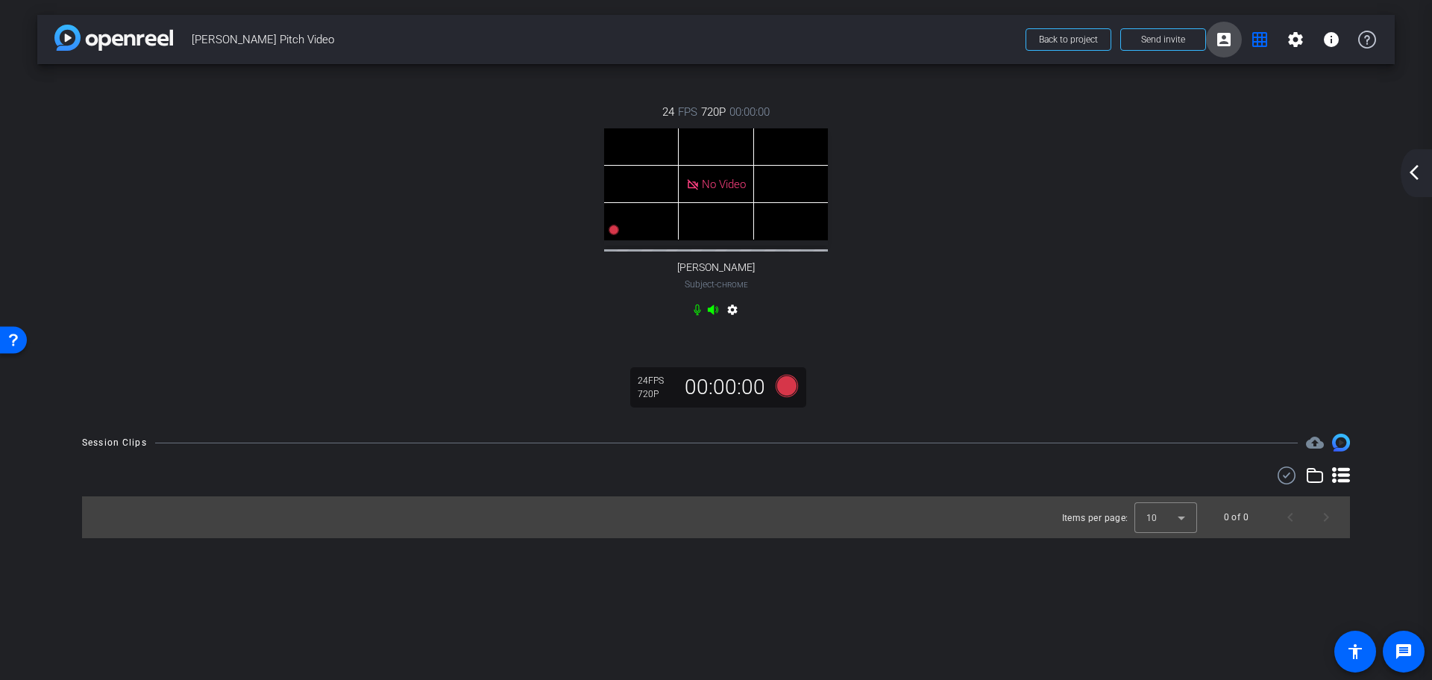
click at [1223, 35] on mat-icon "account_box" at bounding box center [1224, 40] width 18 height 18
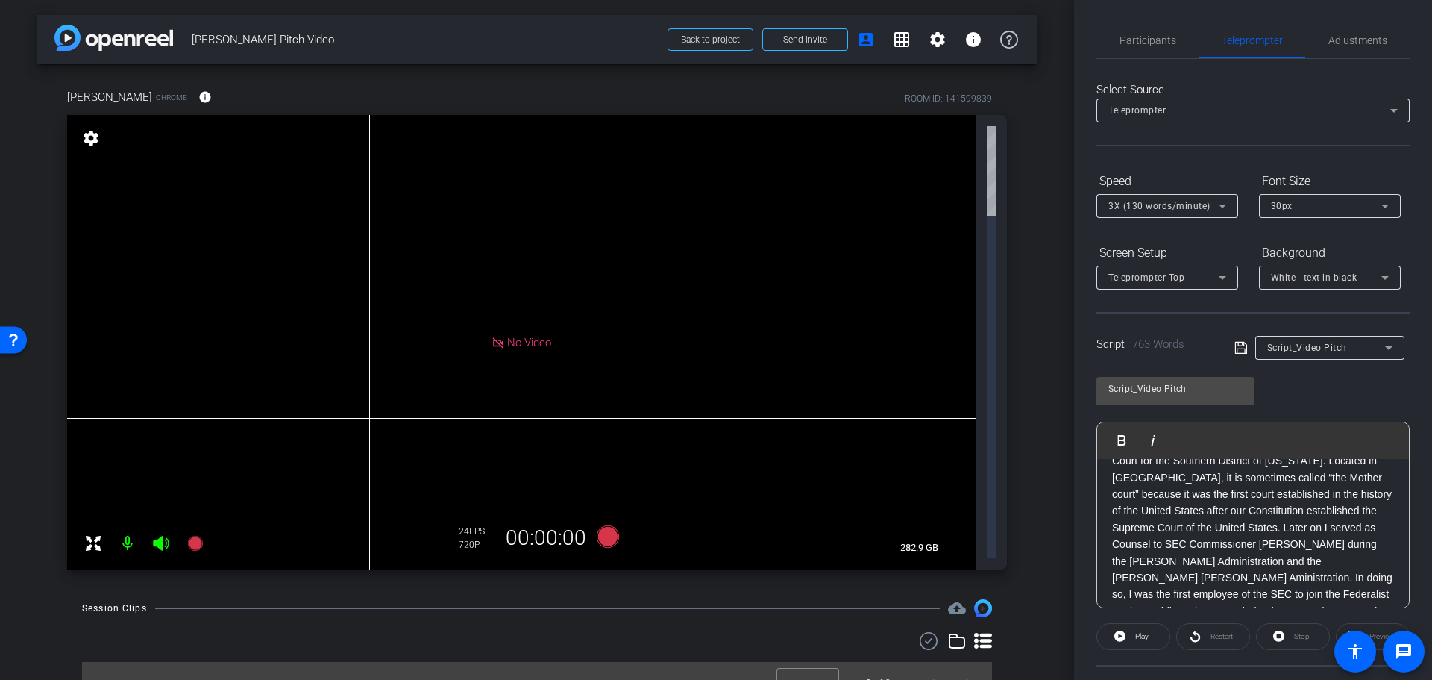
click at [517, 335] on span "No Video" at bounding box center [529, 341] width 44 height 13
click at [151, 528] on mat-icon at bounding box center [161, 543] width 30 height 30
click at [162, 536] on icon at bounding box center [161, 543] width 16 height 15
click at [730, 39] on span "Back to project" at bounding box center [710, 39] width 59 height 10
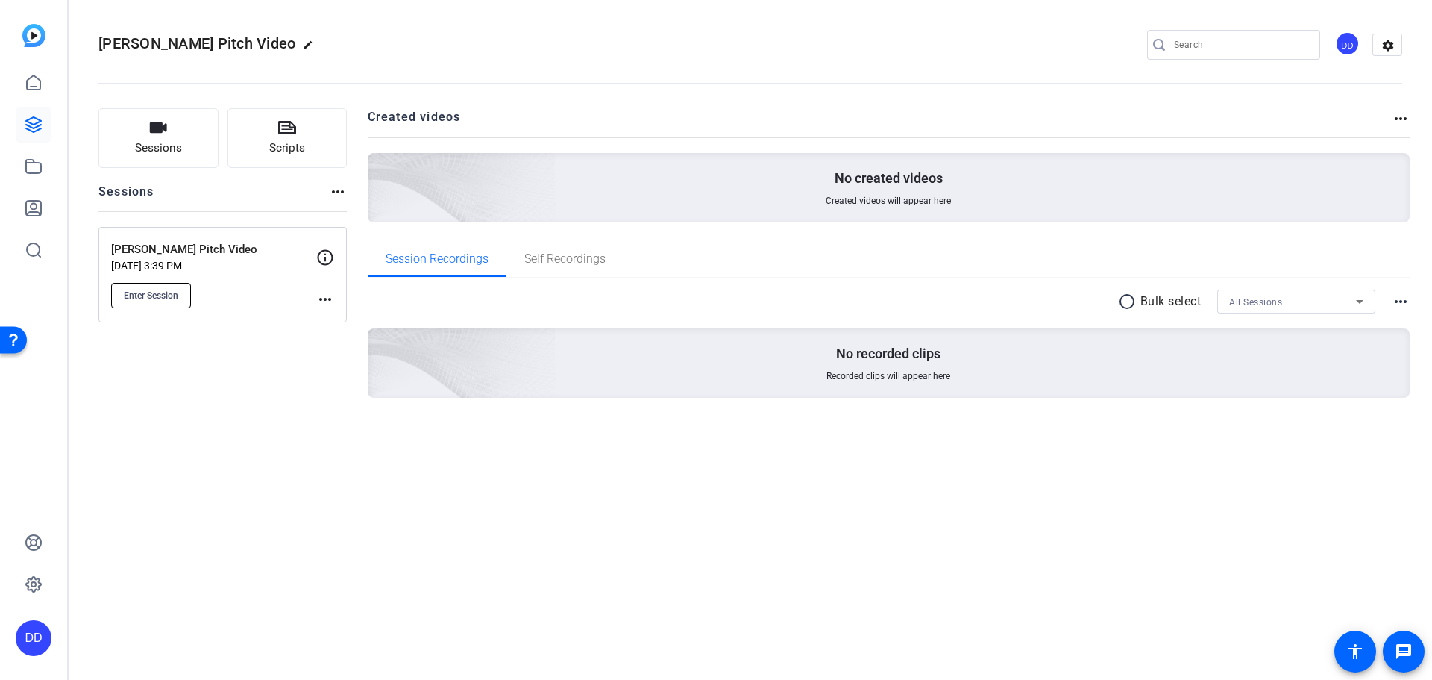
click at [159, 295] on span "Enter Session" at bounding box center [151, 295] width 54 height 12
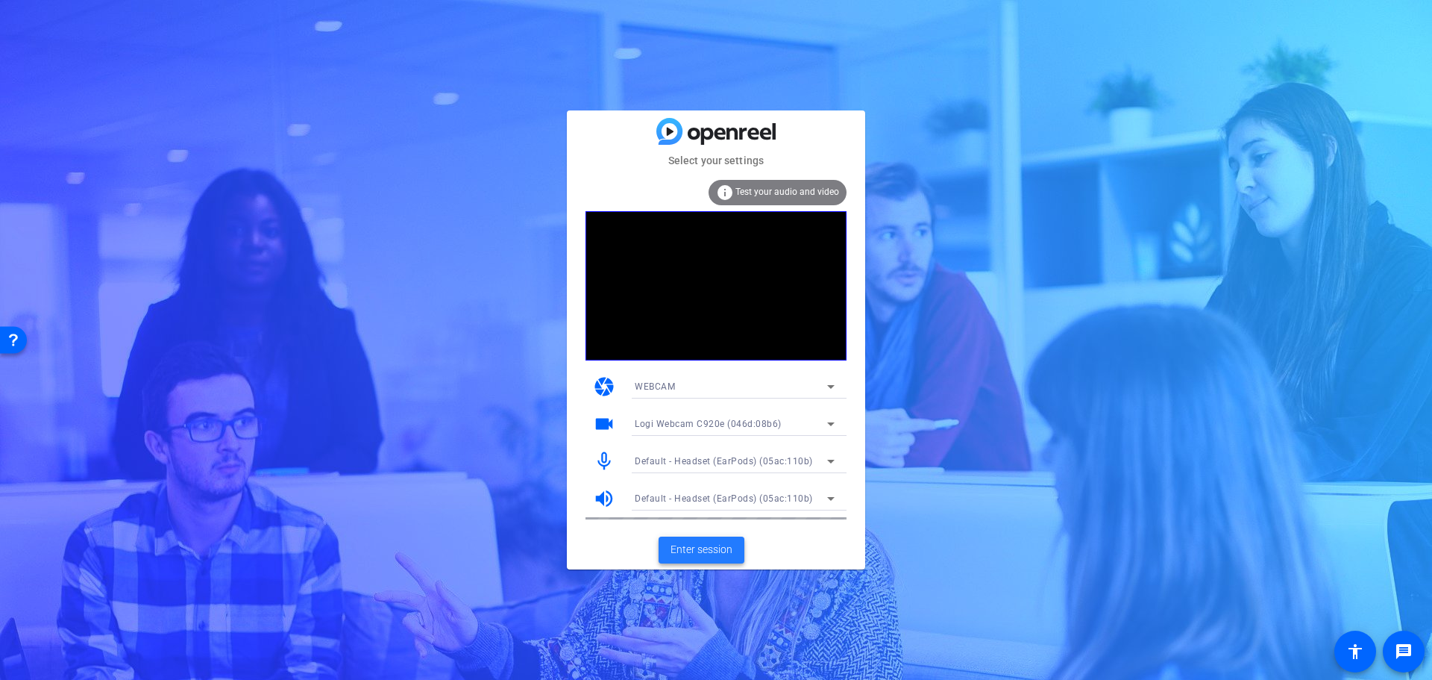
click at [715, 553] on span "Enter session" at bounding box center [702, 550] width 62 height 16
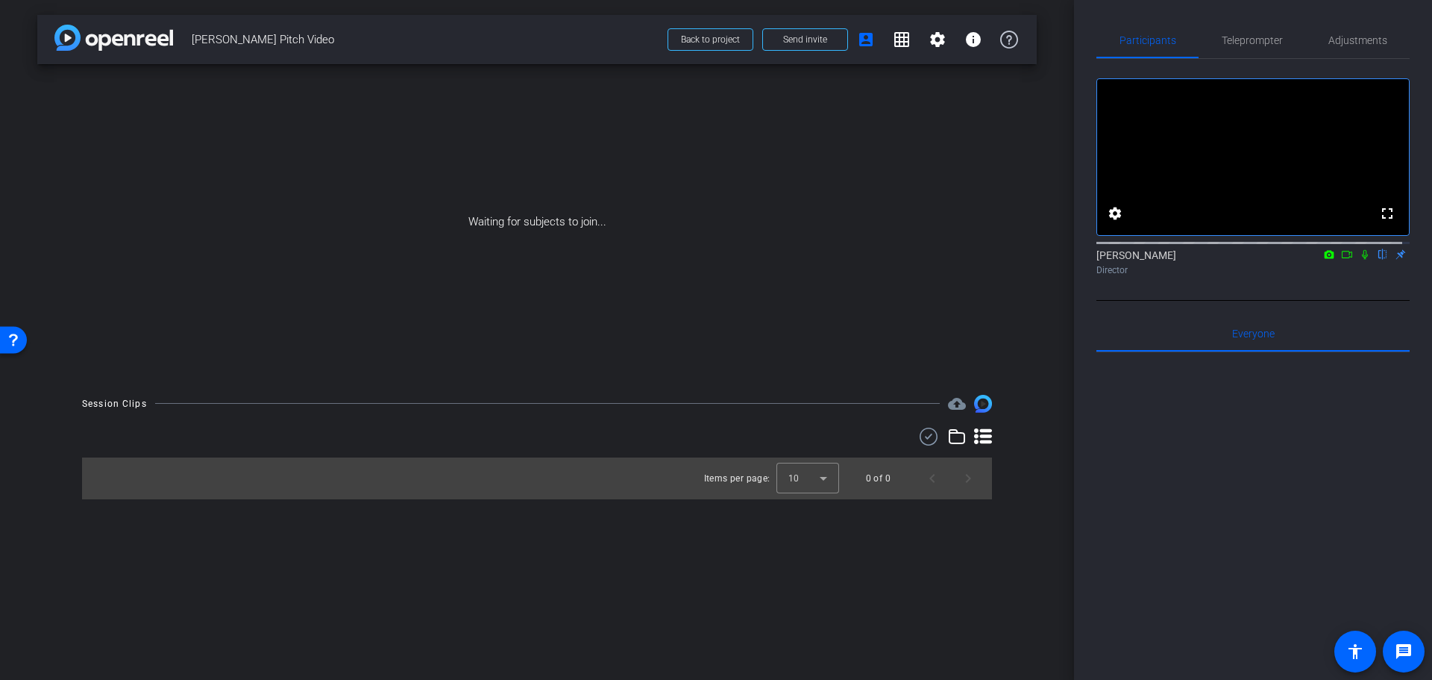
type input "Script_Video Pitch"
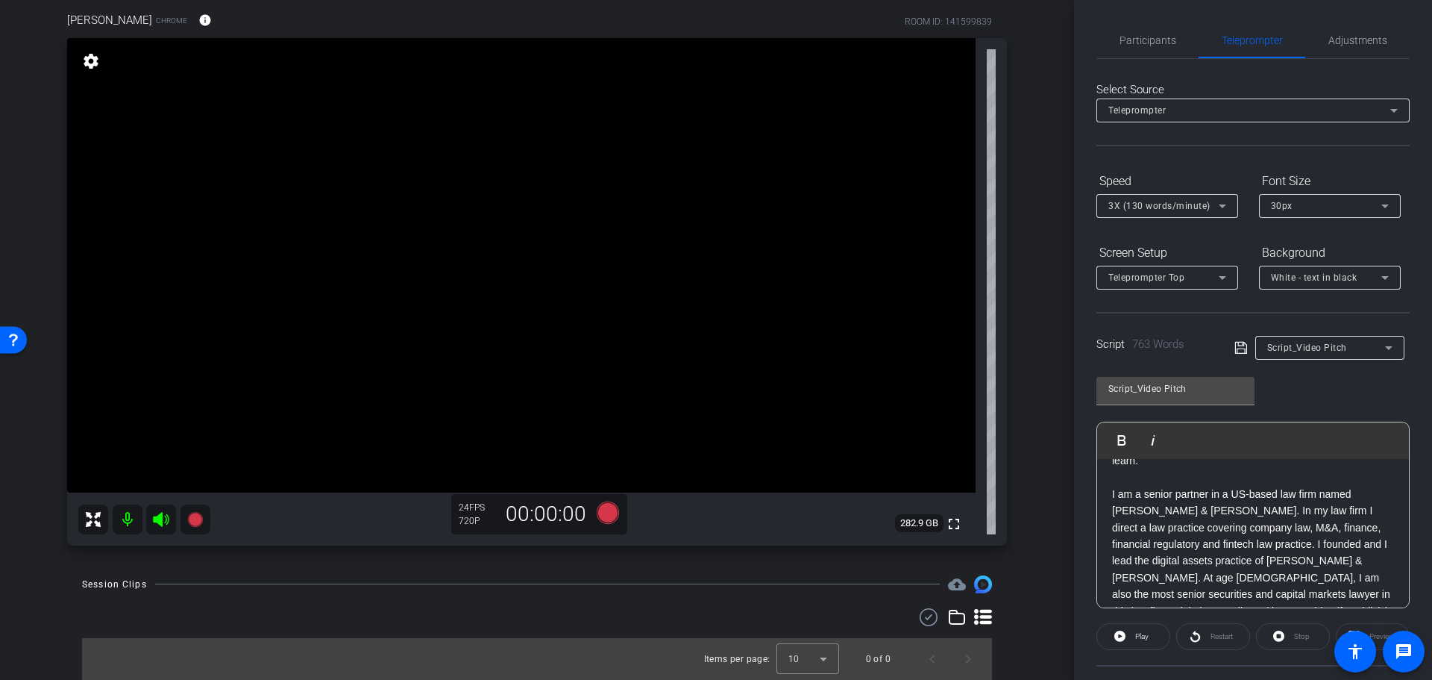
scroll to position [224, 0]
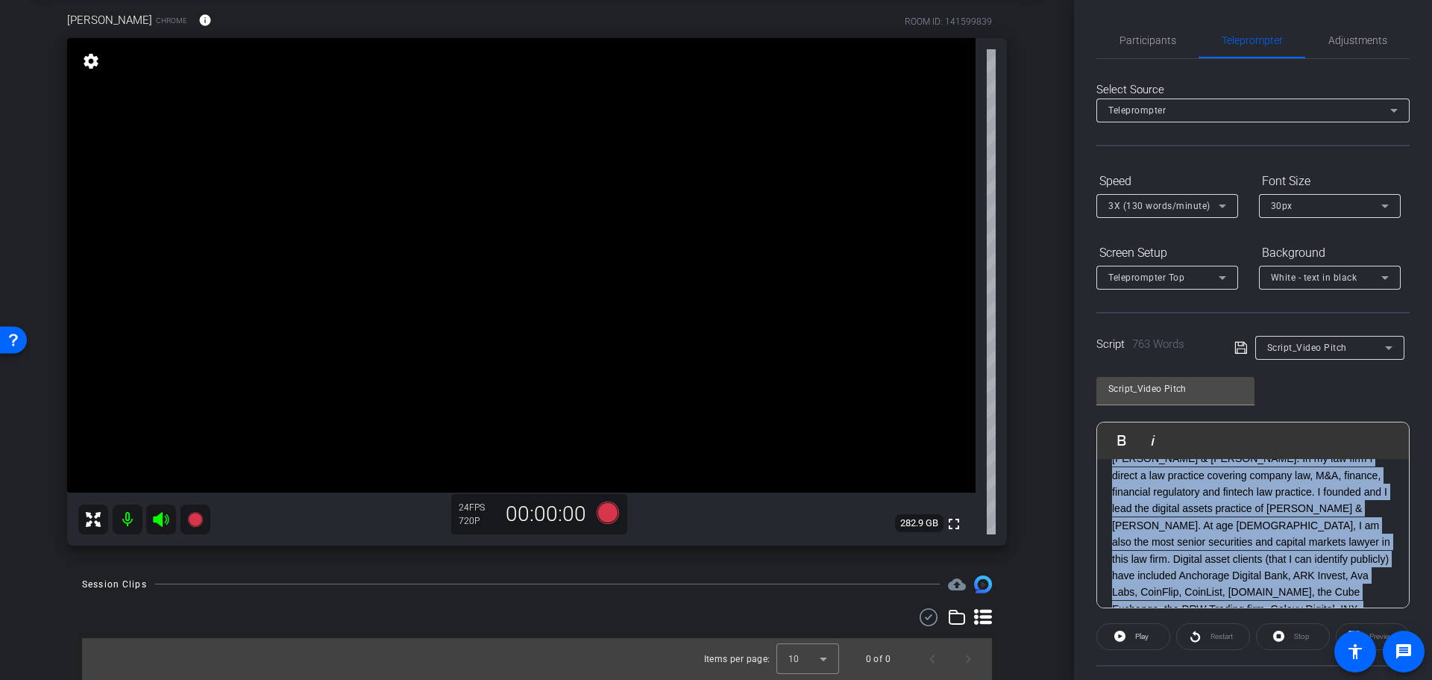
drag, startPoint x: 1423, startPoint y: 407, endPoint x: 1429, endPoint y: 513, distance: 106.1
click at [1429, 514] on div "Participants Teleprompter Adjustments settings [PERSON_NAME] flip Director Ever…" at bounding box center [1253, 340] width 358 height 680
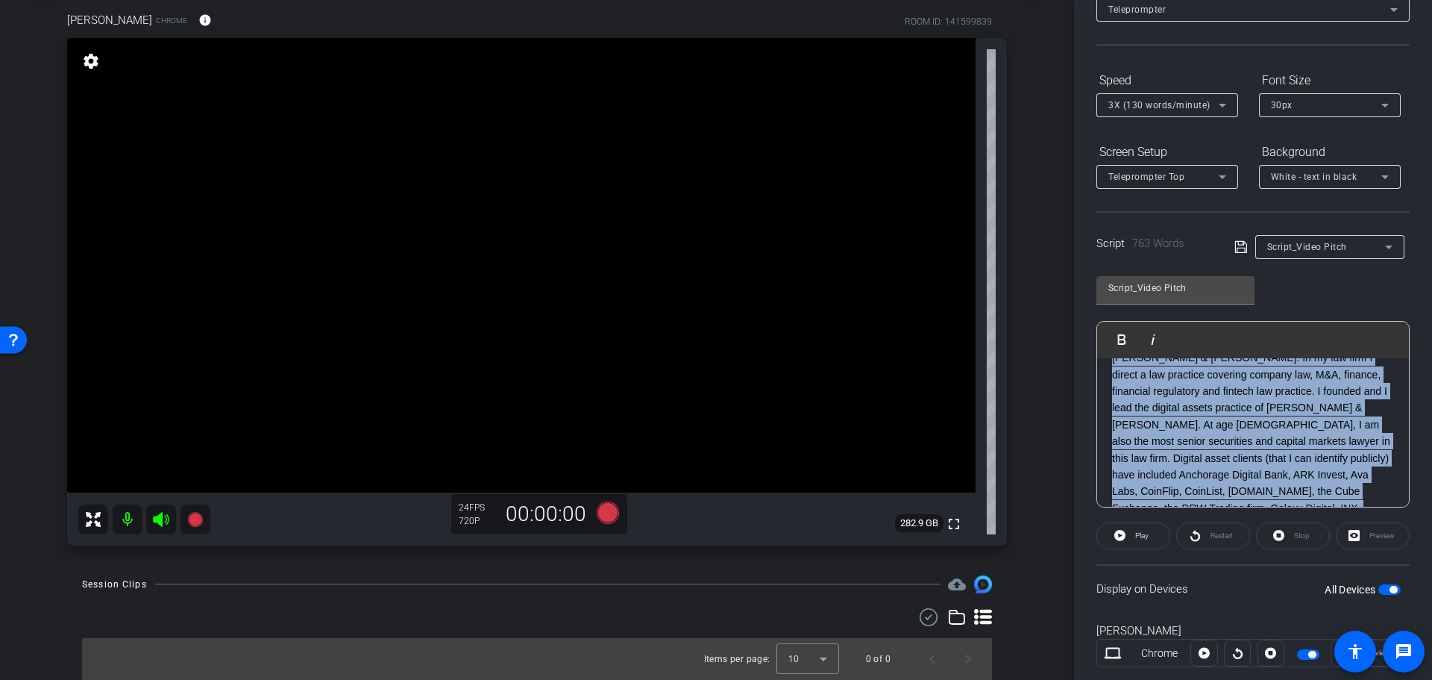
scroll to position [136, 0]
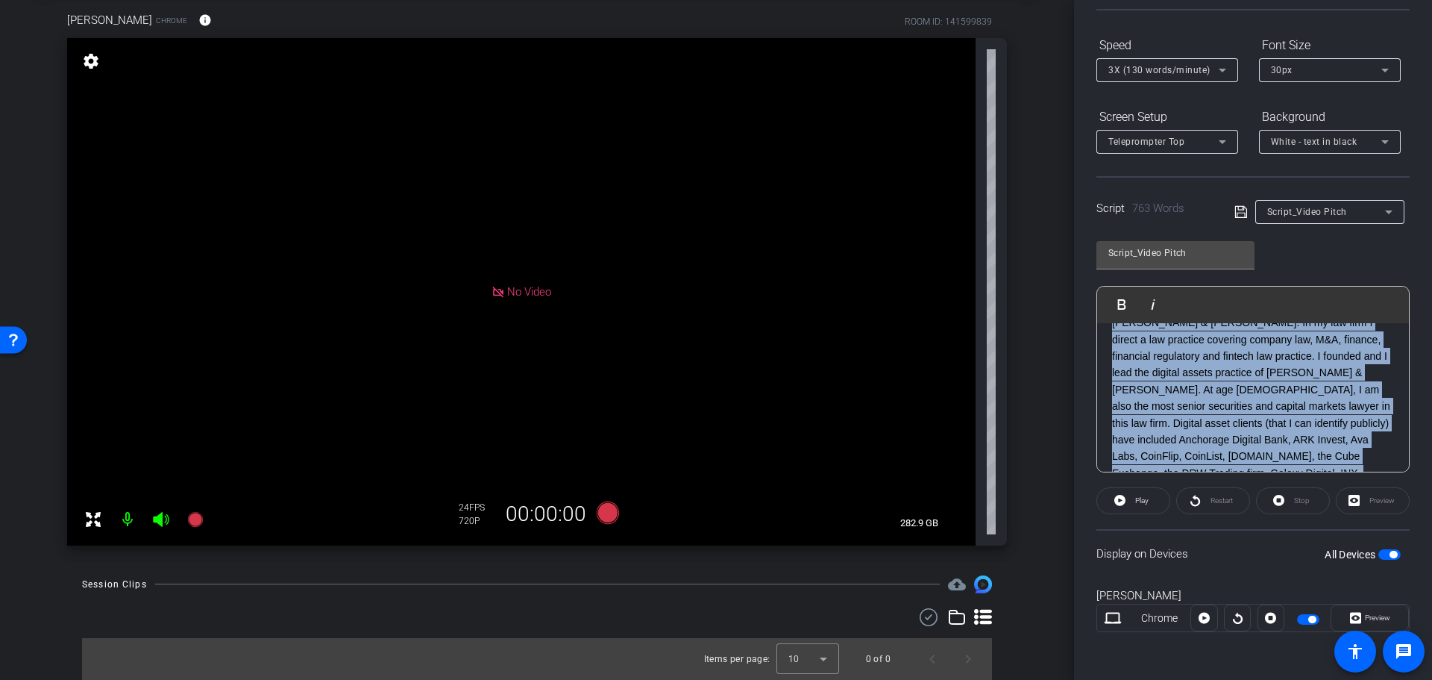
click at [513, 295] on span "No Video" at bounding box center [529, 291] width 44 height 13
click at [511, 292] on span "No Video" at bounding box center [529, 291] width 44 height 13
click at [204, 22] on mat-icon "info" at bounding box center [204, 19] width 13 height 13
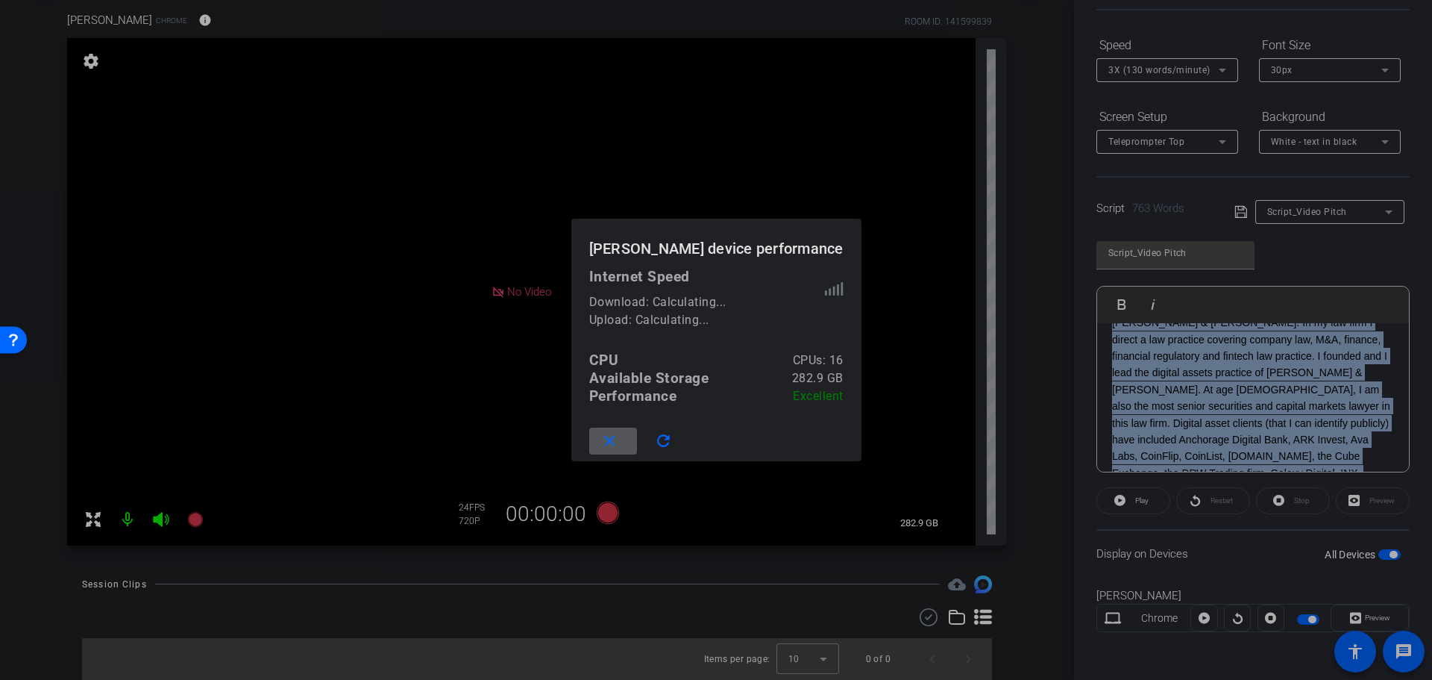
click at [611, 445] on mat-icon "close" at bounding box center [610, 441] width 19 height 19
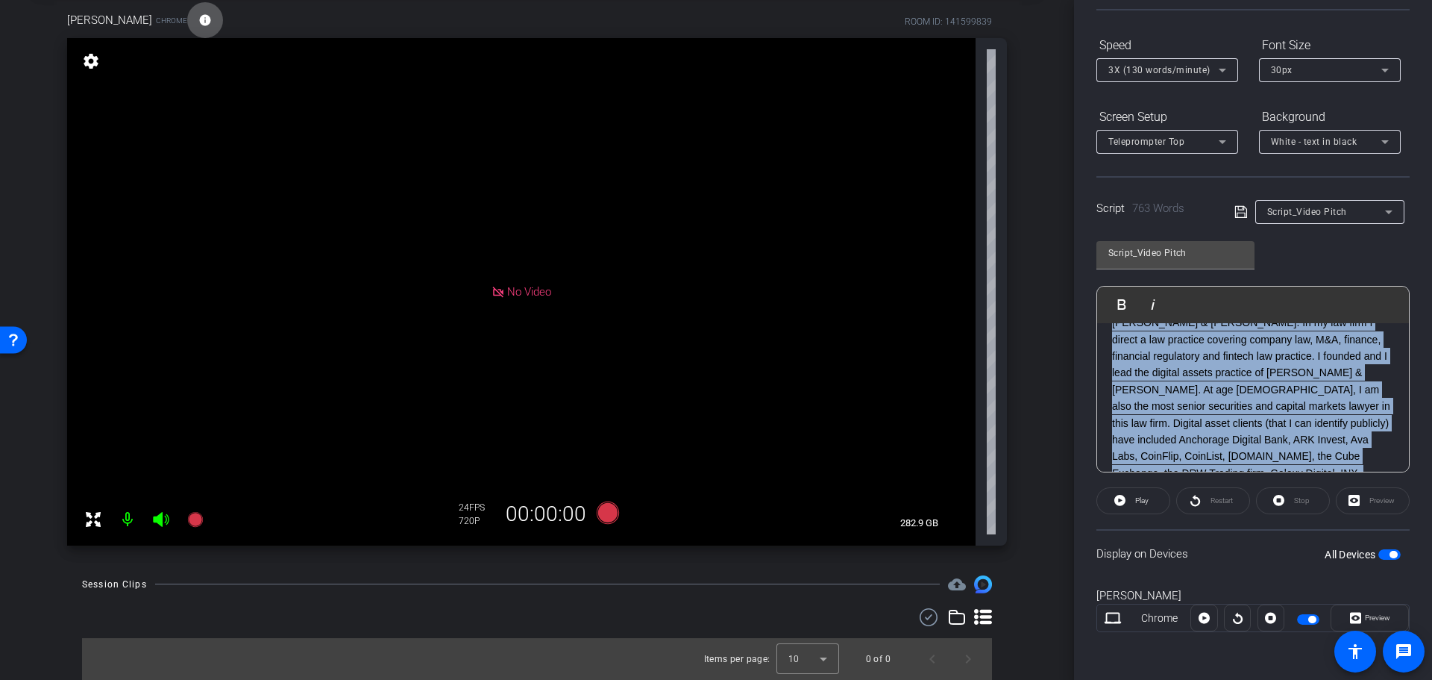
scroll to position [0, 0]
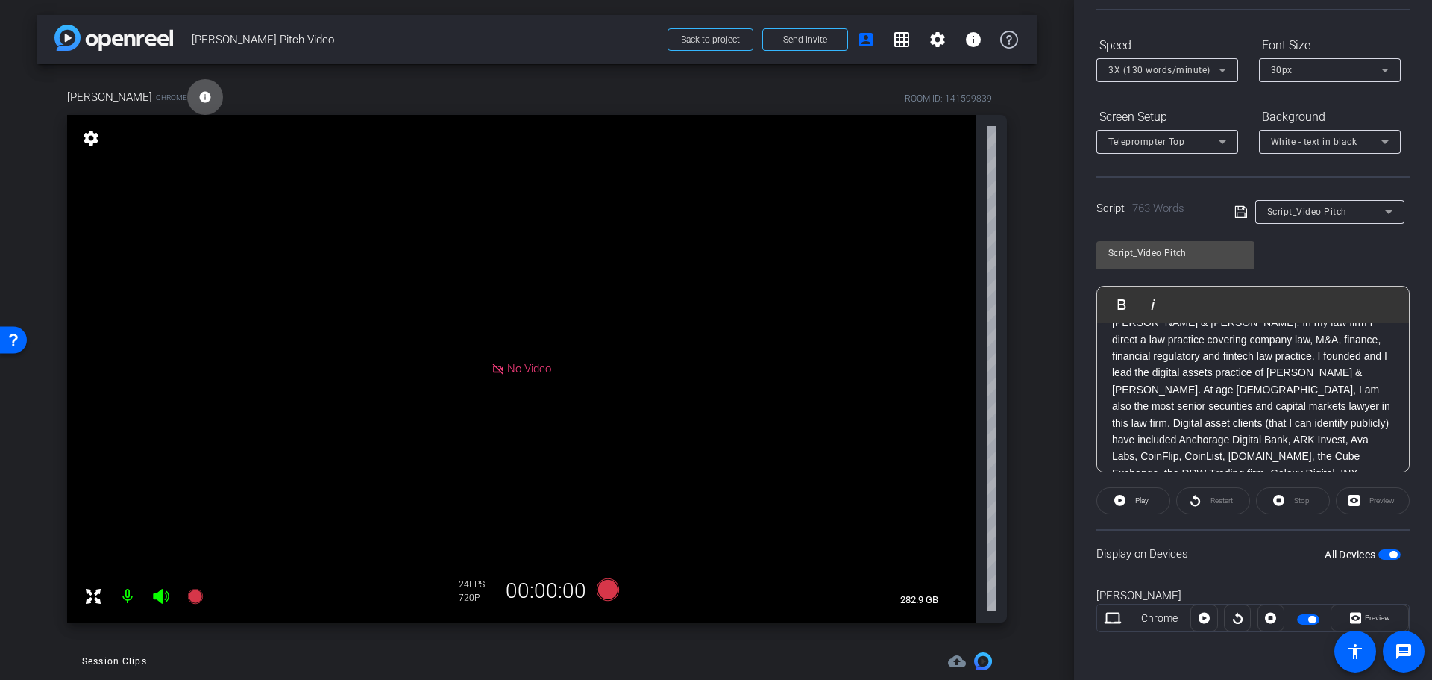
click at [1024, 215] on div "[PERSON_NAME] Chrome info ROOM ID: 141599839 No Video settings 282.9 GB 24 FPS …" at bounding box center [537, 350] width 1000 height 573
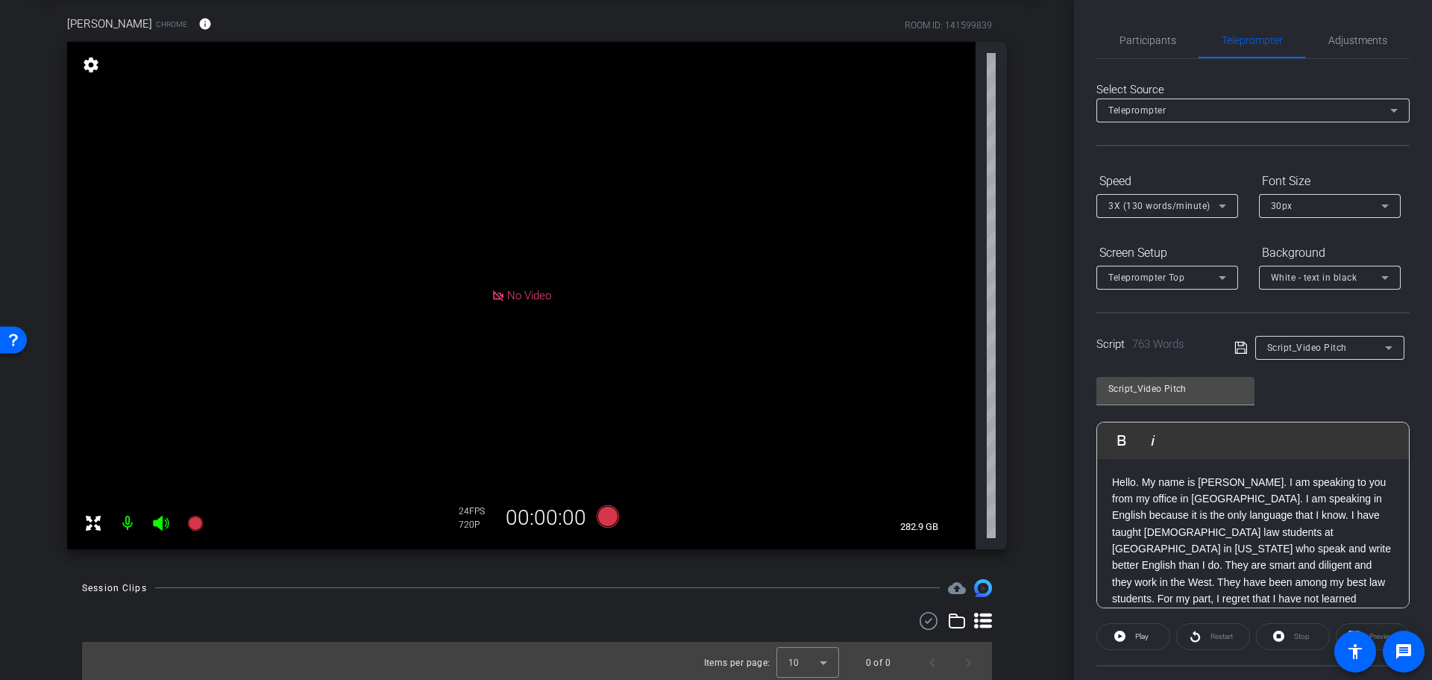
scroll to position [77, 0]
